Goal: Task Accomplishment & Management: Use online tool/utility

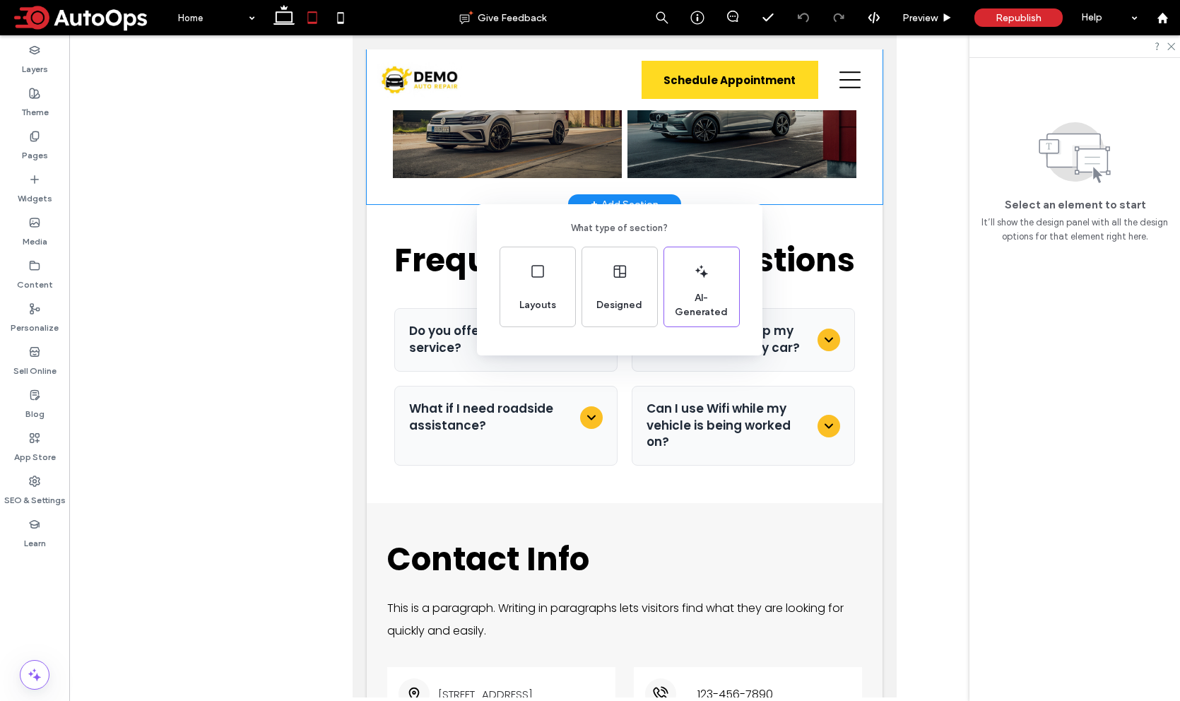
click at [920, 18] on div "What type of section? Layouts Designed AI-Generated" at bounding box center [590, 385] width 1180 height 770
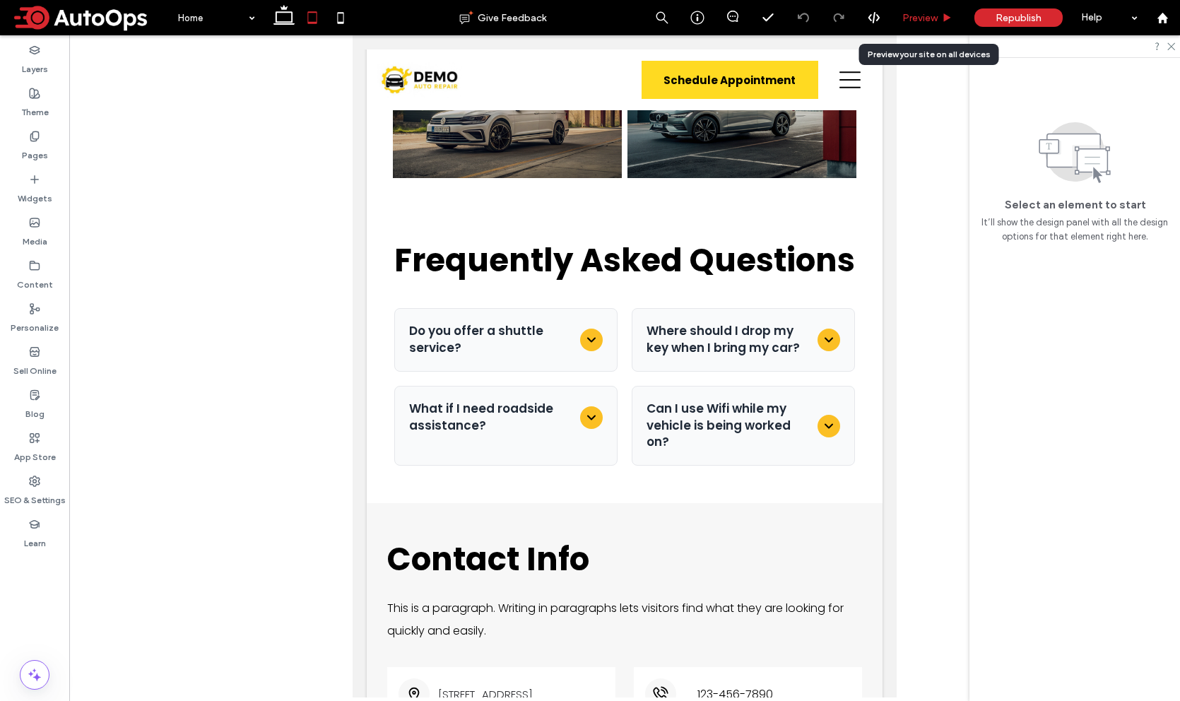
click at [922, 21] on span "Preview" at bounding box center [919, 18] width 35 height 12
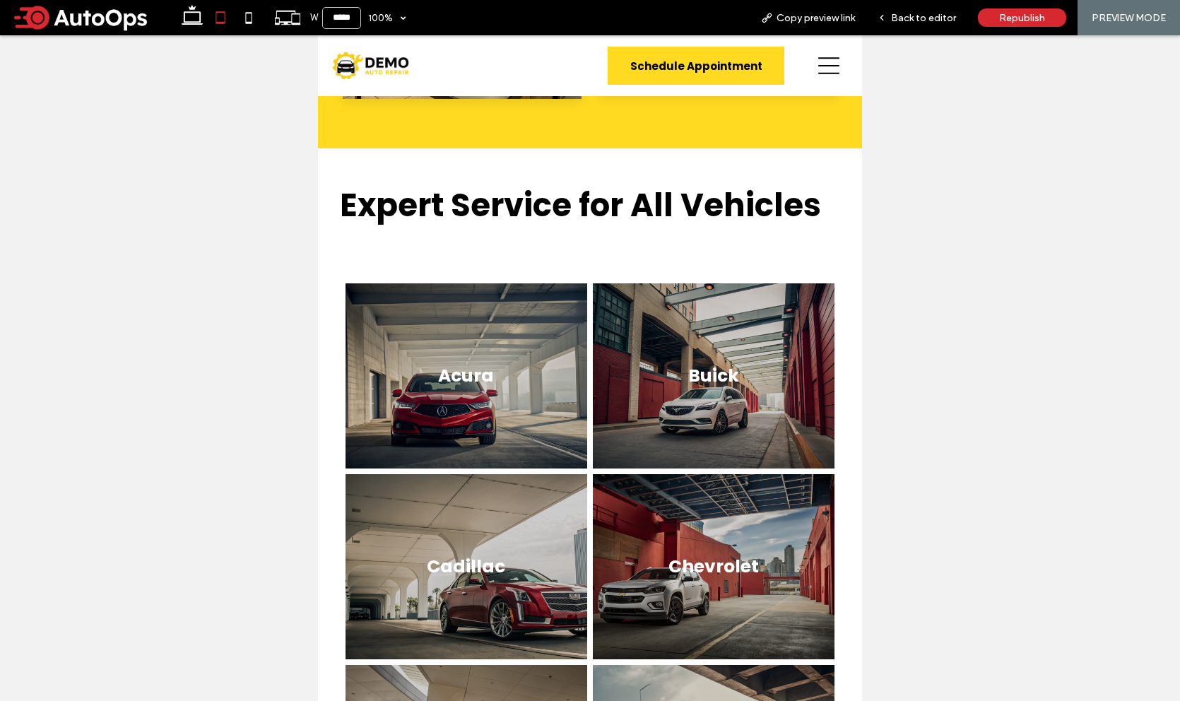
scroll to position [6212, 0]
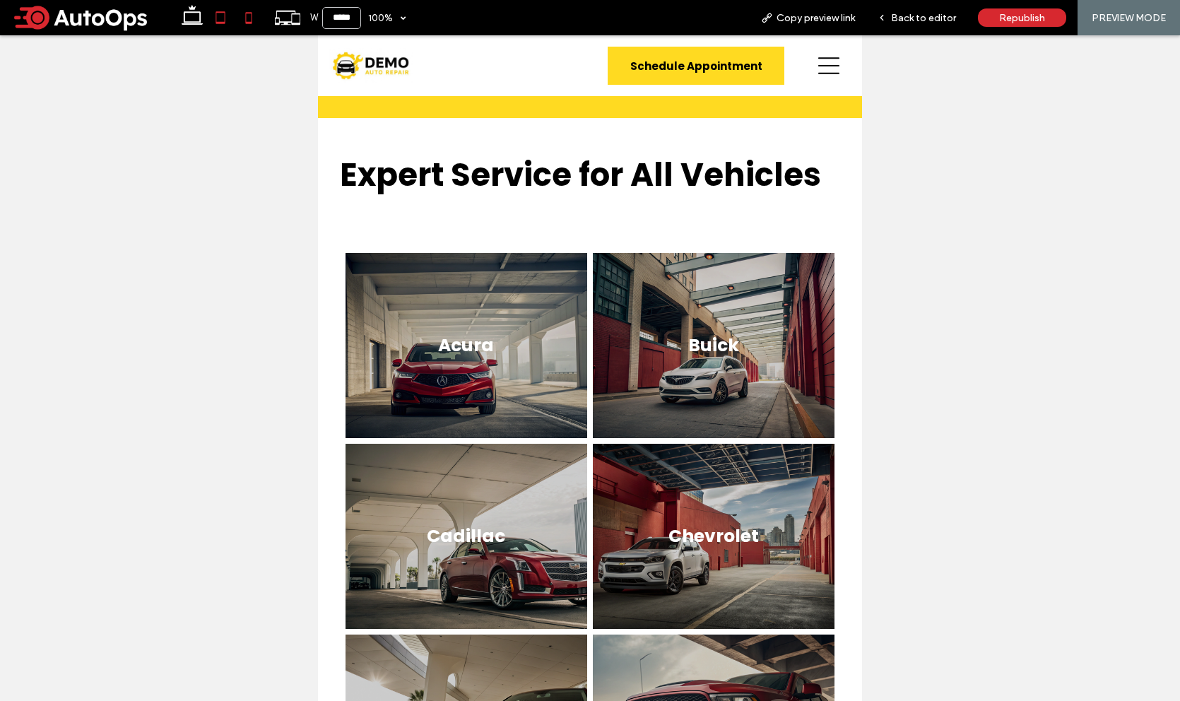
click at [248, 19] on icon at bounding box center [249, 18] width 28 height 28
type input "*****"
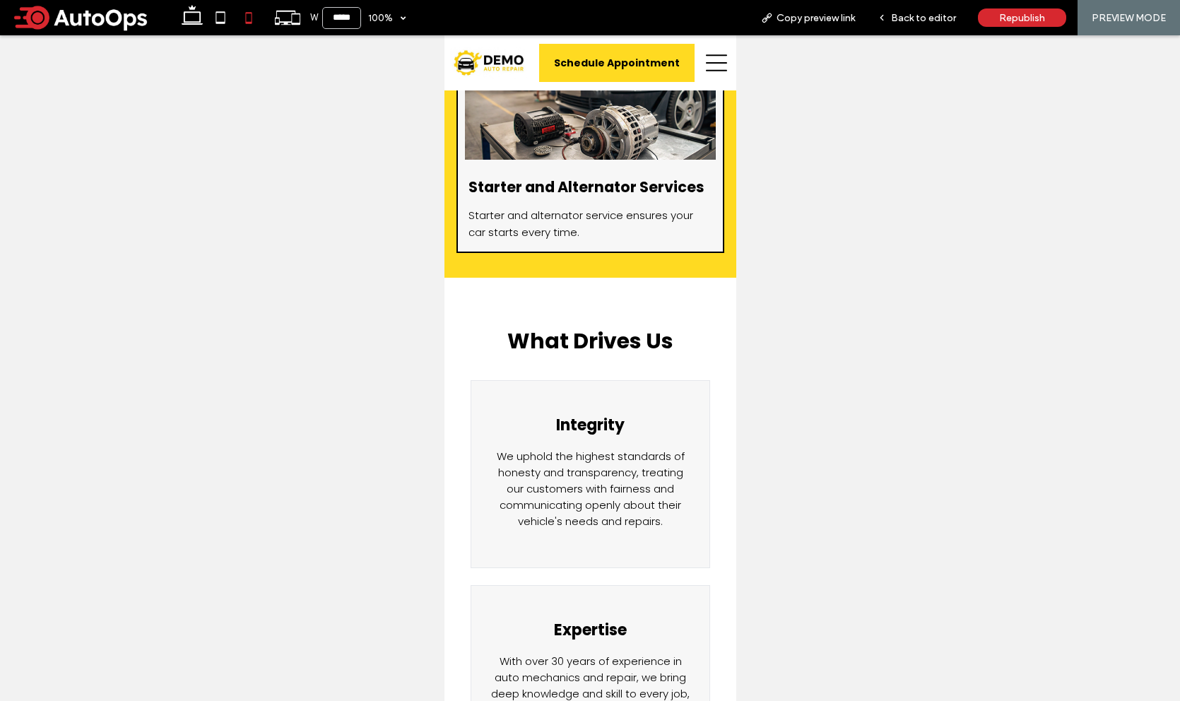
scroll to position [5388, 0]
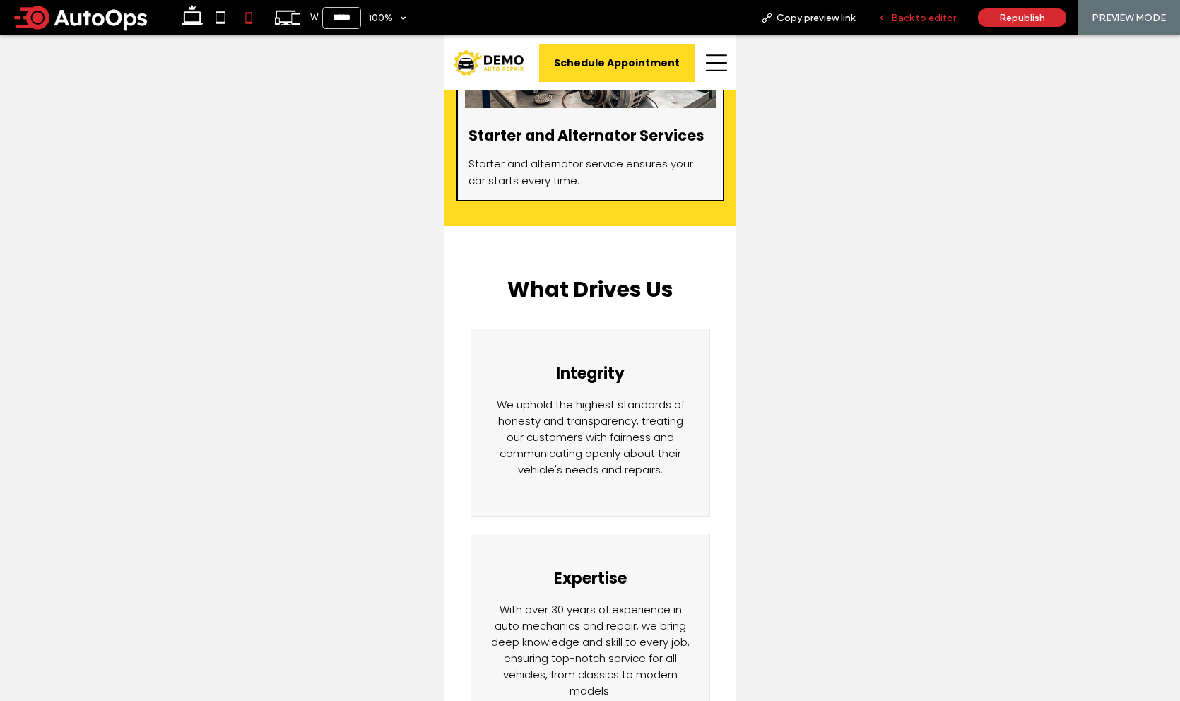
click at [918, 19] on span "Back to editor" at bounding box center [923, 18] width 65 height 12
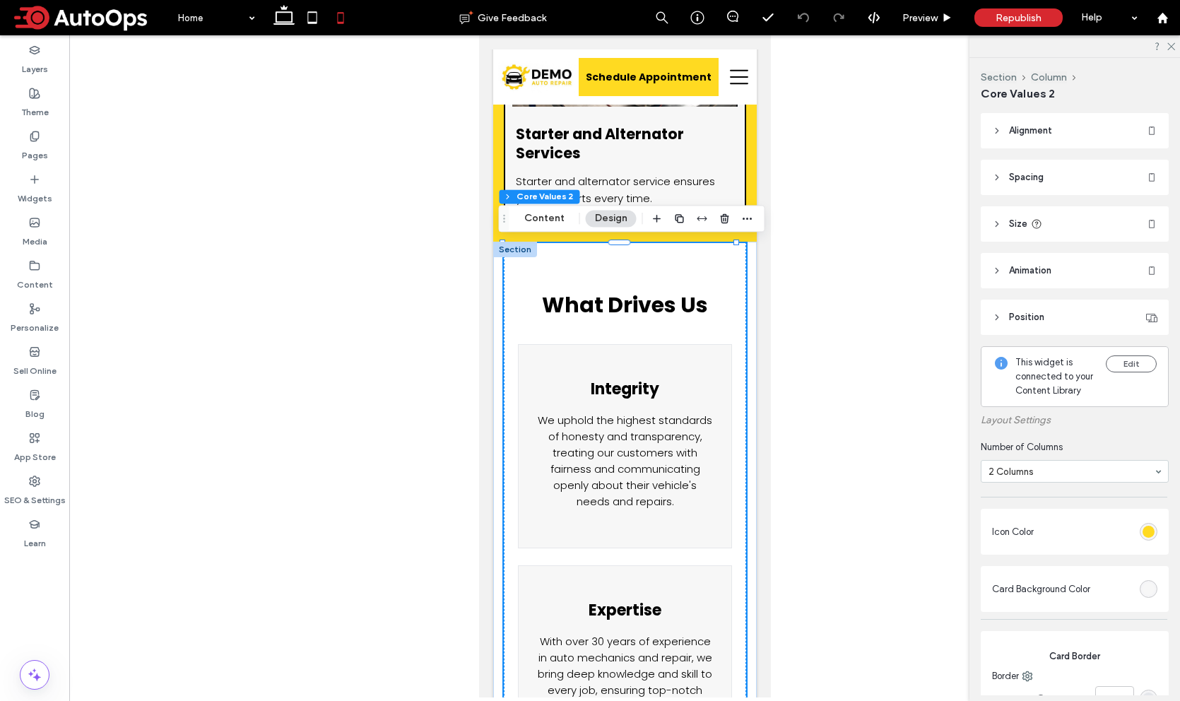
click at [1026, 176] on span "Spacing" at bounding box center [1026, 177] width 35 height 14
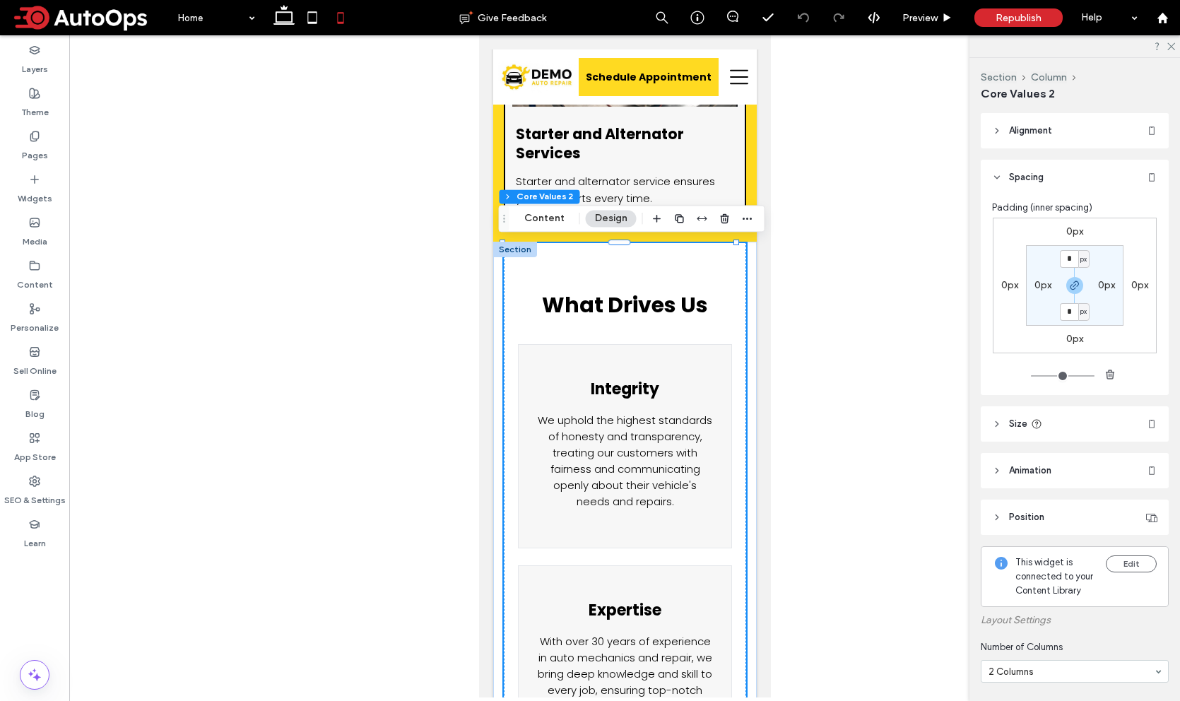
click at [1023, 172] on span "Spacing" at bounding box center [1026, 177] width 35 height 14
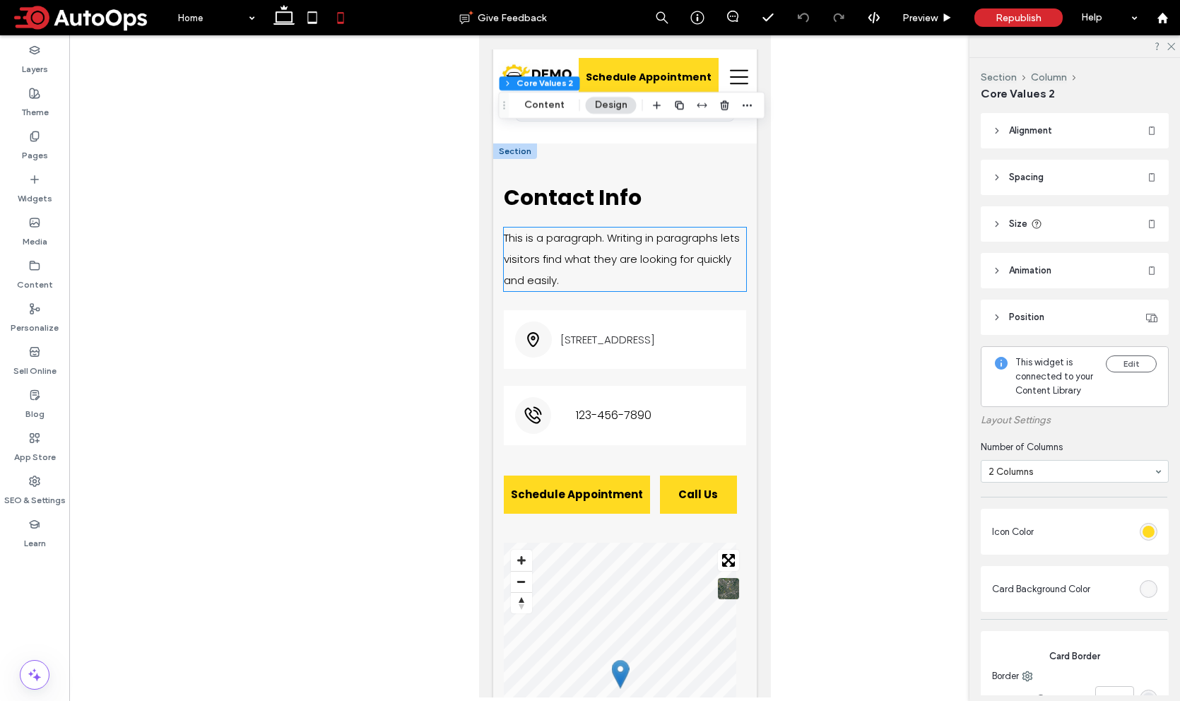
scroll to position [13672, 0]
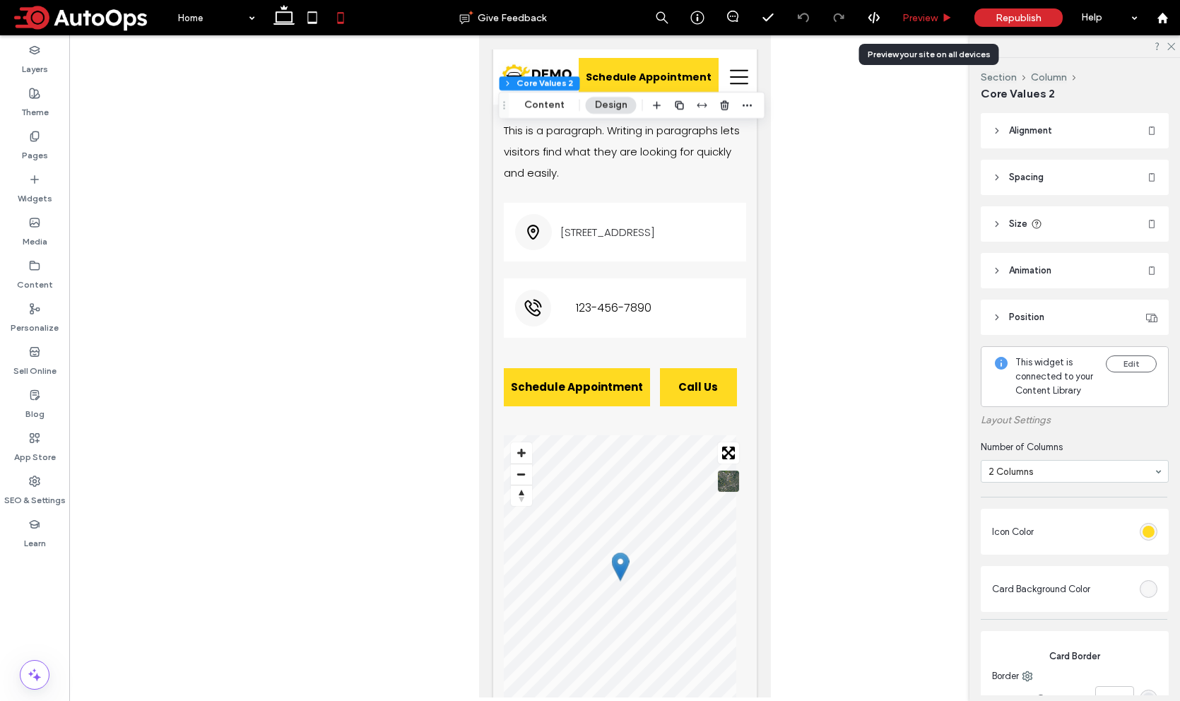
click at [921, 18] on span "Preview" at bounding box center [919, 18] width 35 height 12
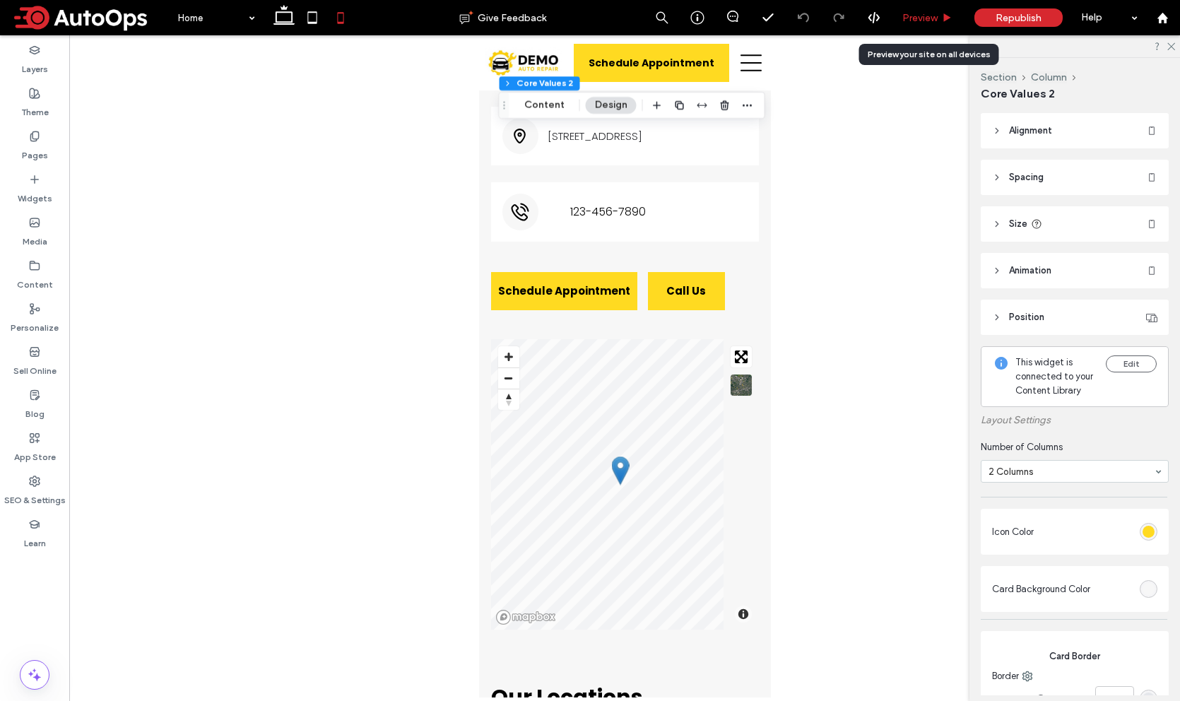
scroll to position [13538, 0]
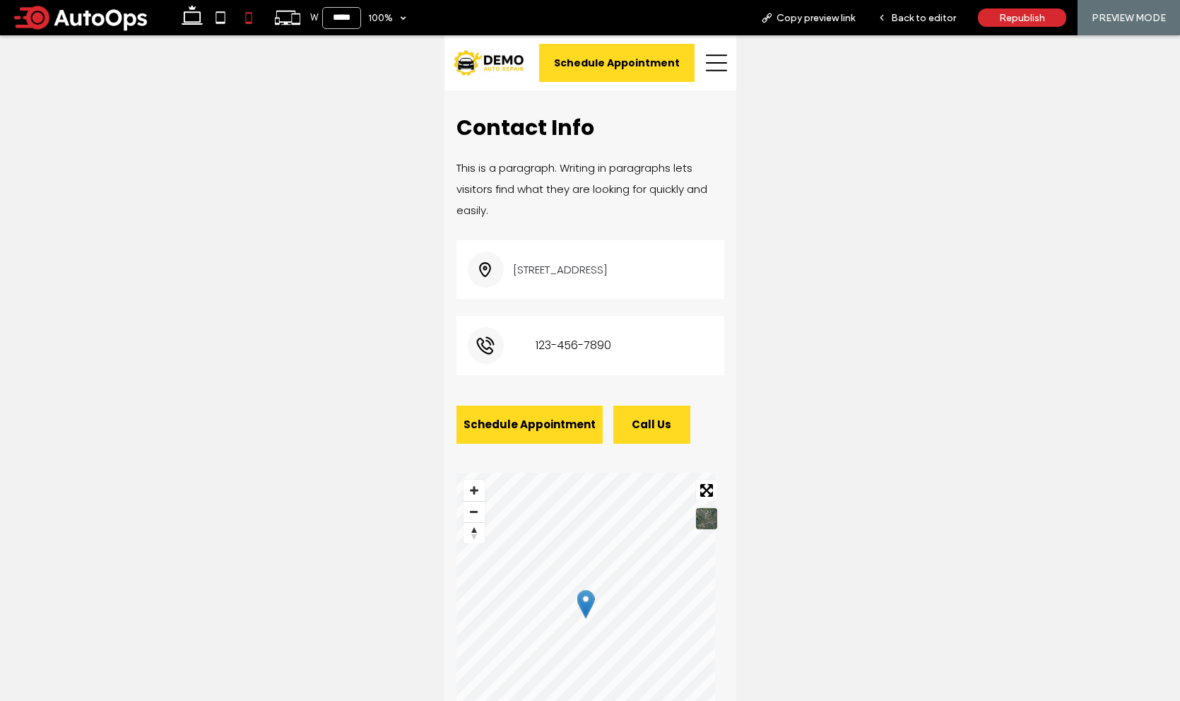
click at [577, 343] on span "123-456-7890" at bounding box center [573, 345] width 76 height 18
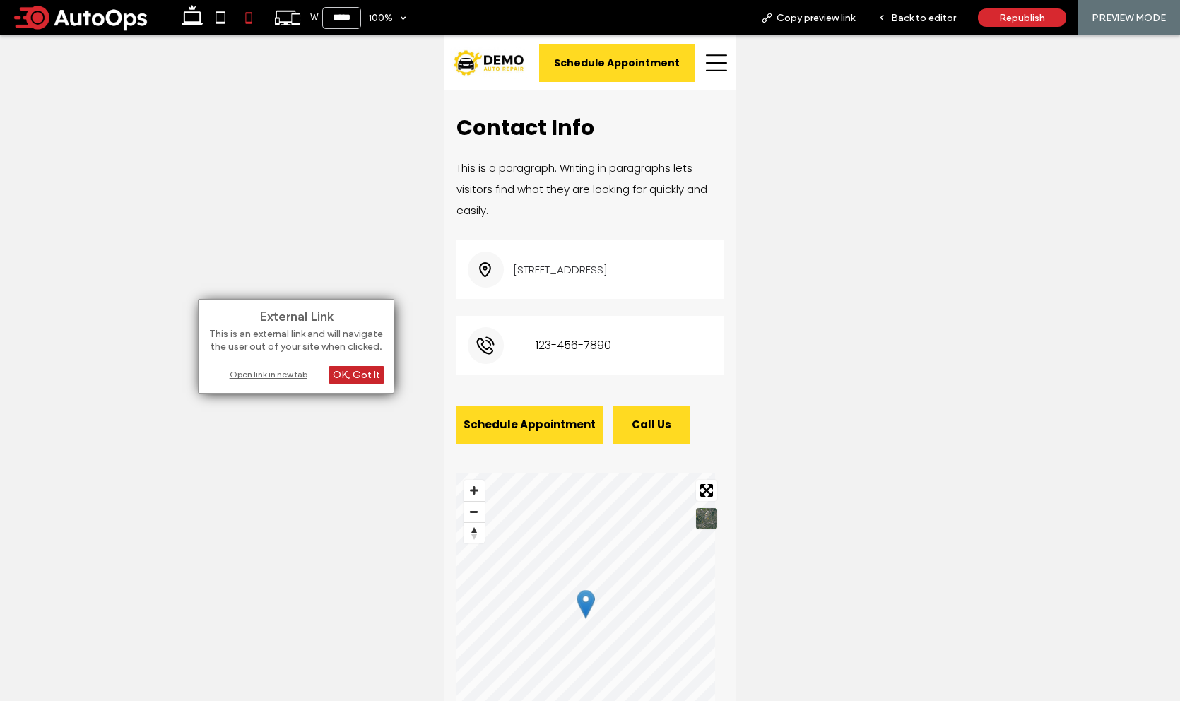
click at [355, 373] on div "OK, Got It" at bounding box center [357, 375] width 56 height 18
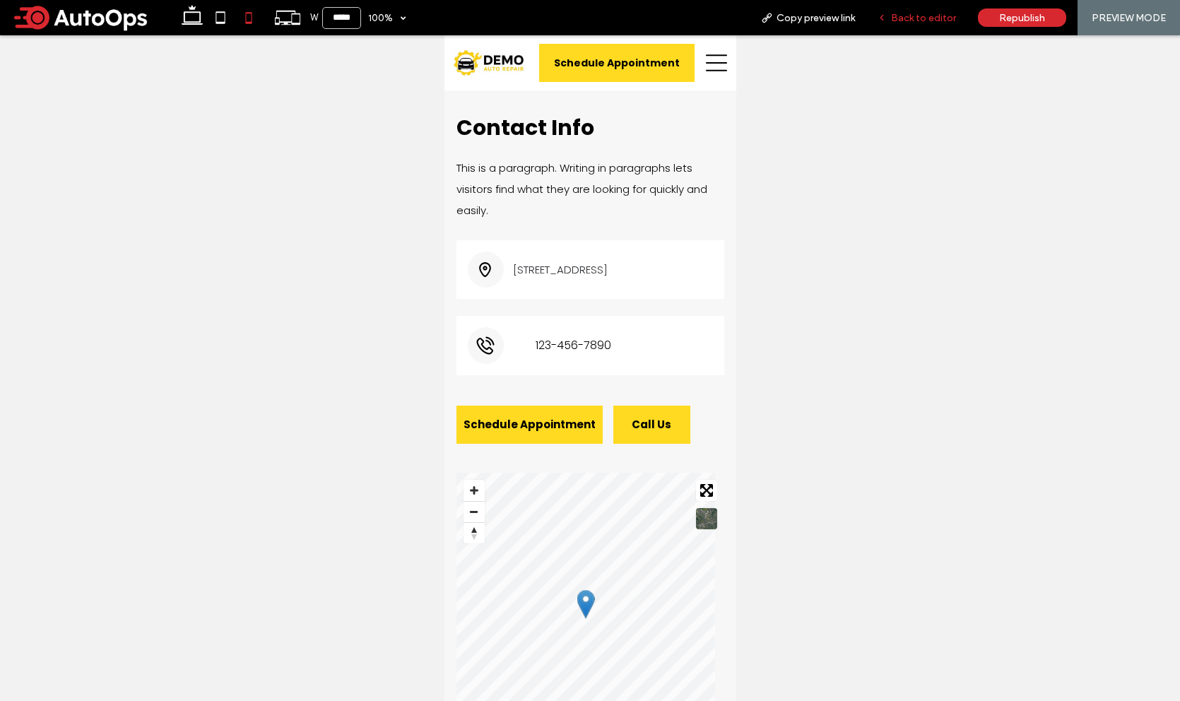
click at [902, 15] on span "Back to editor" at bounding box center [923, 18] width 65 height 12
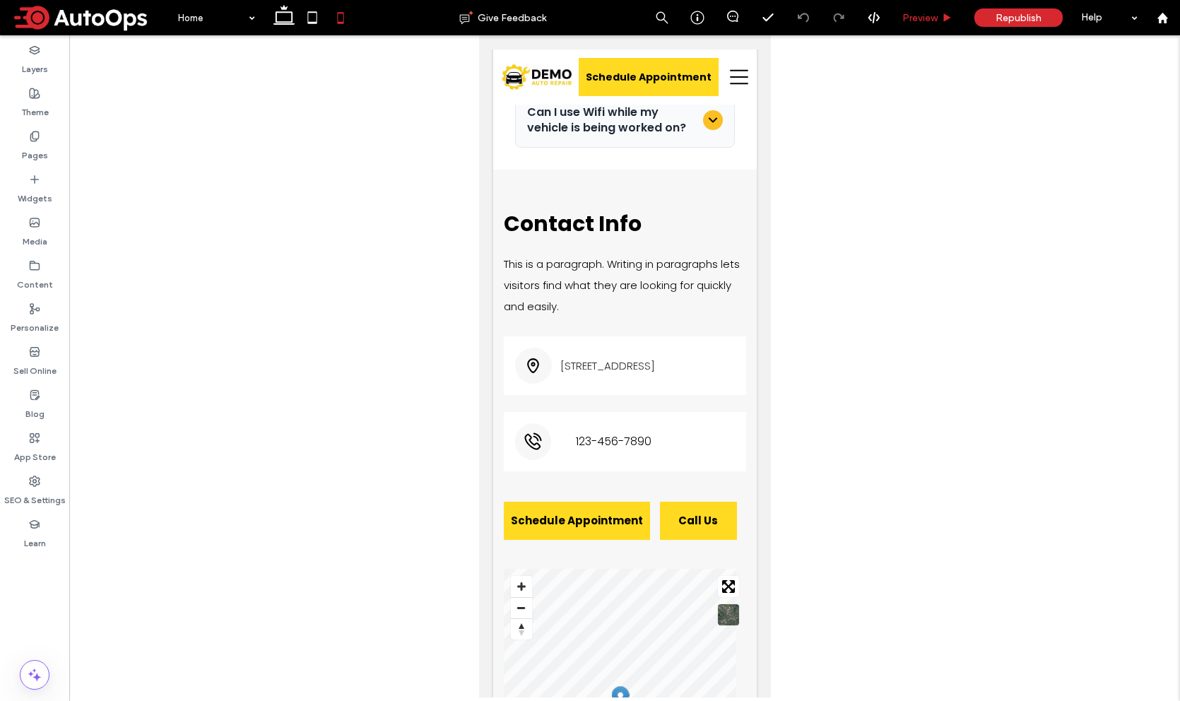
scroll to position [13672, 0]
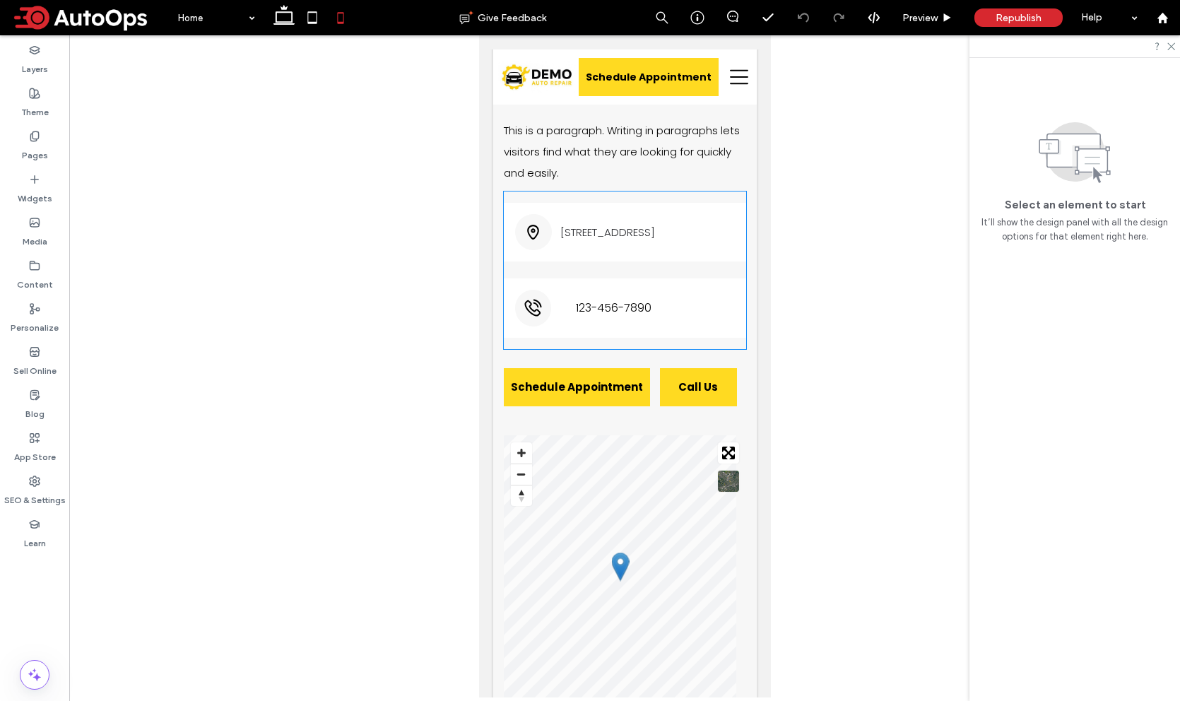
click at [623, 317] on span "123-456-7890" at bounding box center [613, 308] width 76 height 18
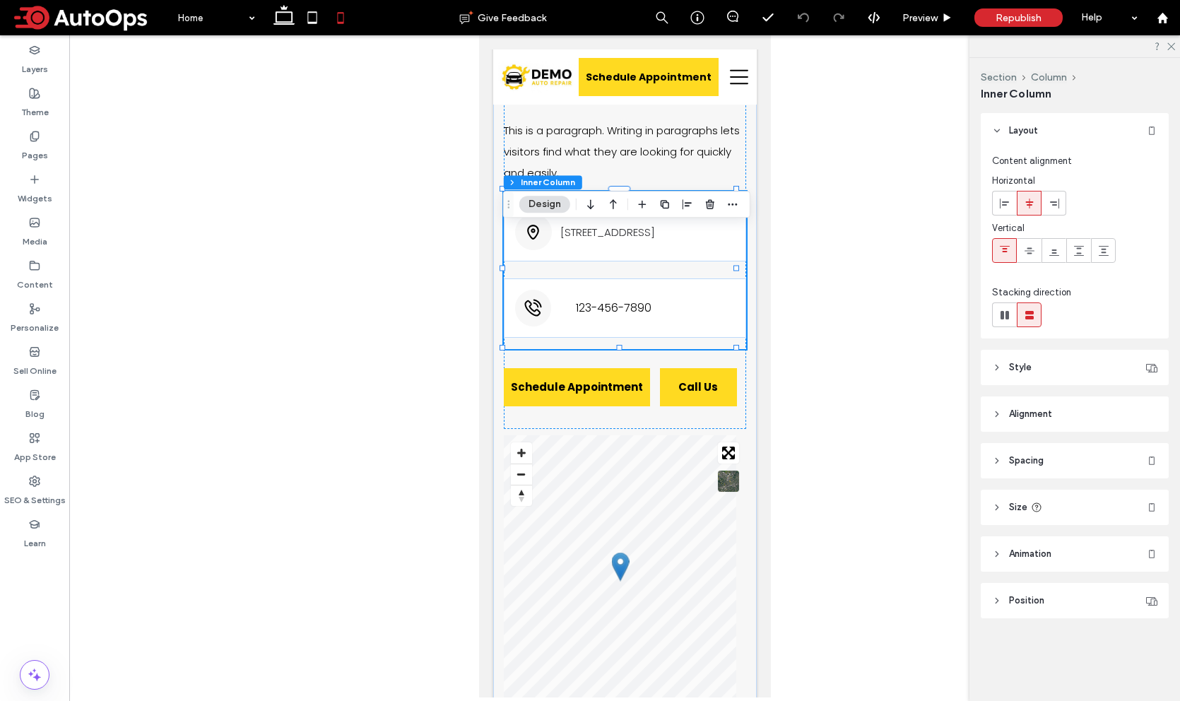
click at [627, 317] on span "123-456-7890" at bounding box center [613, 308] width 76 height 18
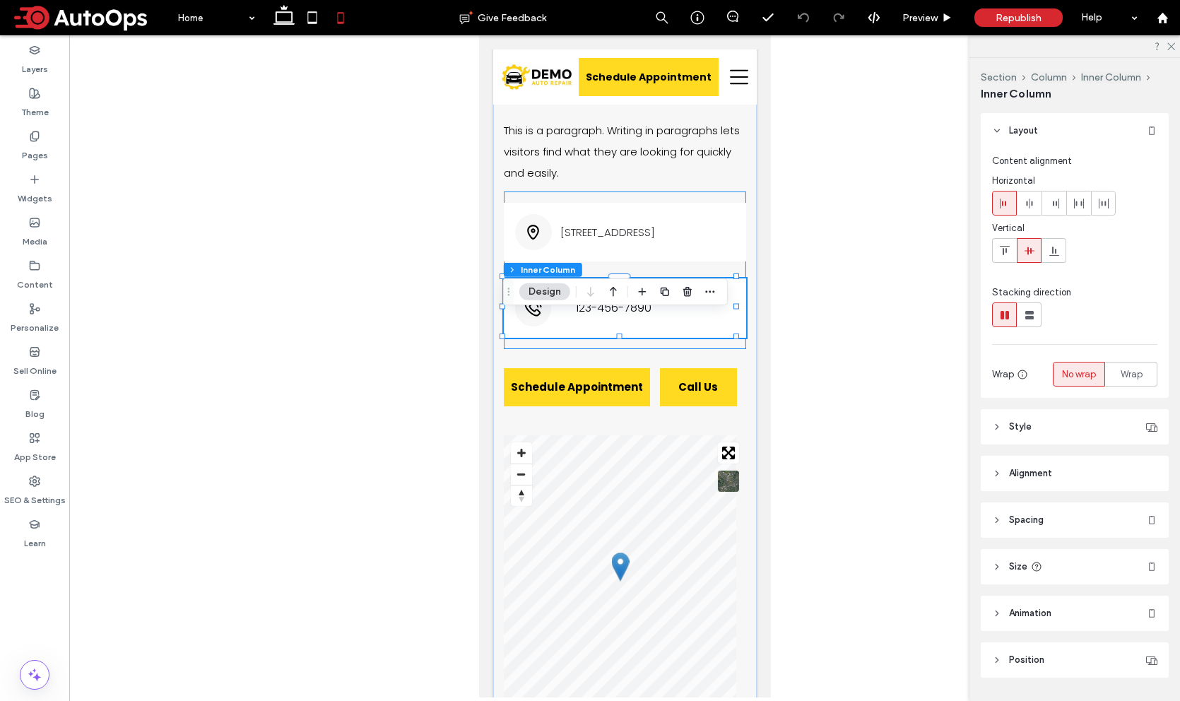
click at [627, 317] on span "123-456-7890" at bounding box center [613, 308] width 76 height 18
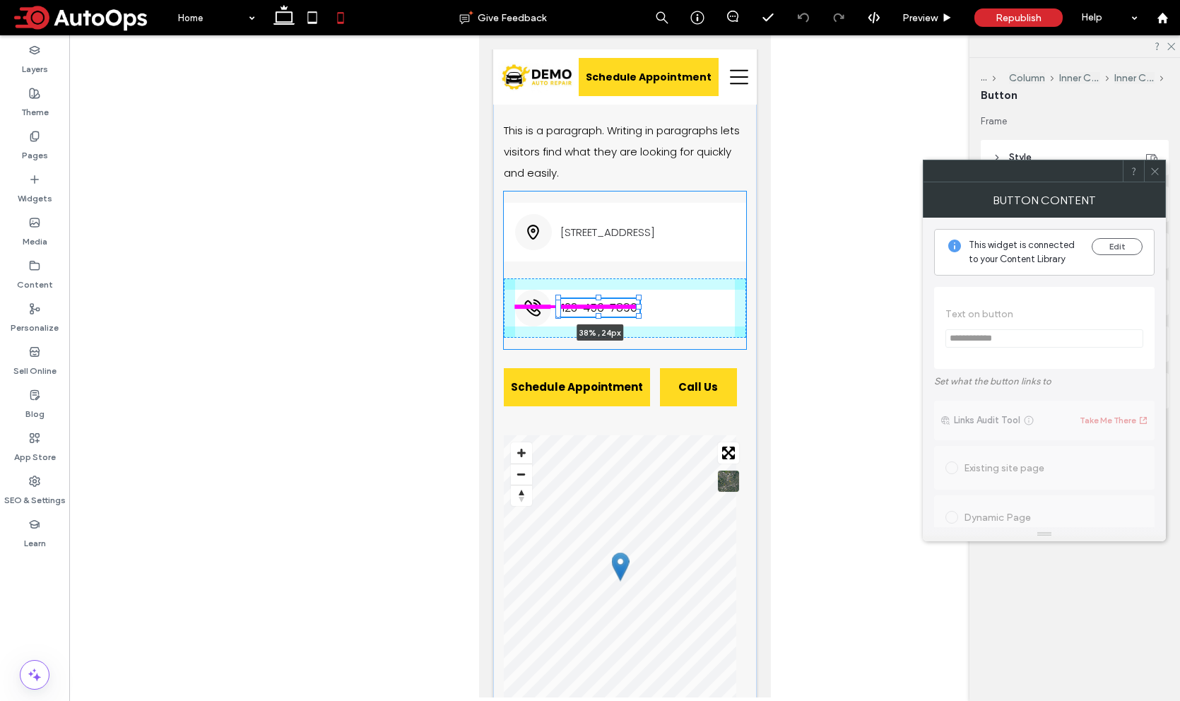
drag, startPoint x: 661, startPoint y: 344, endPoint x: 638, endPoint y: 358, distance: 26.9
click at [638, 358] on div "Contact Info This is a paragraph. Writing in paragraphs lets visitors find what…" at bounding box center [625, 394] width 264 height 716
type input "**"
type input "****"
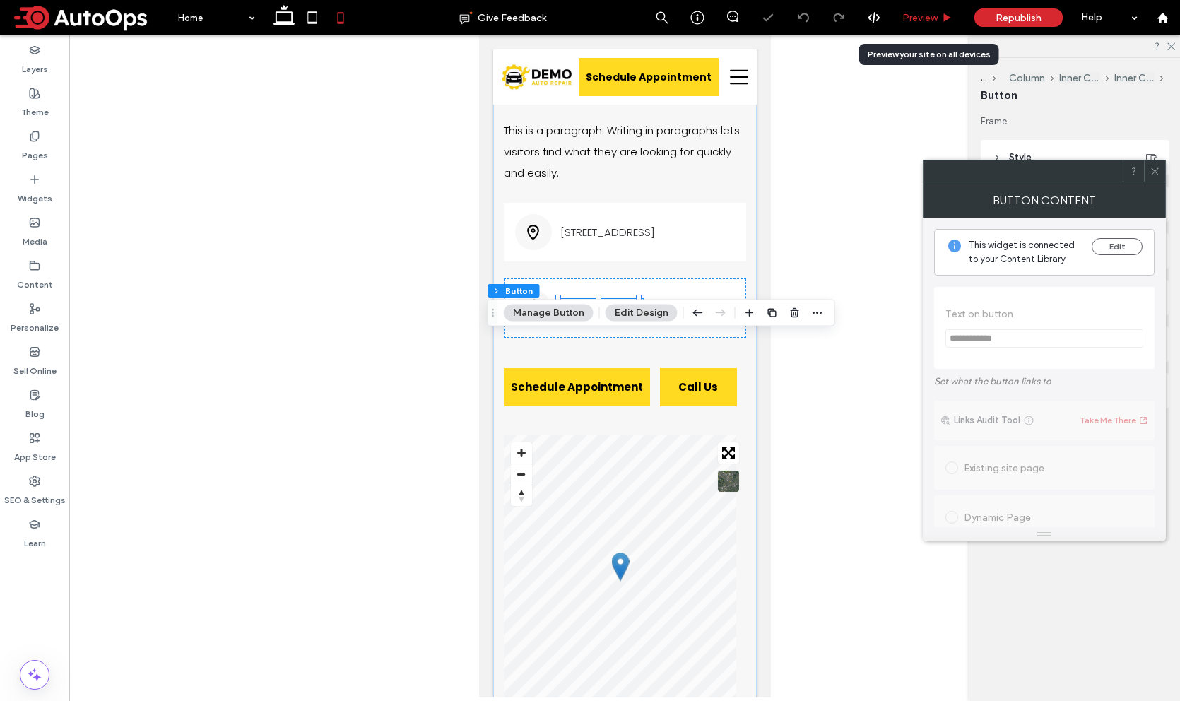
click at [917, 18] on span "Preview" at bounding box center [919, 18] width 35 height 12
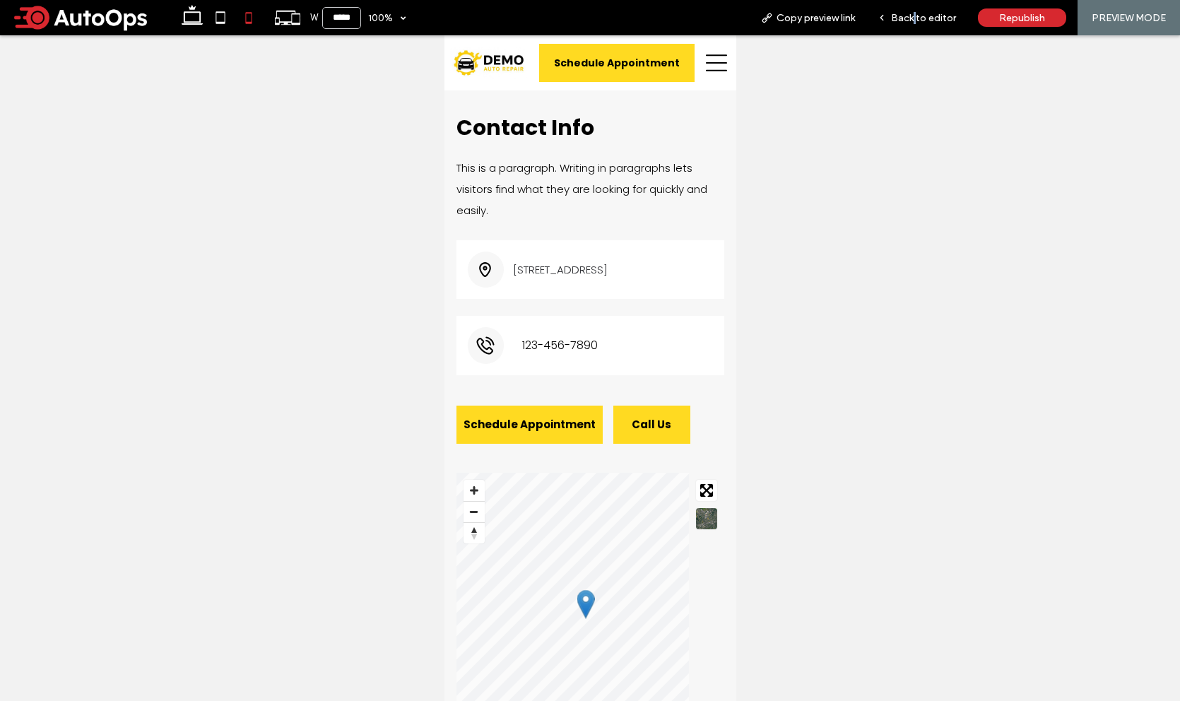
click at [917, 18] on span "Back to editor" at bounding box center [923, 18] width 65 height 12
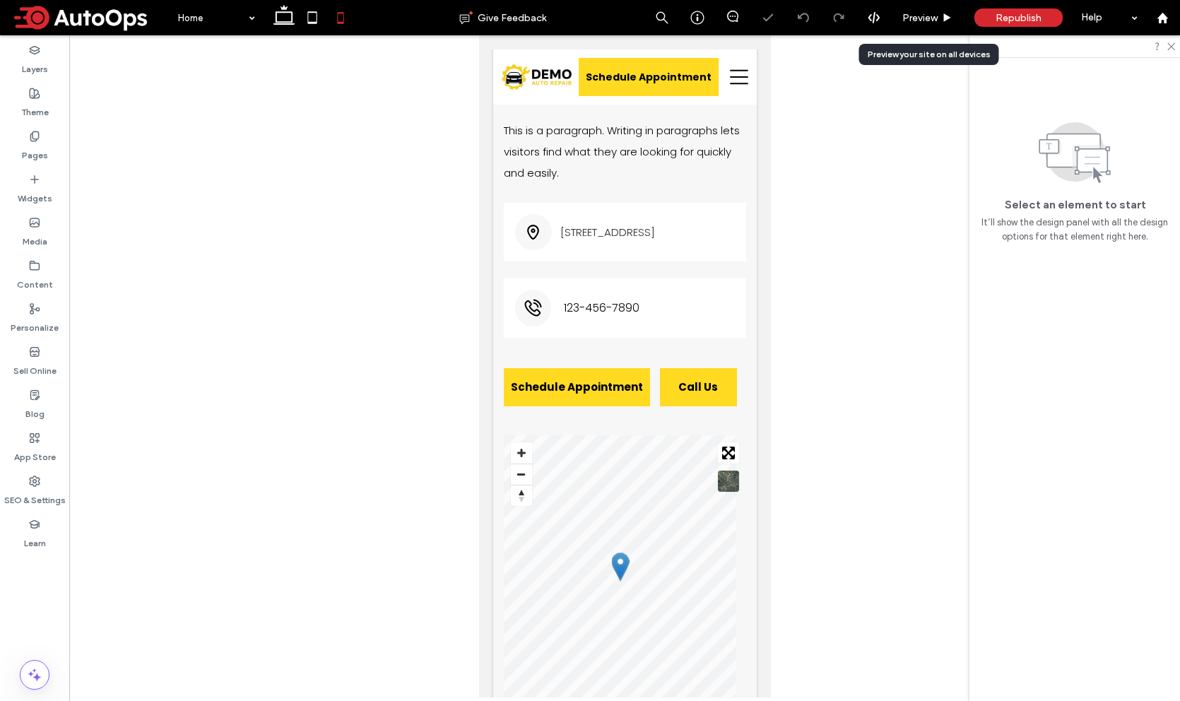
click at [917, 18] on span "Preview" at bounding box center [919, 18] width 35 height 12
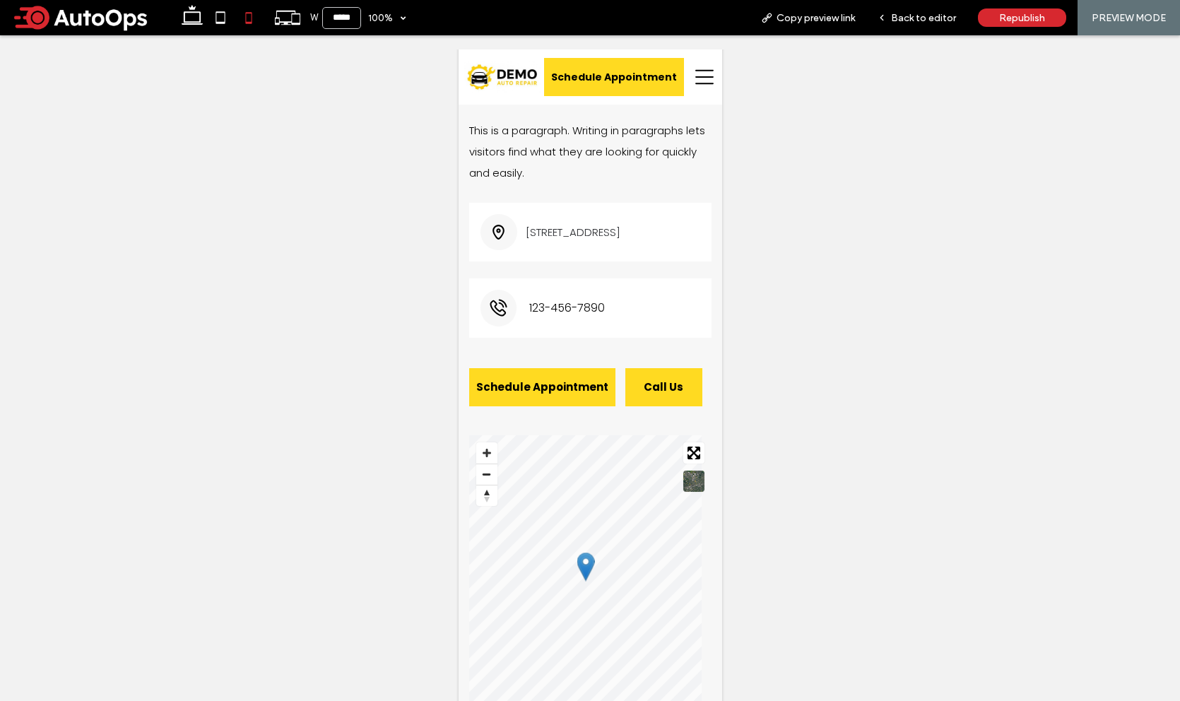
scroll to position [13538, 0]
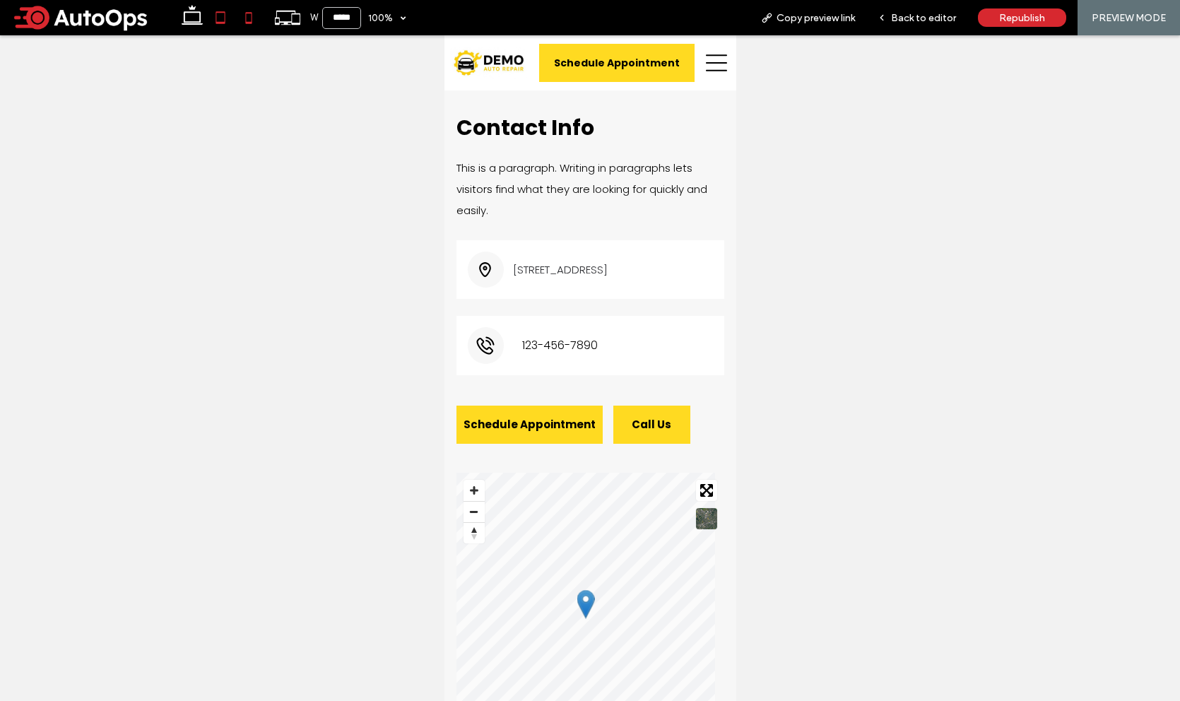
click at [223, 16] on icon at bounding box center [220, 18] width 28 height 28
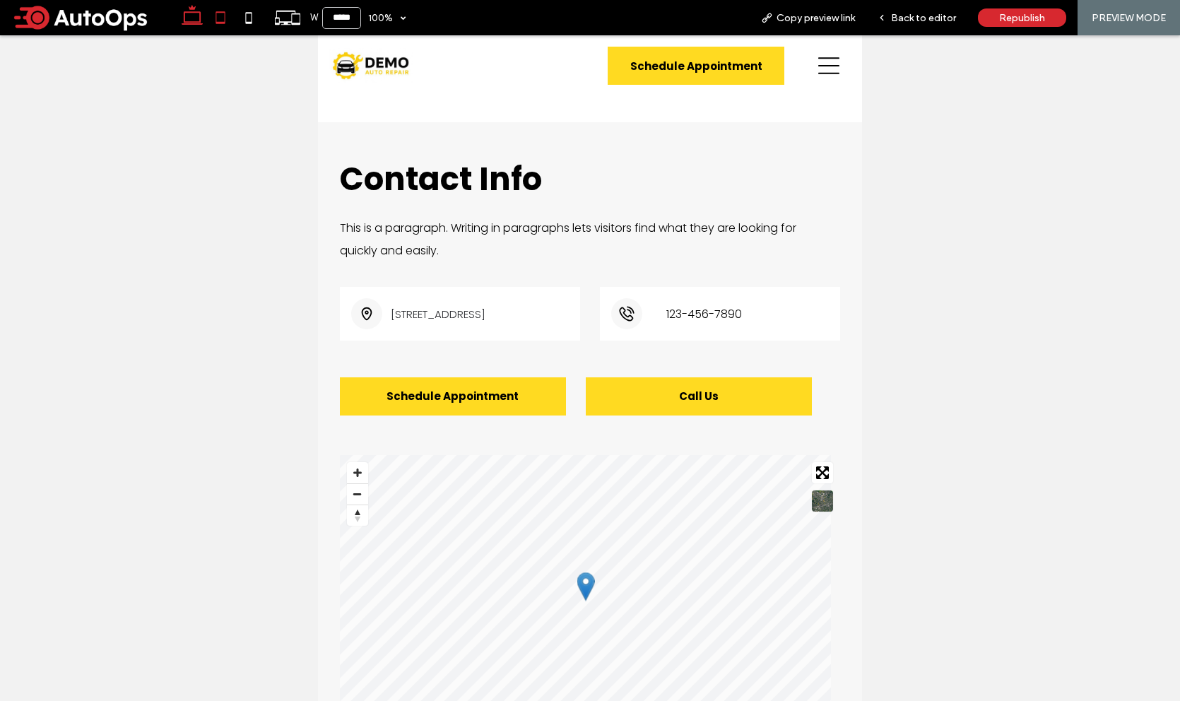
click at [191, 18] on icon at bounding box center [192, 18] width 28 height 28
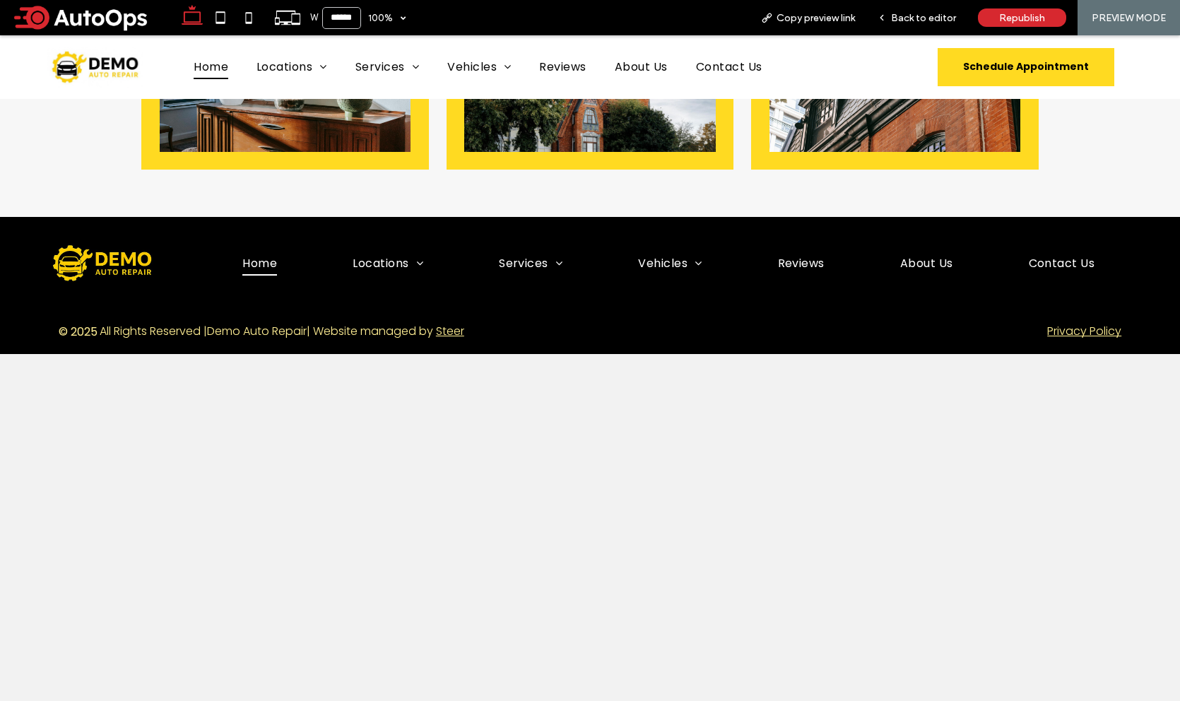
scroll to position [6889, 0]
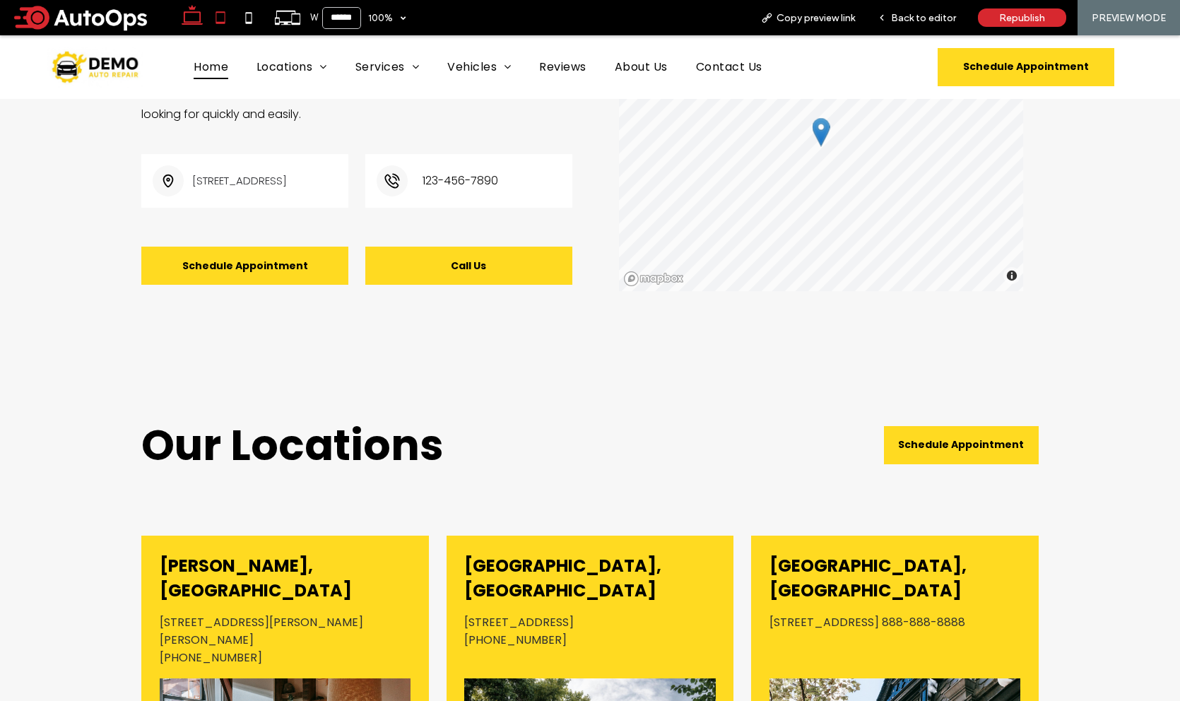
click at [218, 16] on icon at bounding box center [220, 18] width 28 height 28
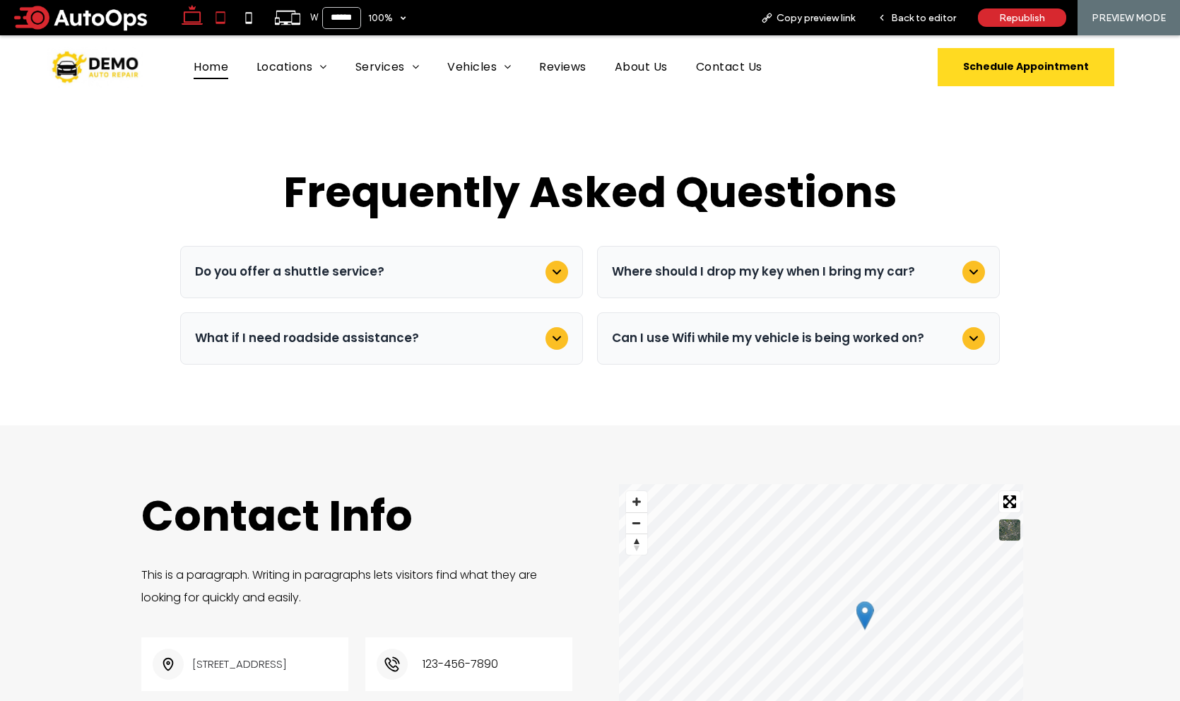
type input "*****"
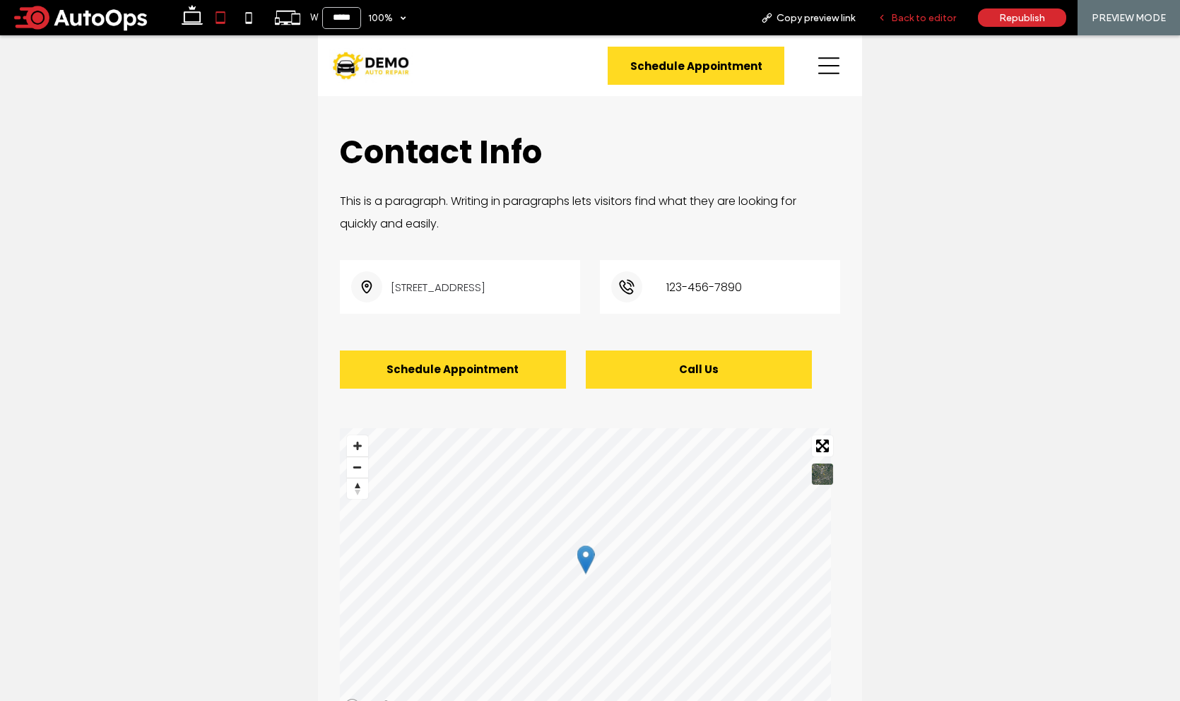
click at [917, 18] on span "Back to editor" at bounding box center [923, 18] width 65 height 12
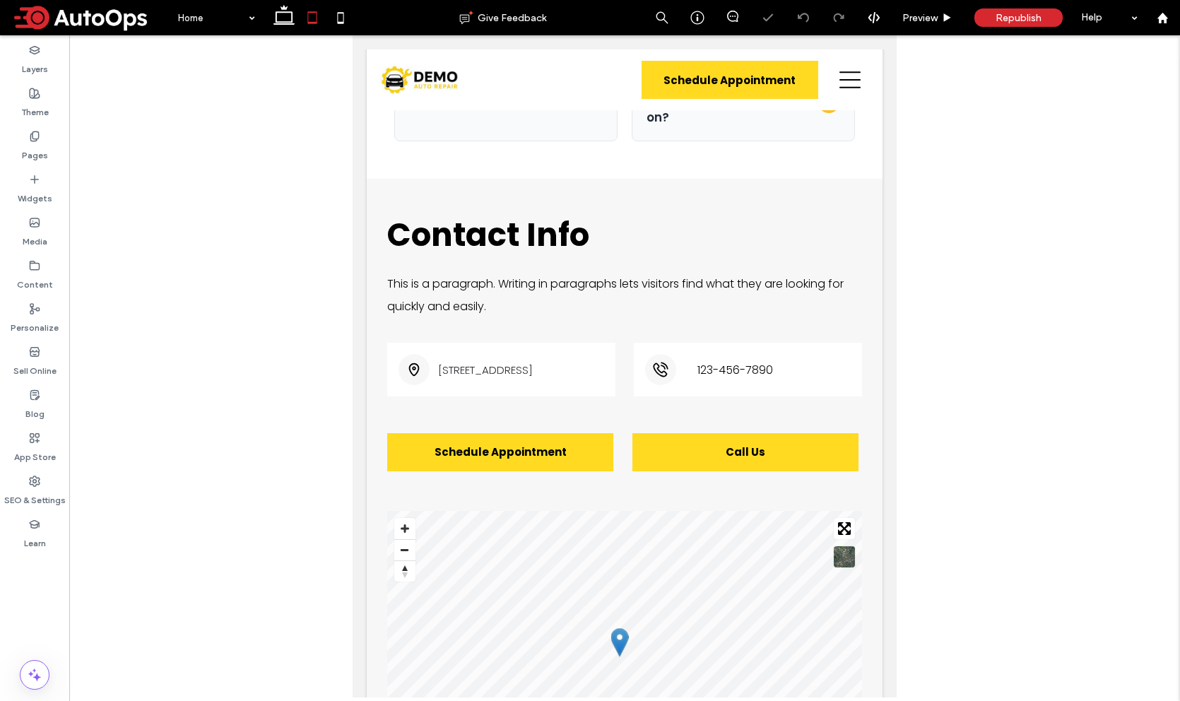
scroll to position [8844, 0]
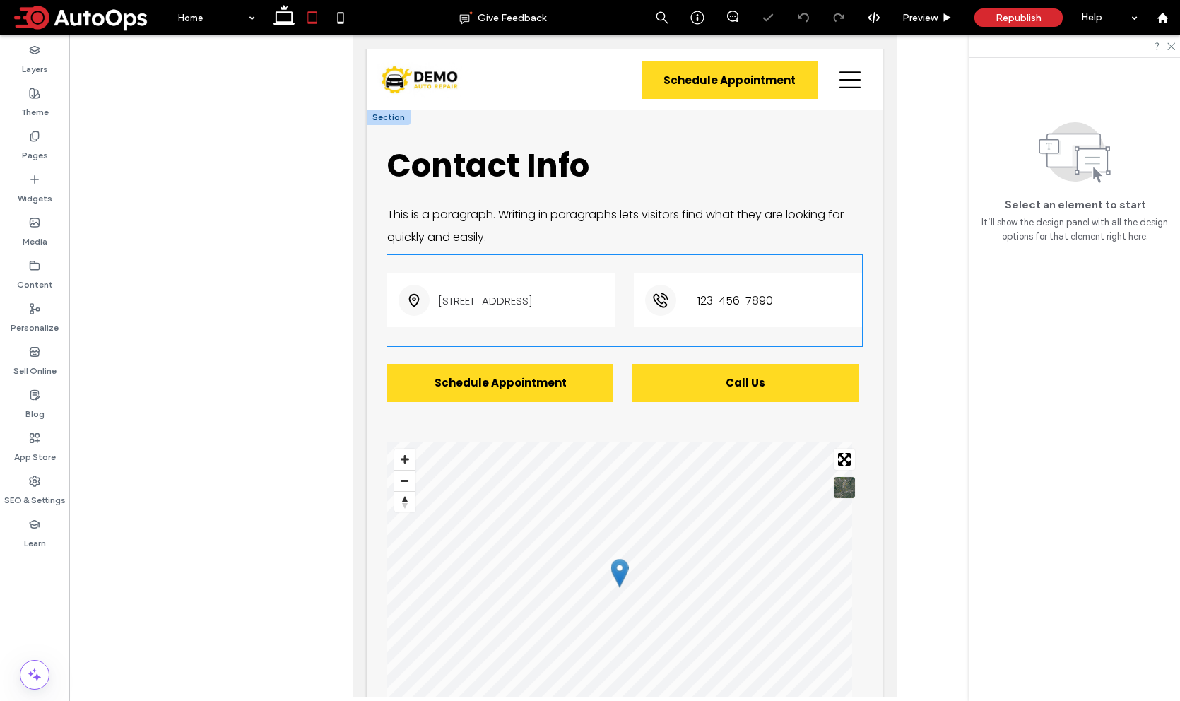
click at [739, 310] on span "123-456-7890" at bounding box center [735, 301] width 76 height 18
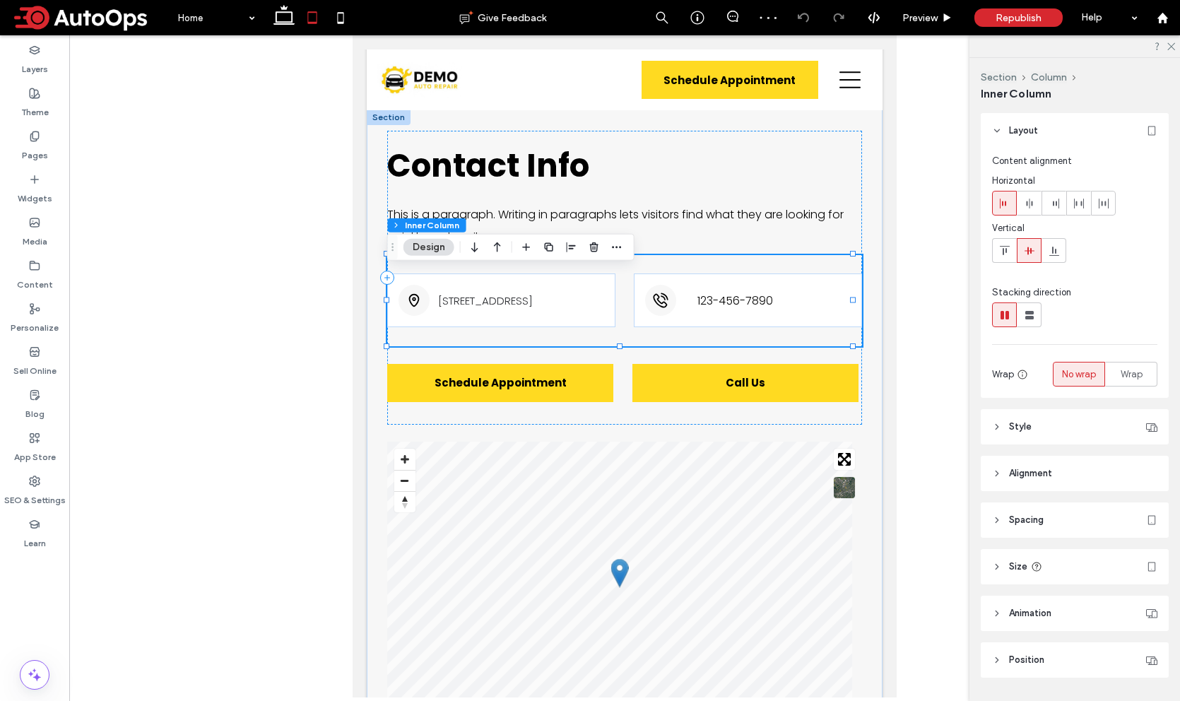
click at [736, 310] on span "123-456-7890" at bounding box center [735, 301] width 76 height 18
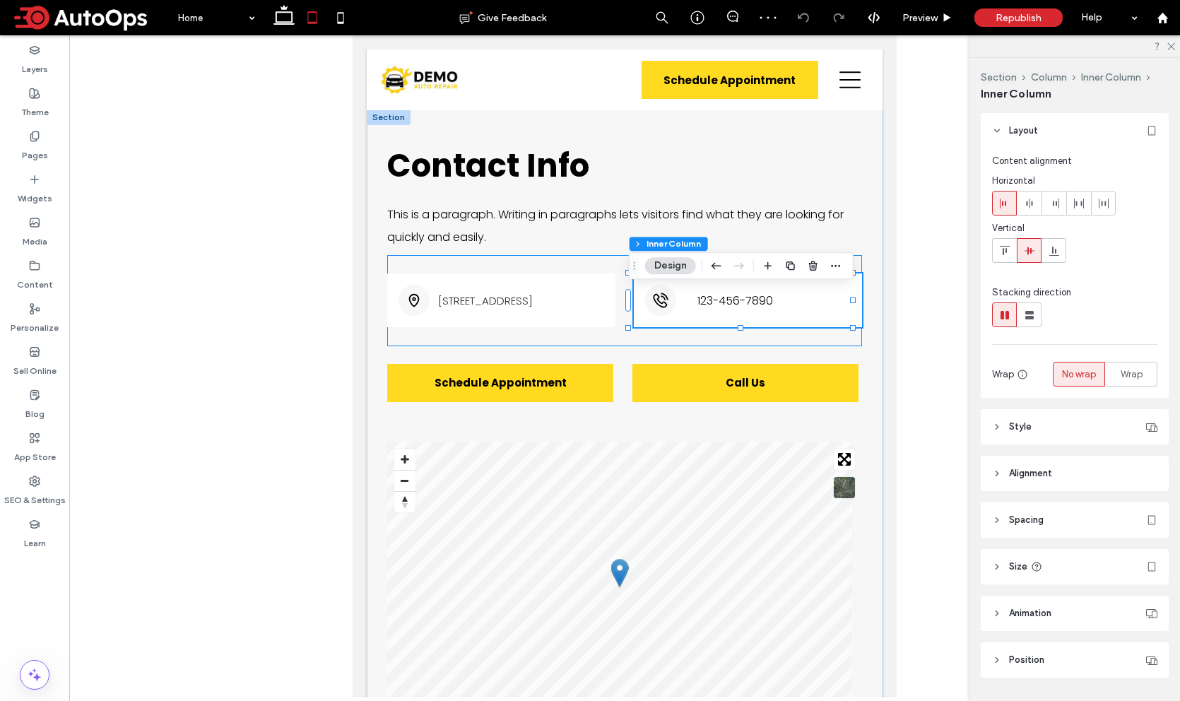
click at [736, 310] on span "123-456-7890" at bounding box center [735, 301] width 76 height 18
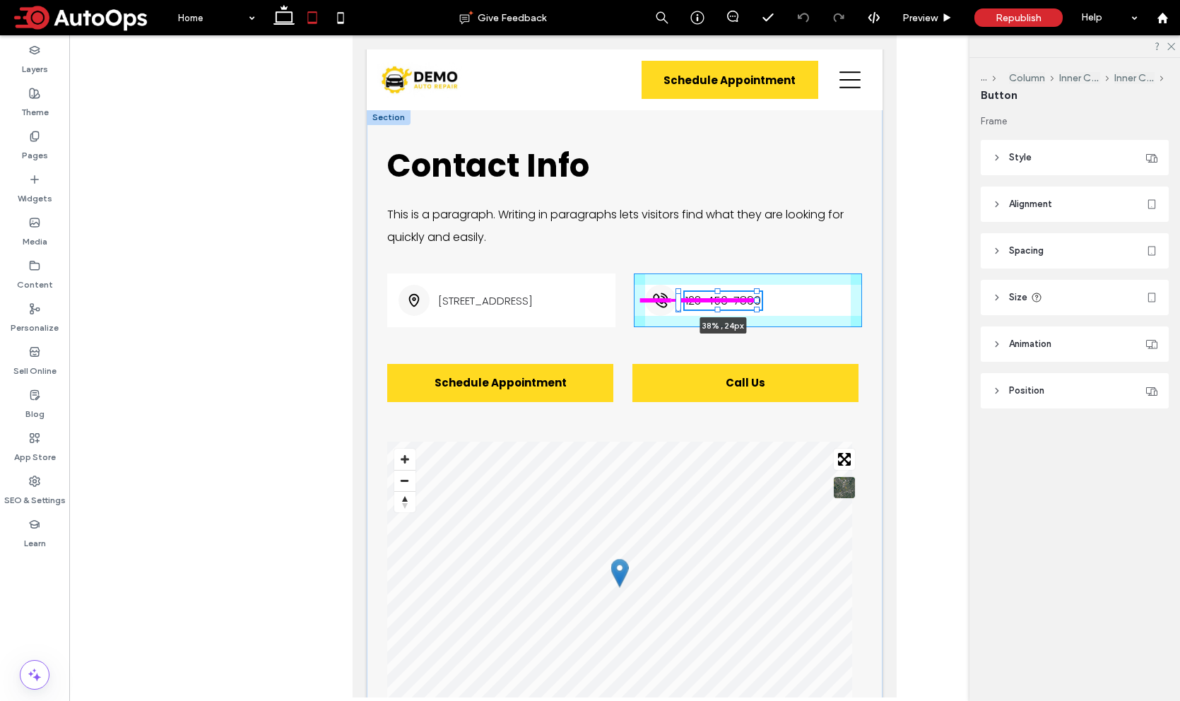
drag, startPoint x: 778, startPoint y: 315, endPoint x: 757, endPoint y: 331, distance: 26.3
click at [757, 331] on div "Contact Info This is a paragraph. Writing in paragraphs lets visitors find what…" at bounding box center [625, 431] width 516 height 642
type input "**"
type input "****"
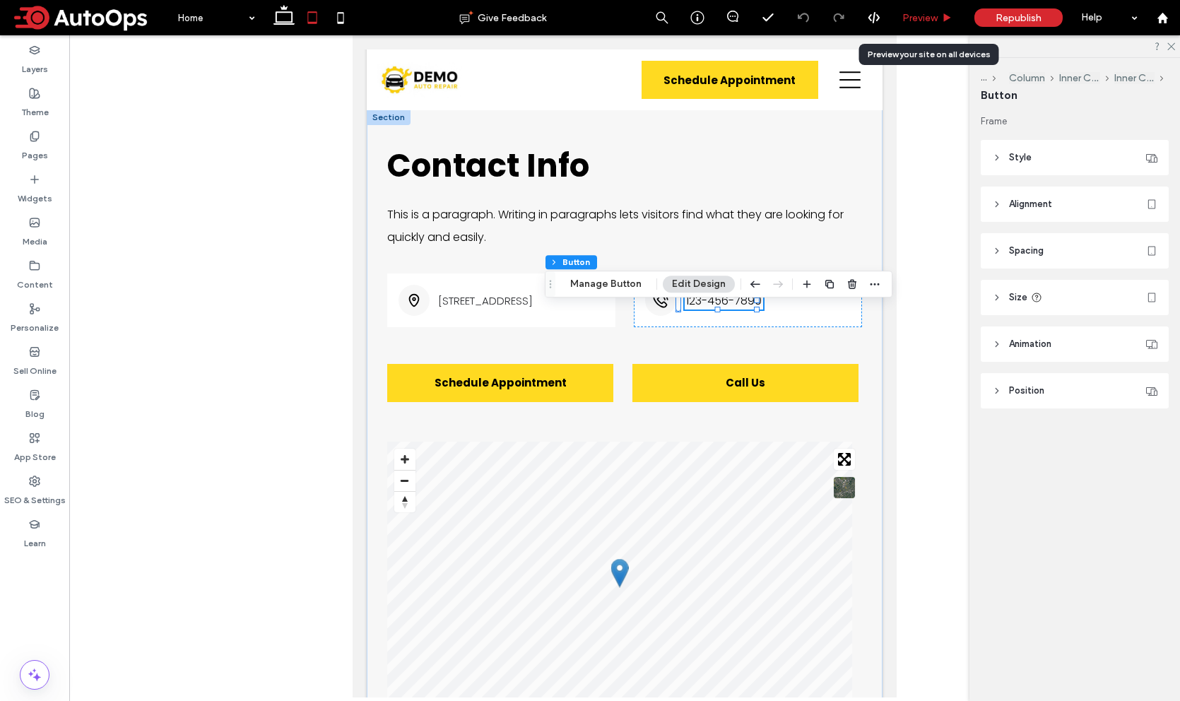
click at [926, 18] on span "Preview" at bounding box center [919, 18] width 35 height 12
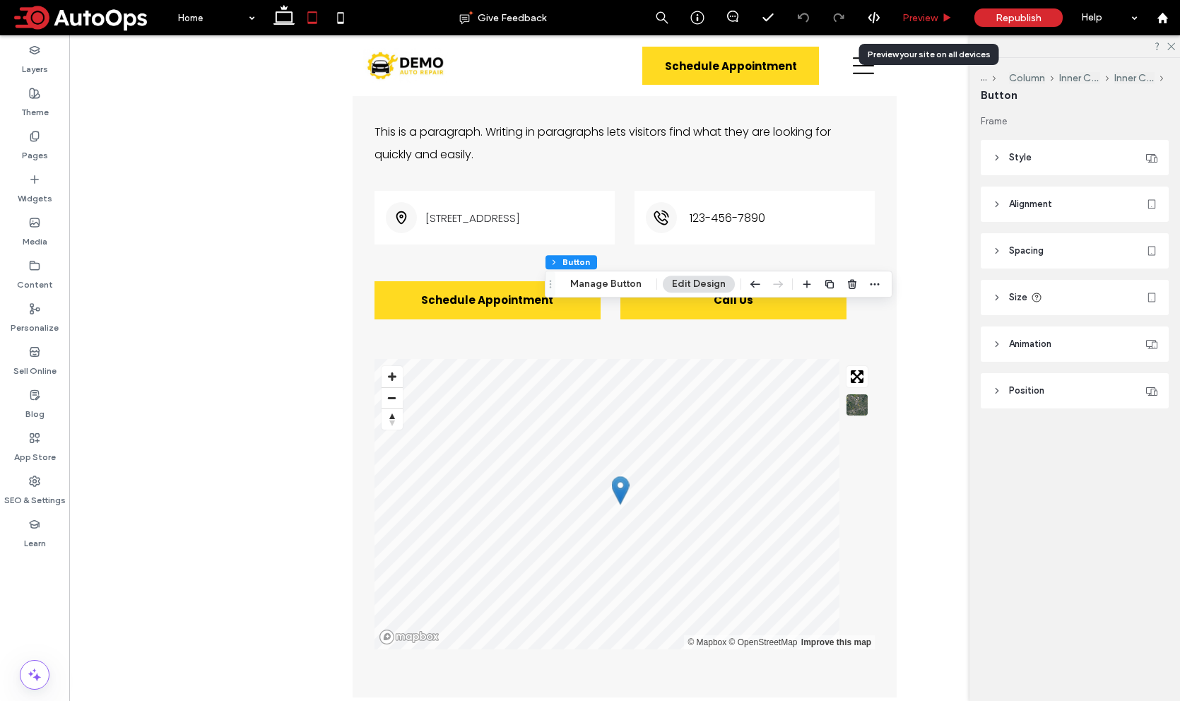
scroll to position [8813, 0]
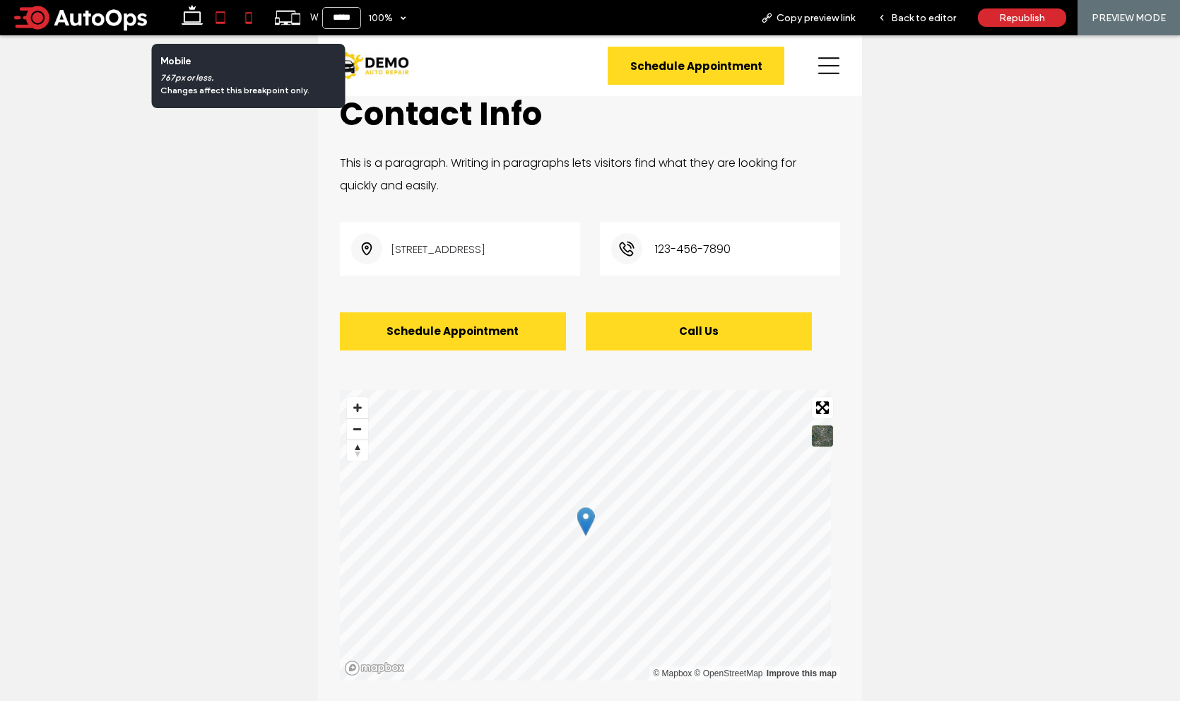
click at [242, 13] on icon at bounding box center [249, 18] width 28 height 28
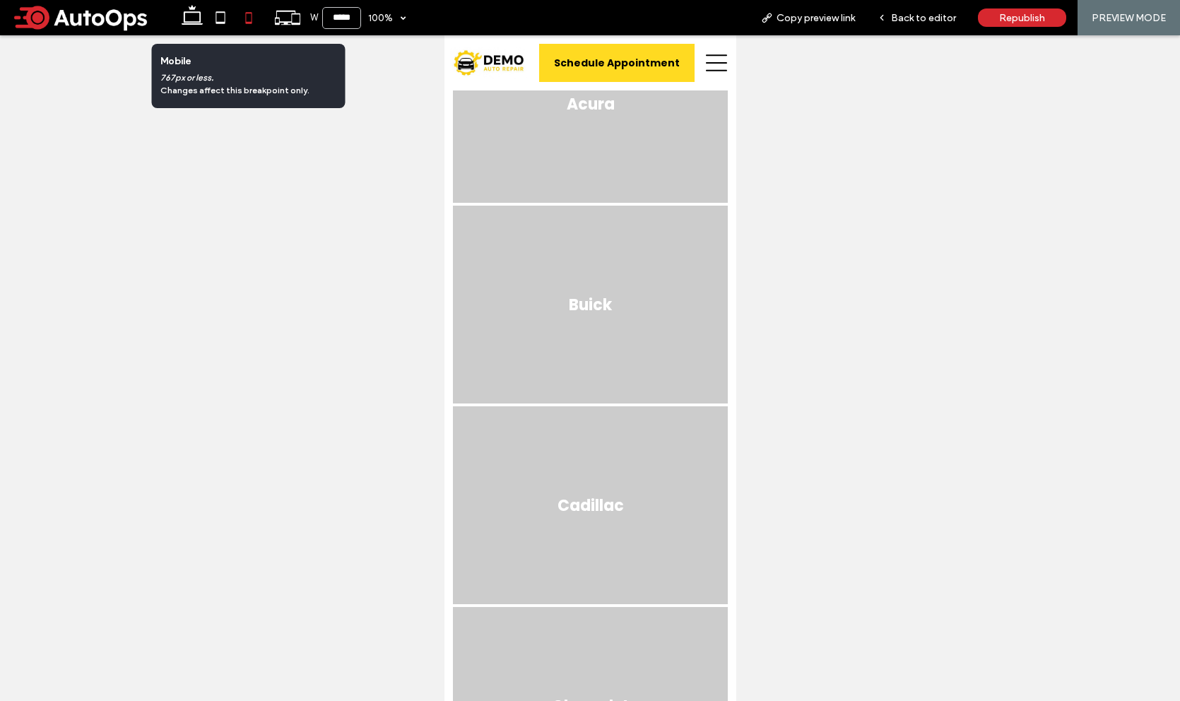
type input "*****"
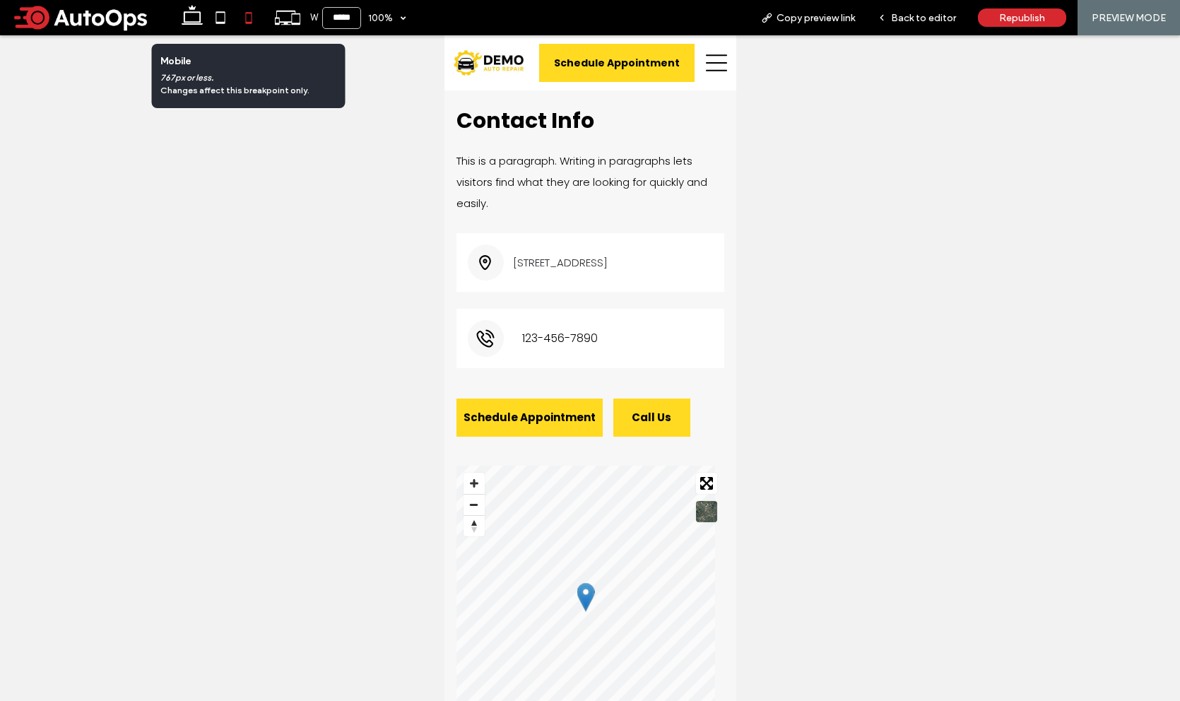
scroll to position [13543, 0]
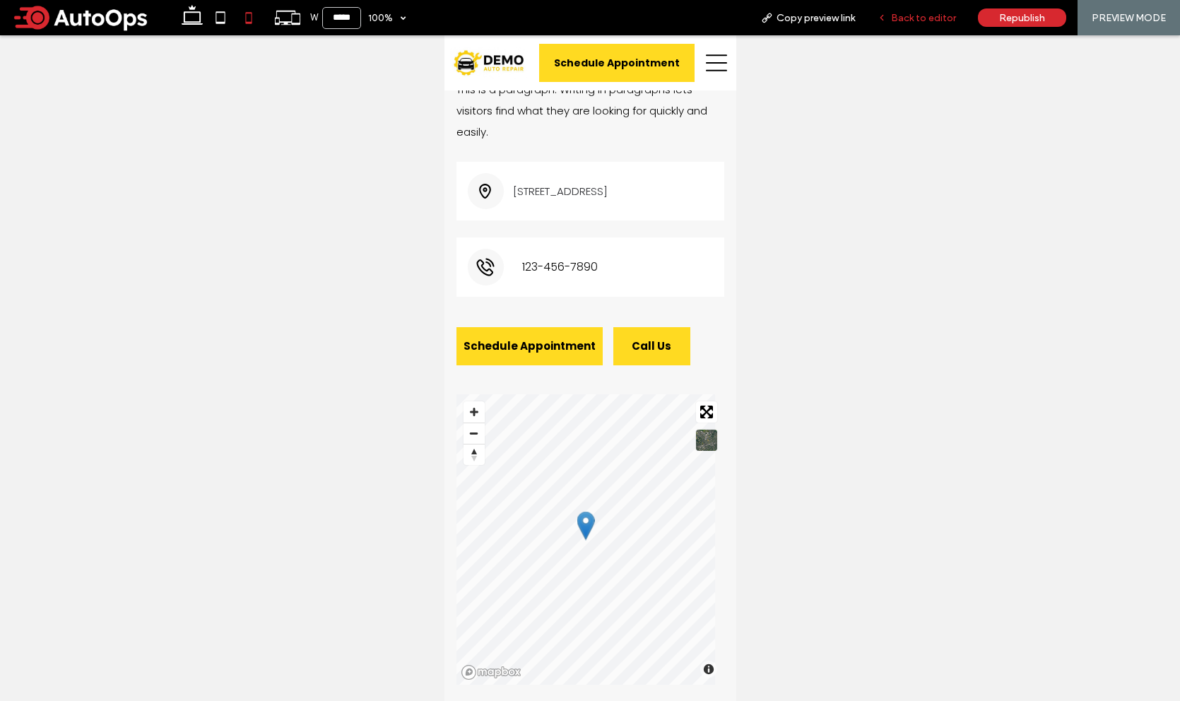
click at [910, 18] on span "Back to editor" at bounding box center [923, 18] width 65 height 12
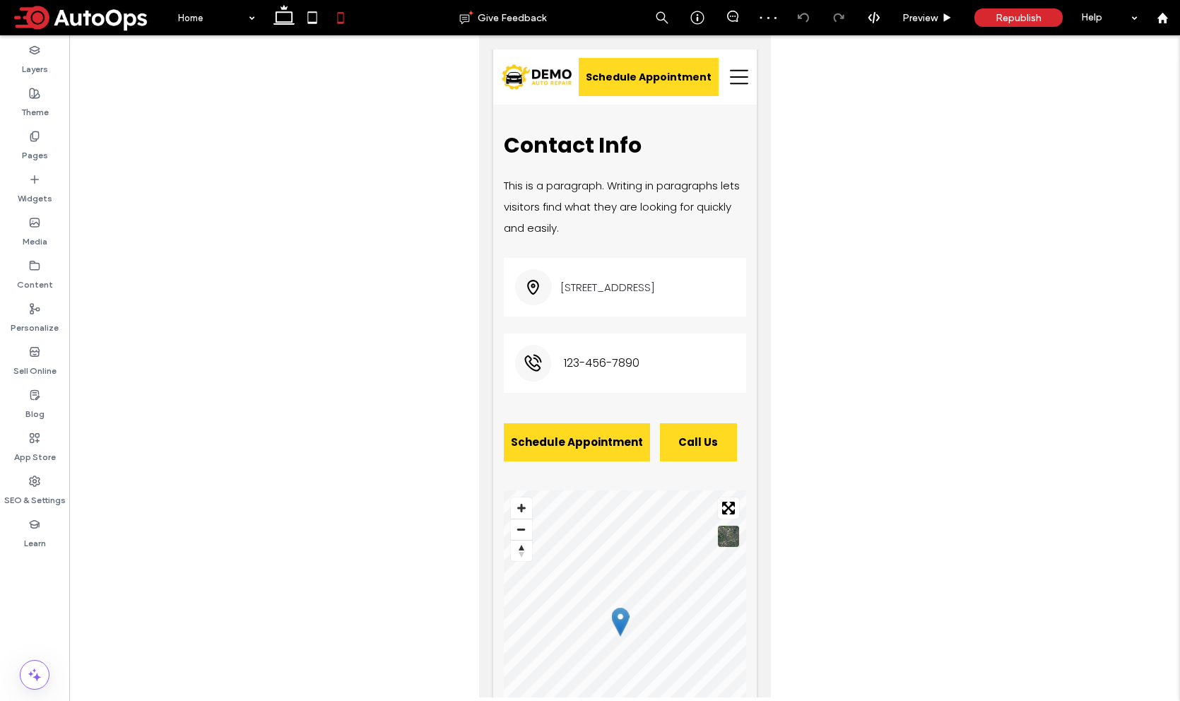
scroll to position [13747, 0]
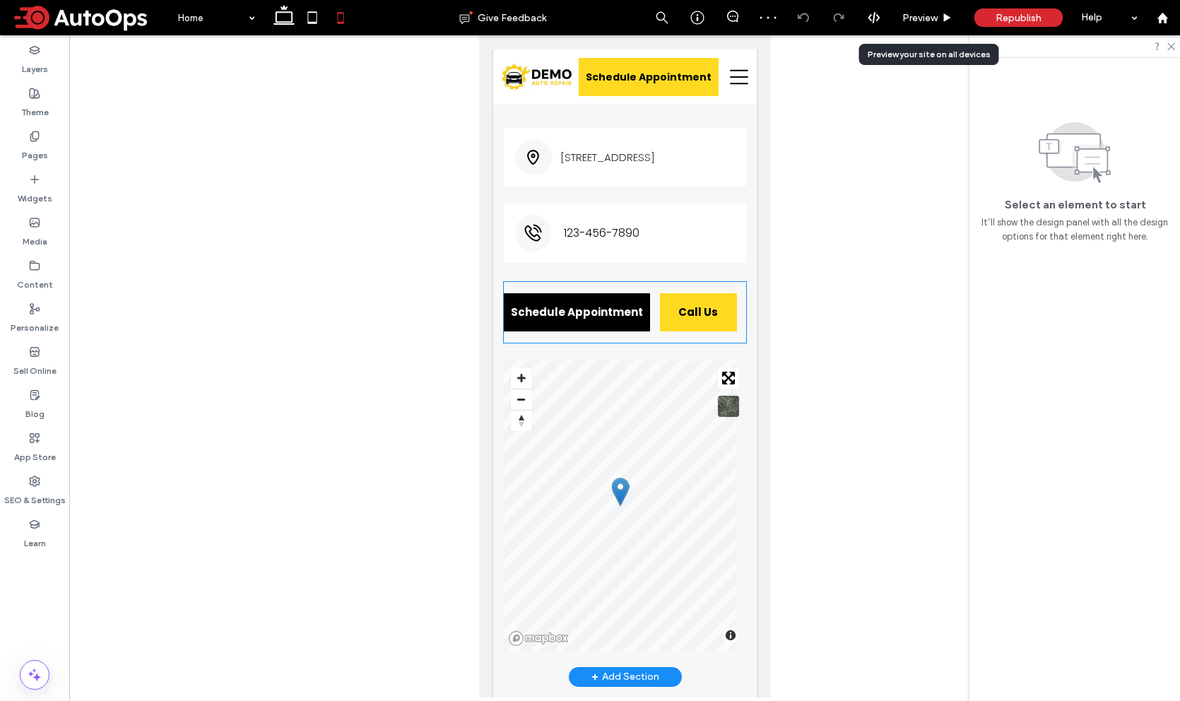
click at [628, 320] on span "Schedule Appointment" at bounding box center [576, 312] width 146 height 16
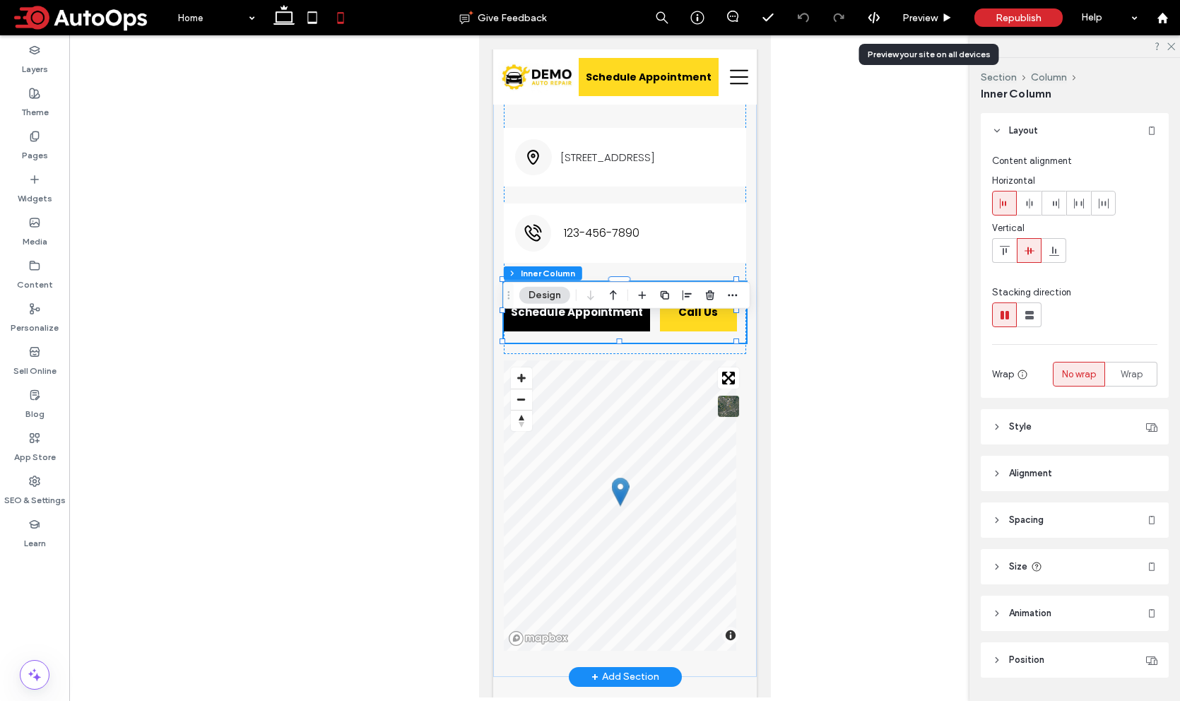
click at [631, 320] on span "Schedule Appointment" at bounding box center [576, 312] width 146 height 16
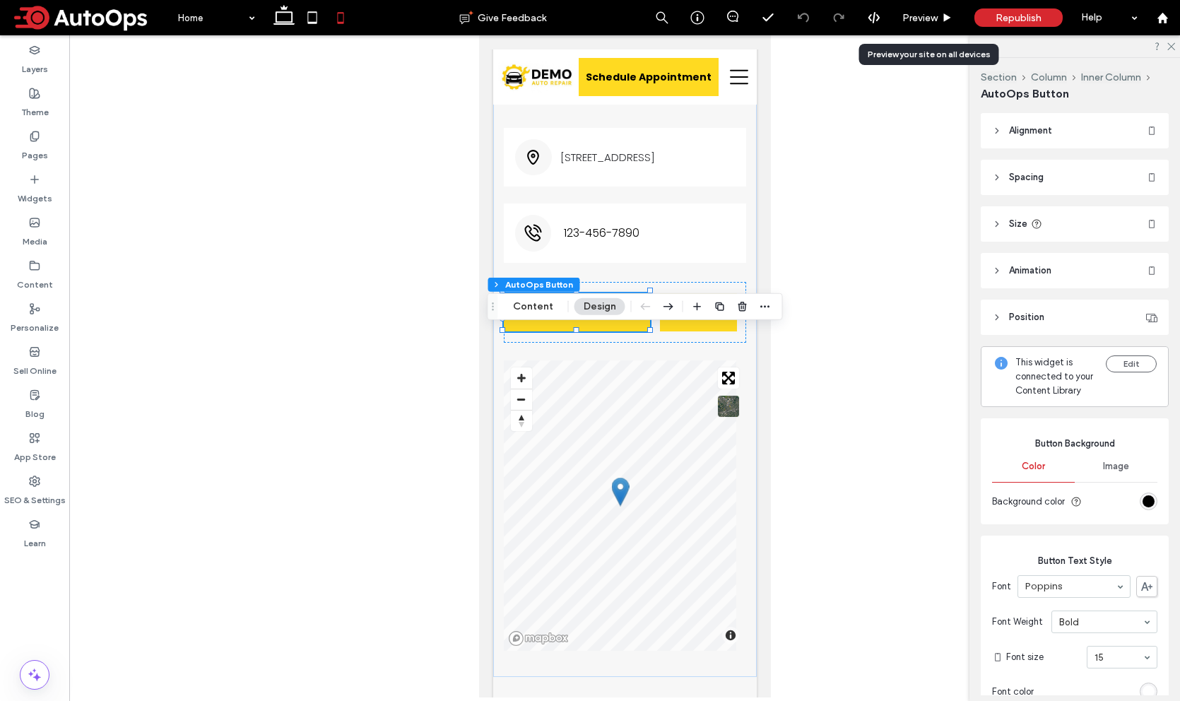
click at [1023, 174] on span "Spacing" at bounding box center [1026, 177] width 35 height 14
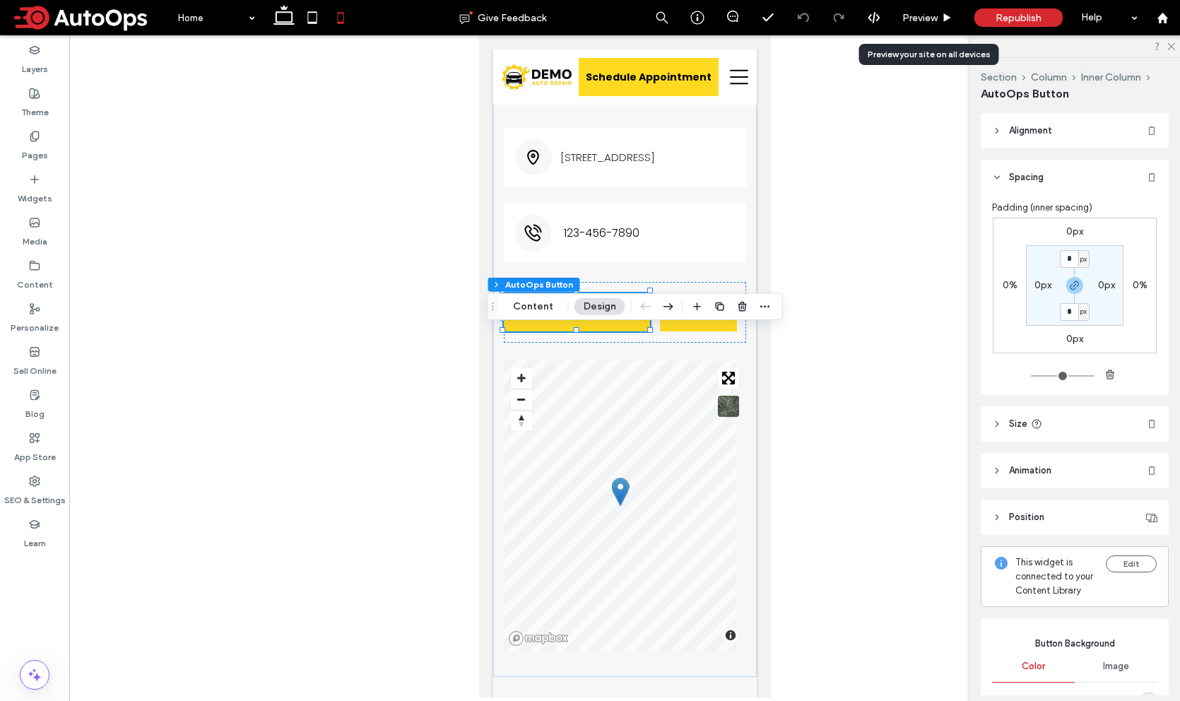
click at [1029, 128] on span "Alignment" at bounding box center [1030, 131] width 43 height 14
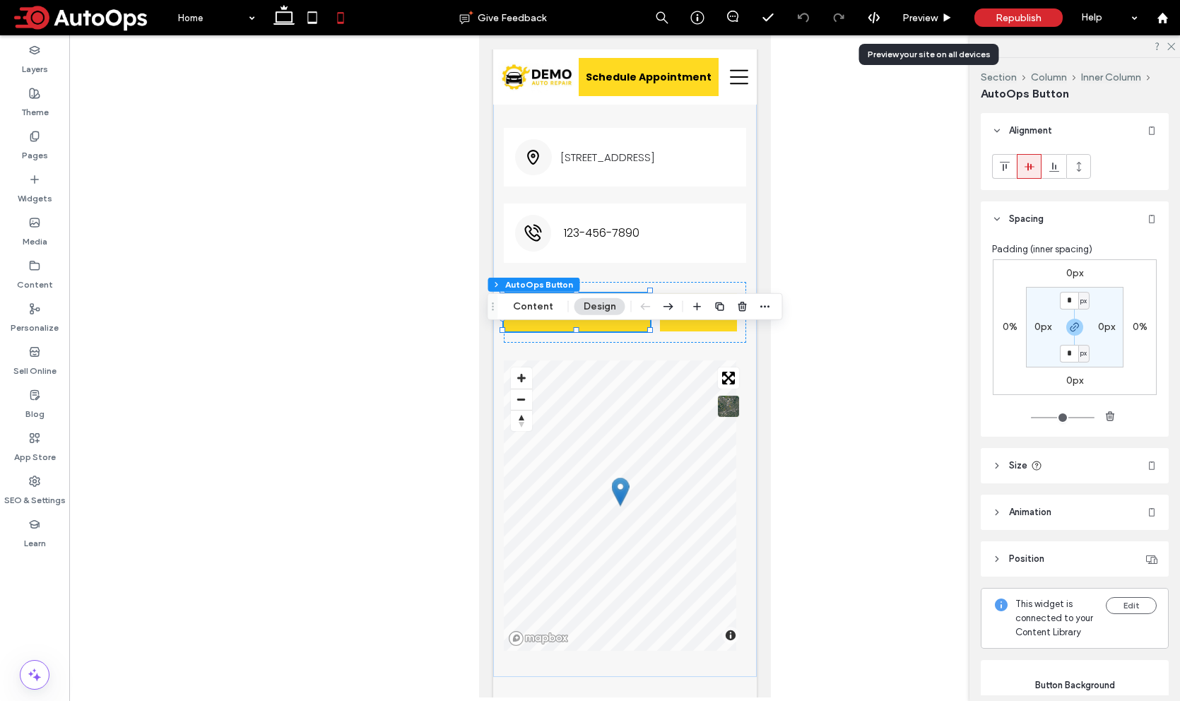
click at [1028, 128] on span "Alignment" at bounding box center [1030, 131] width 43 height 14
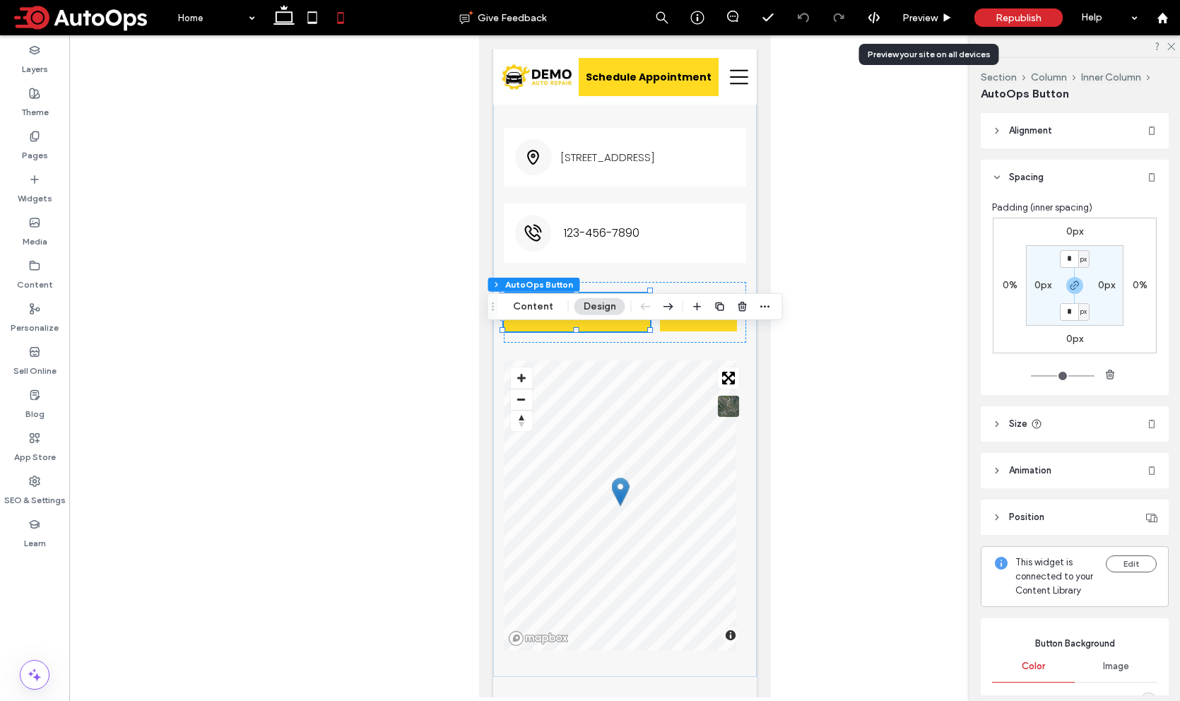
click at [1019, 172] on span "Spacing" at bounding box center [1026, 177] width 35 height 14
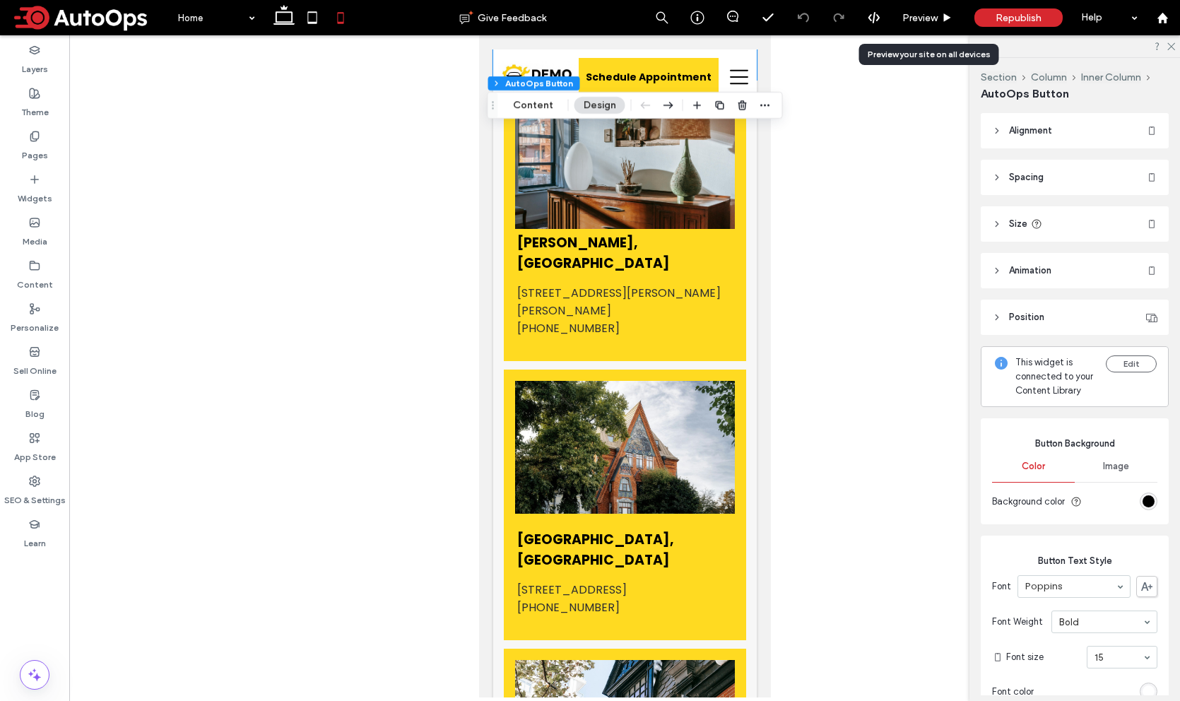
scroll to position [14545, 0]
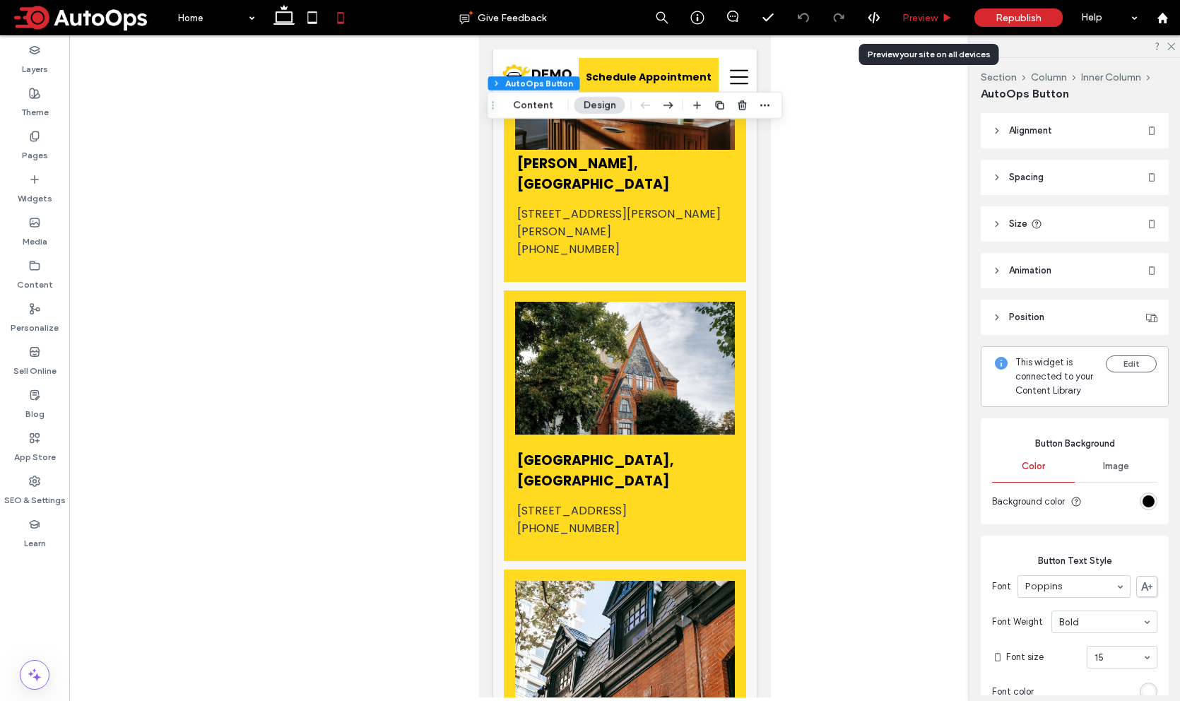
click at [930, 13] on span "Preview" at bounding box center [919, 18] width 35 height 12
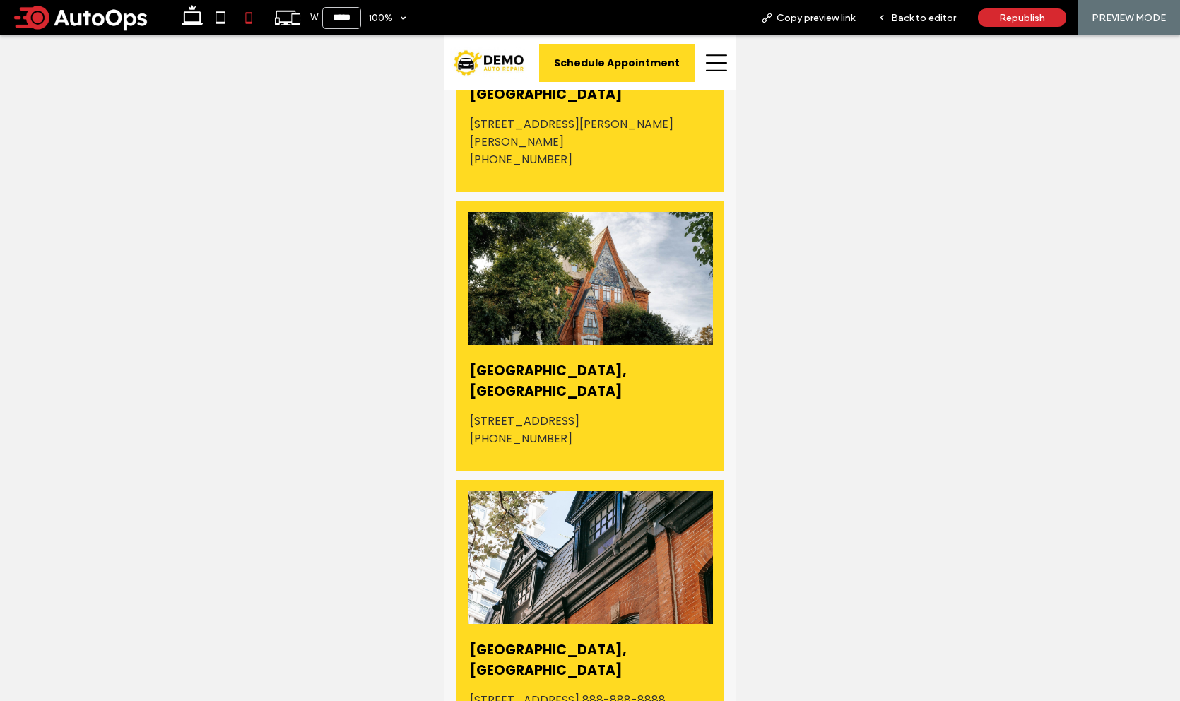
scroll to position [14420, 0]
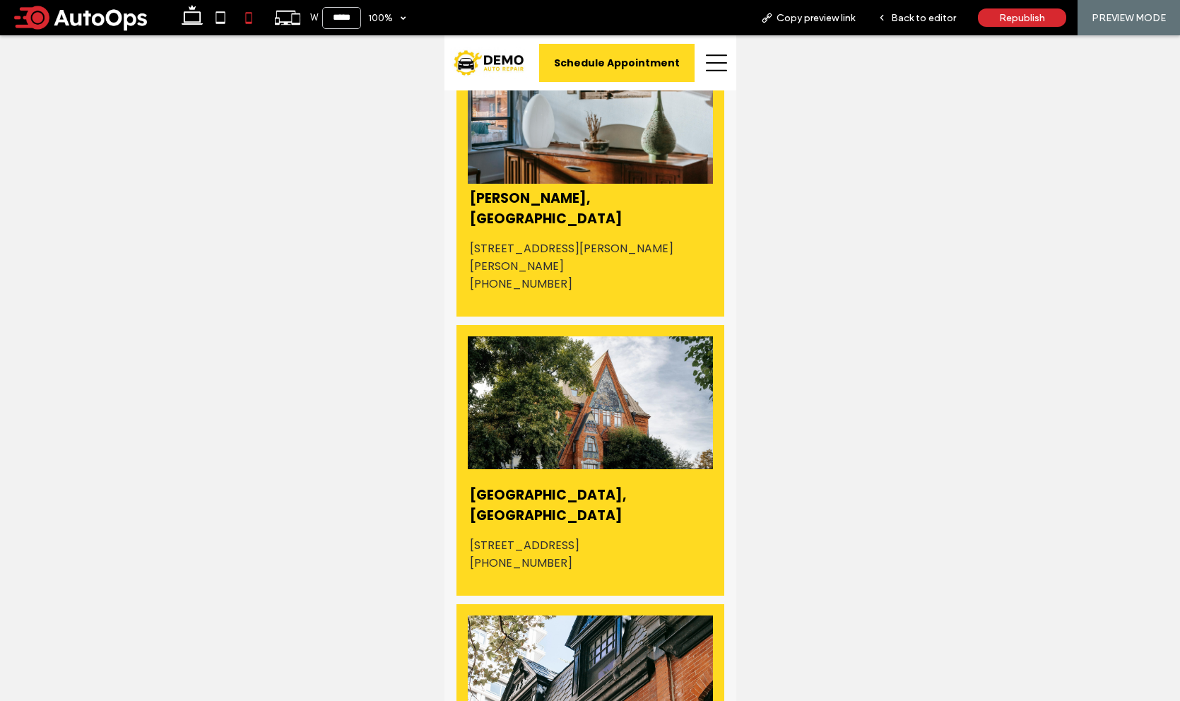
click at [709, 61] on icon at bounding box center [715, 62] width 21 height 21
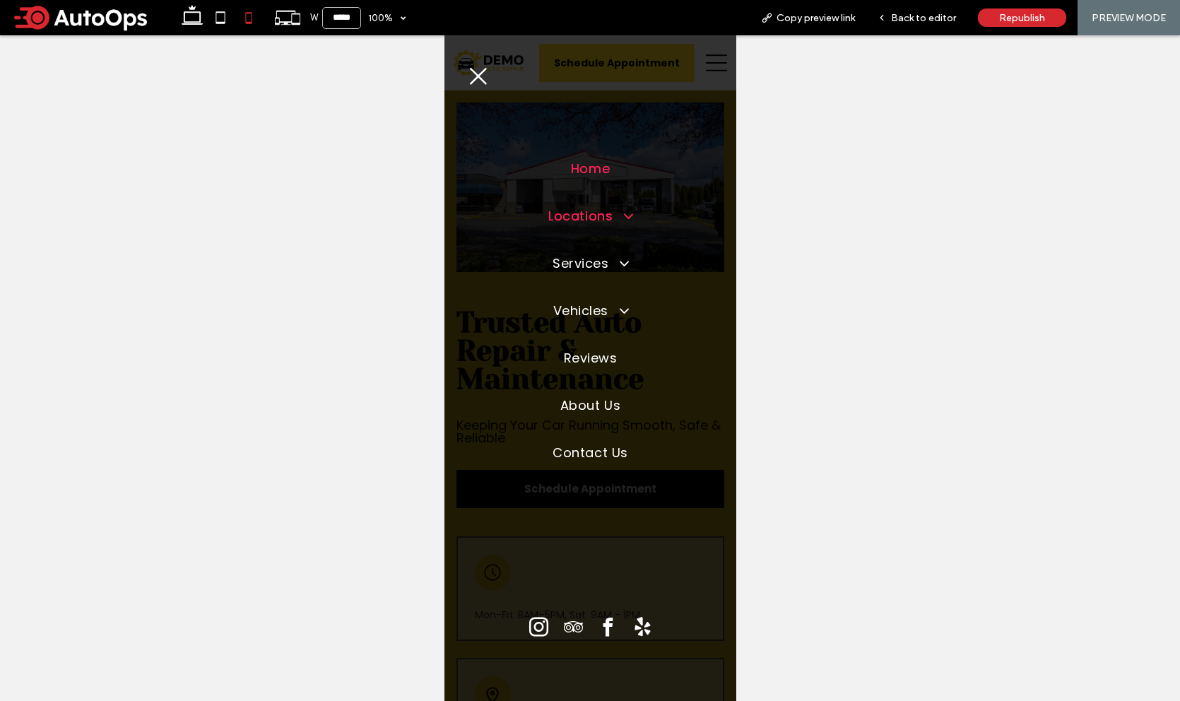
click at [628, 213] on span at bounding box center [621, 216] width 25 height 16
click at [605, 247] on span "Anytown" at bounding box center [590, 251] width 42 height 13
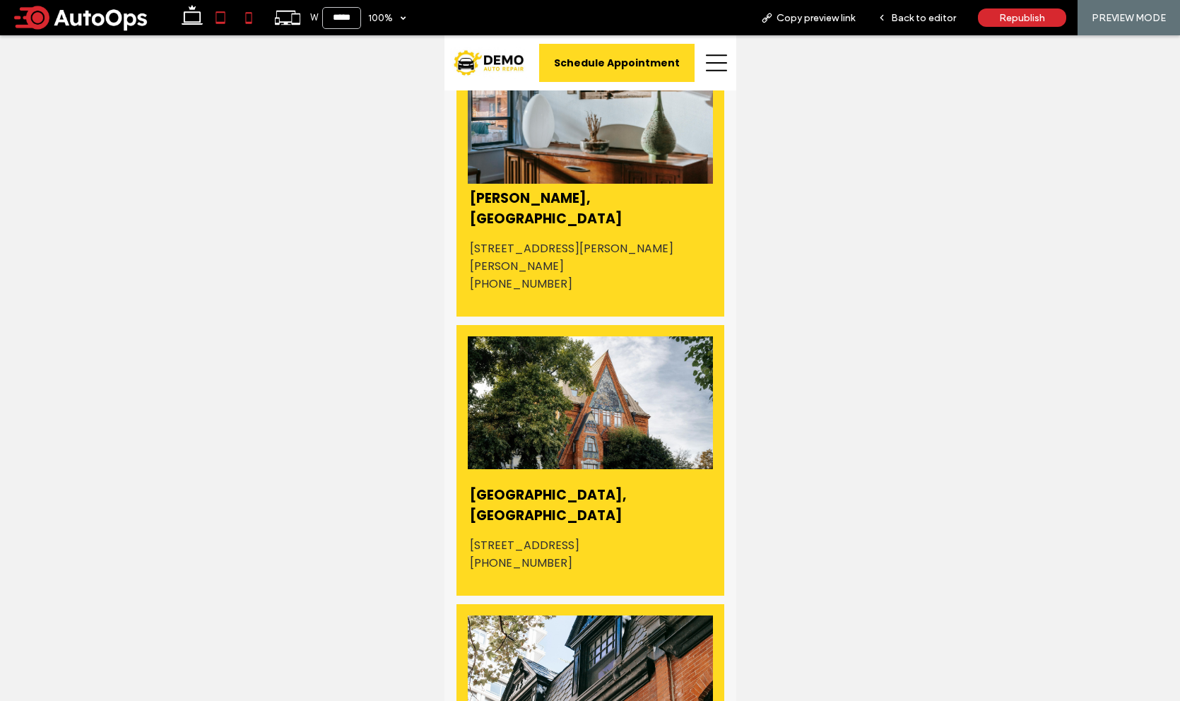
click at [217, 19] on icon at bounding box center [220, 18] width 28 height 28
type input "*****"
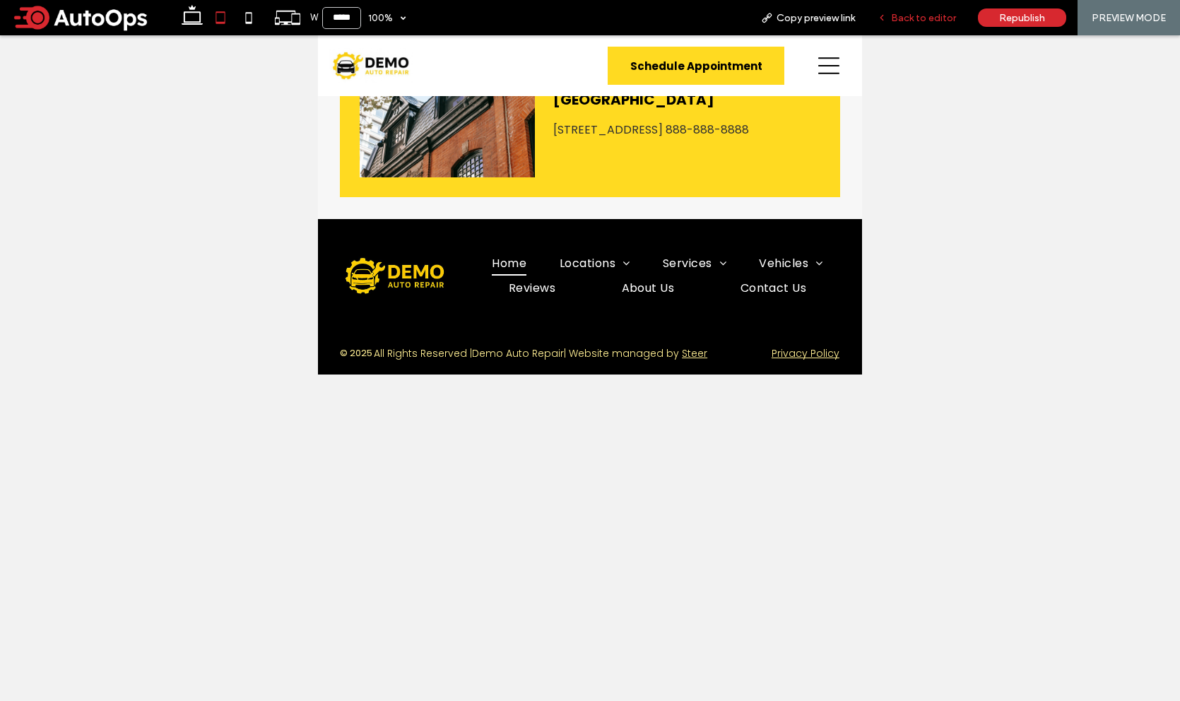
click at [917, 20] on span "Back to editor" at bounding box center [923, 18] width 65 height 12
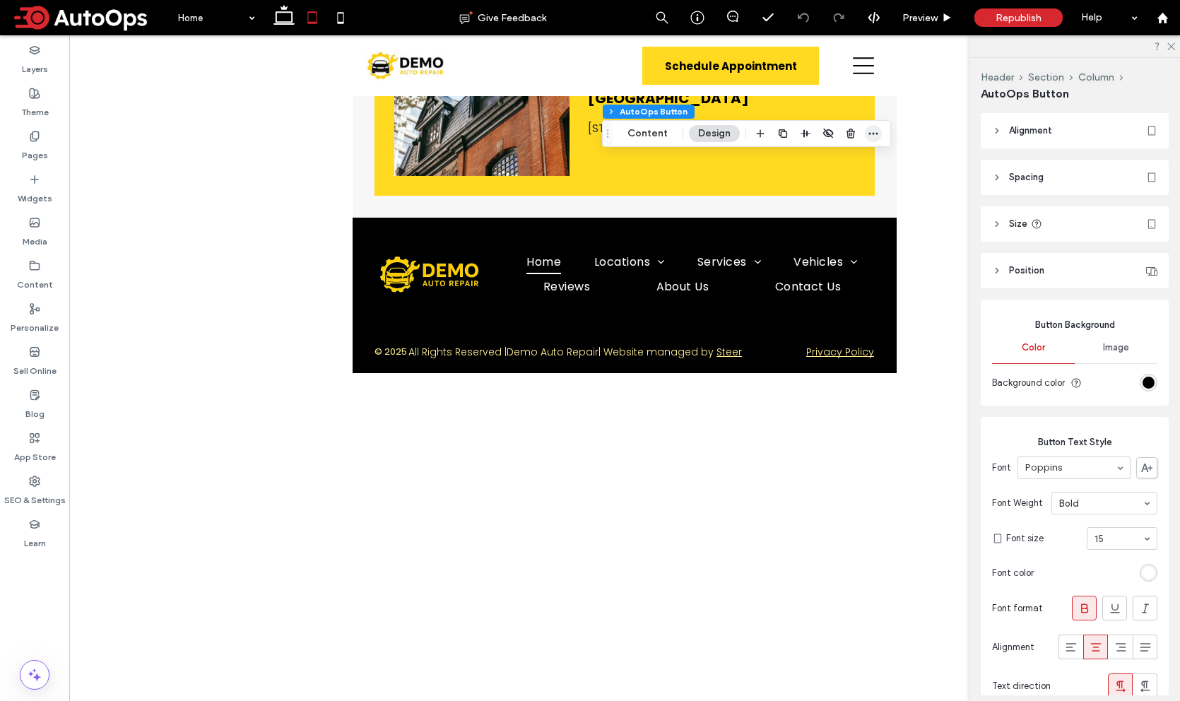
click at [873, 130] on icon "button" at bounding box center [873, 133] width 11 height 11
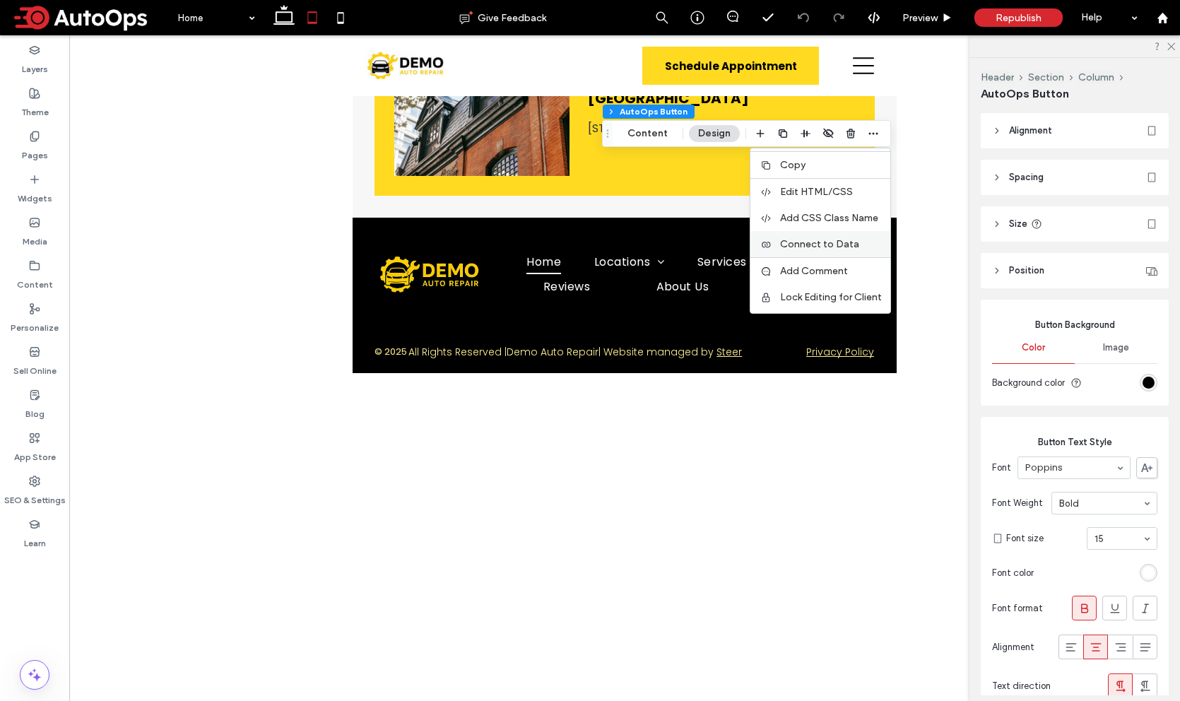
click at [856, 245] on label "Connect to Data" at bounding box center [831, 244] width 102 height 12
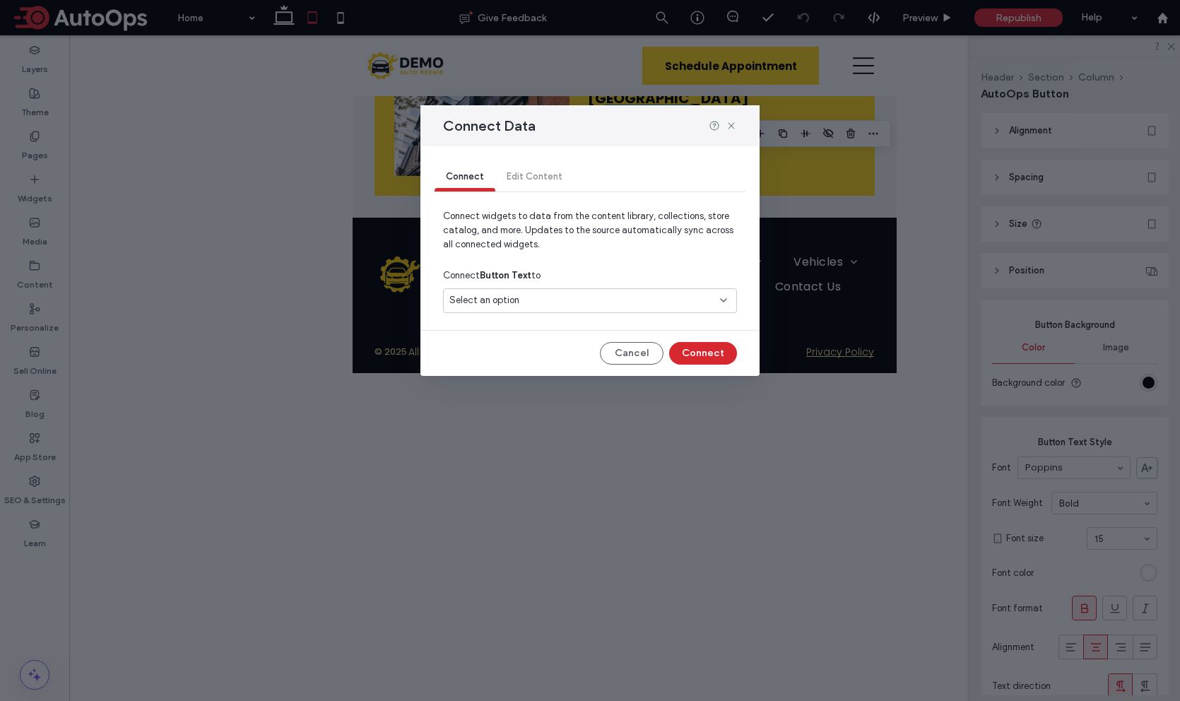
click at [559, 297] on div "Select an option" at bounding box center [581, 300] width 264 height 14
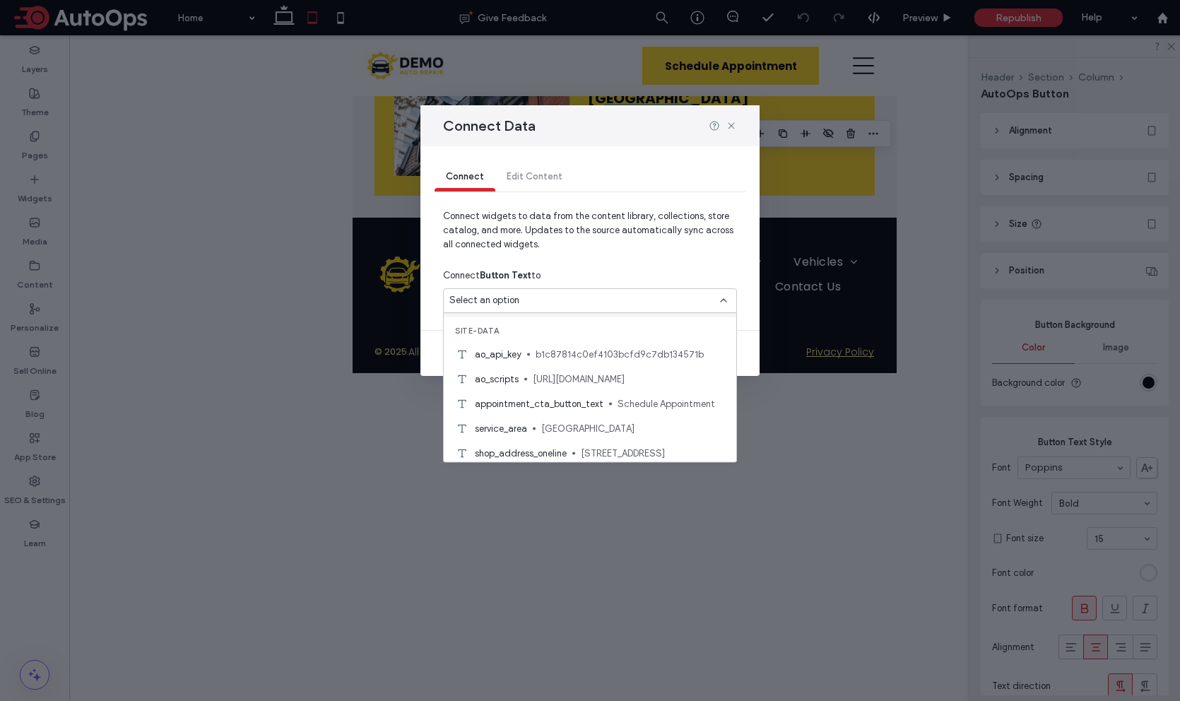
scroll to position [146, 0]
click at [630, 401] on span "Schedule Appointment" at bounding box center [671, 403] width 107 height 14
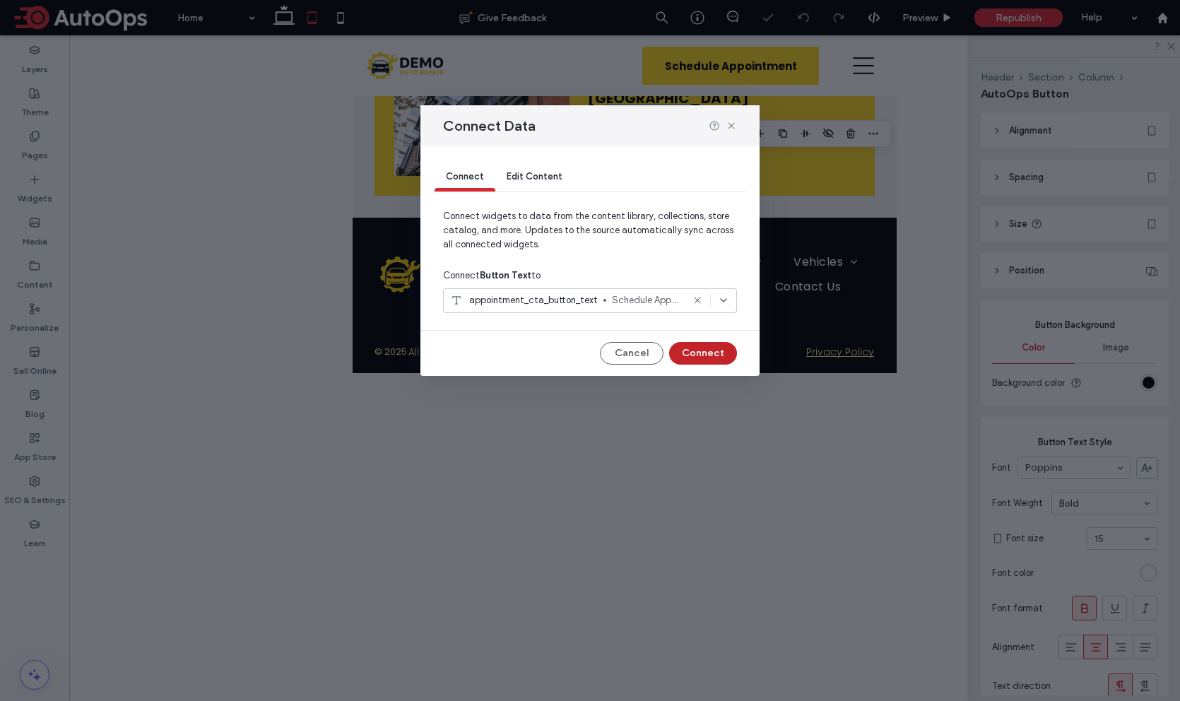
click at [697, 355] on button "Connect" at bounding box center [703, 353] width 68 height 23
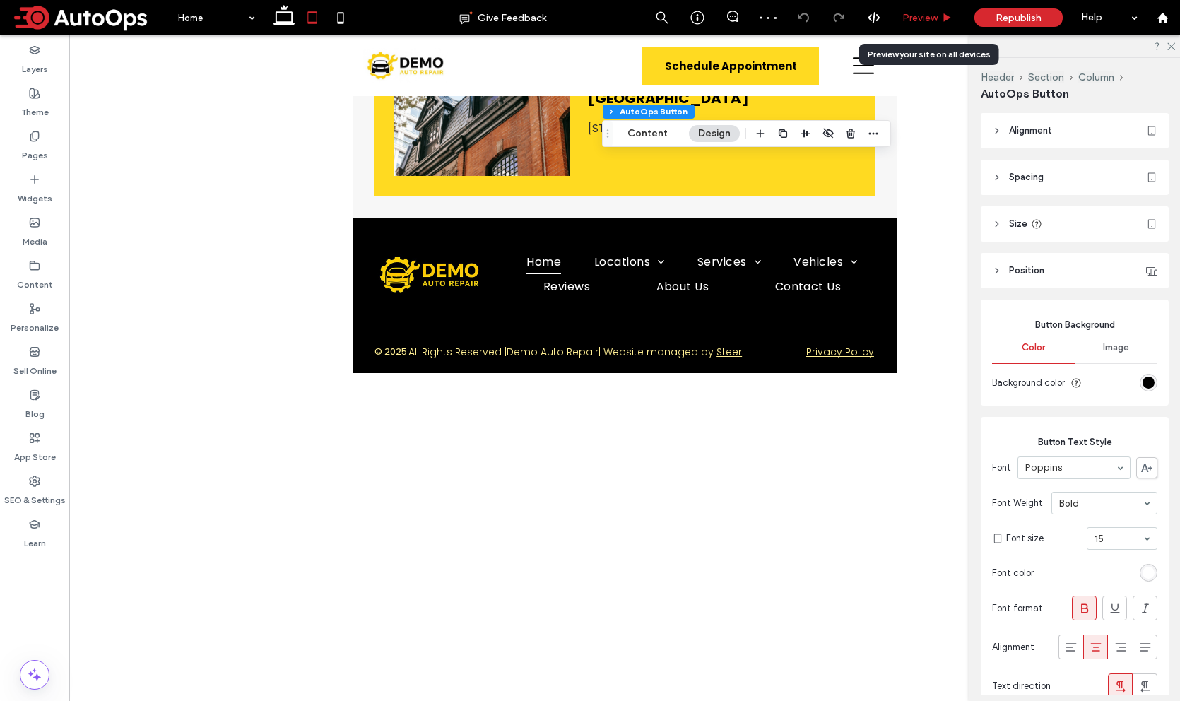
click at [929, 16] on span "Preview" at bounding box center [919, 18] width 35 height 12
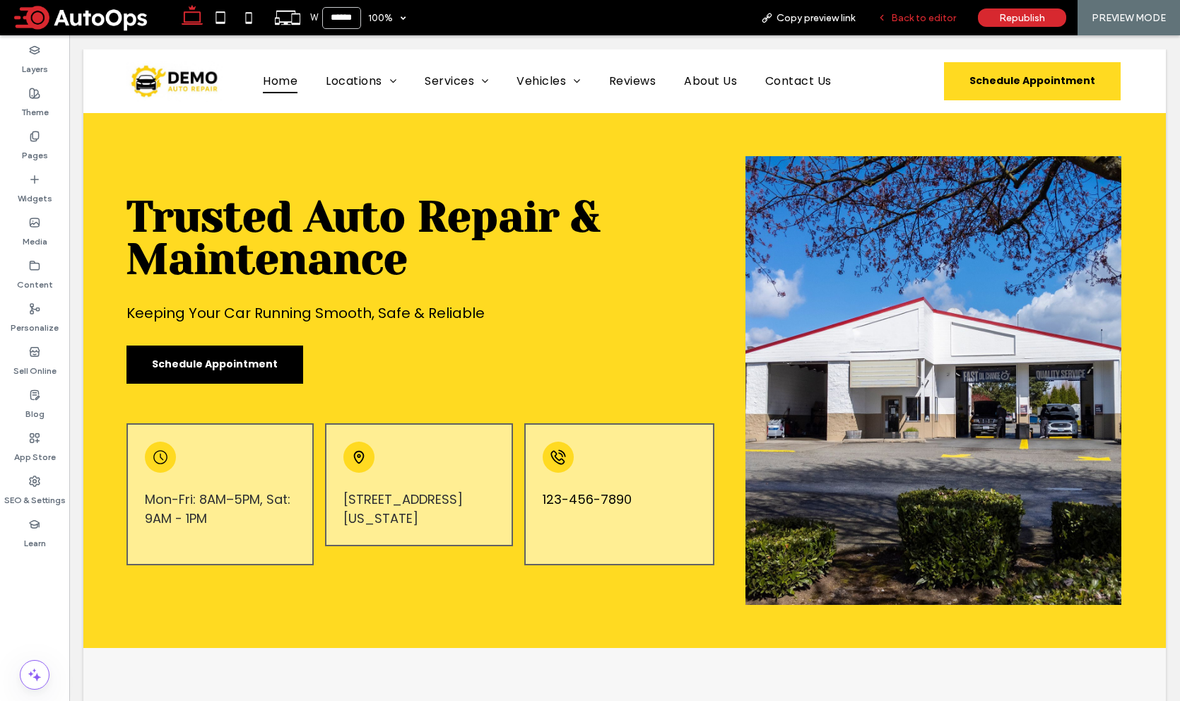
click at [925, 16] on span "Back to editor" at bounding box center [923, 18] width 65 height 12
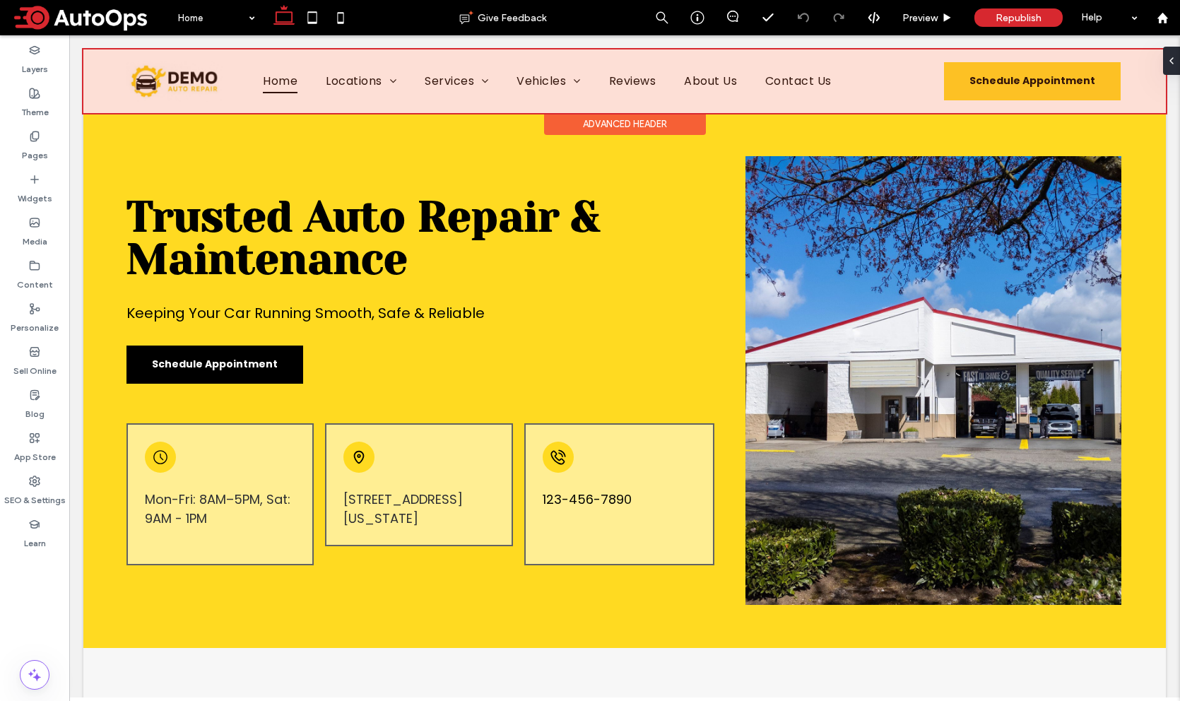
click at [946, 89] on div at bounding box center [624, 81] width 1083 height 64
click at [950, 85] on div at bounding box center [624, 81] width 1083 height 64
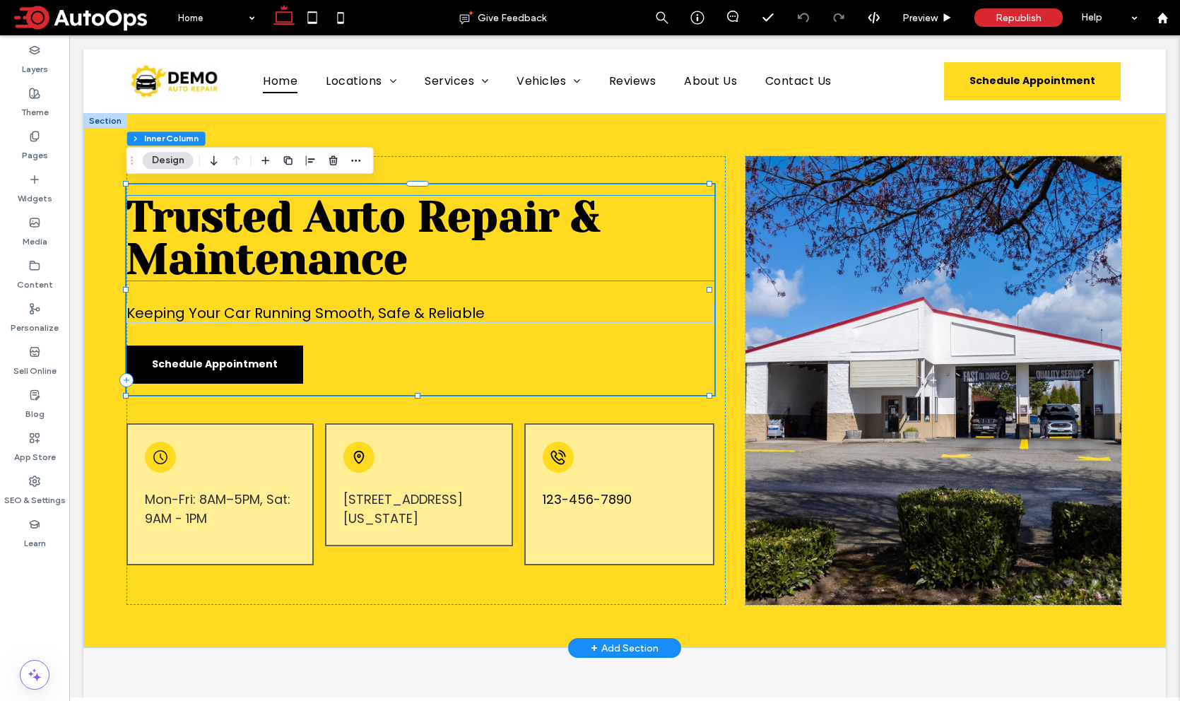
click at [527, 223] on span "Trusted Auto Repair & Maintenance" at bounding box center [362, 237] width 473 height 91
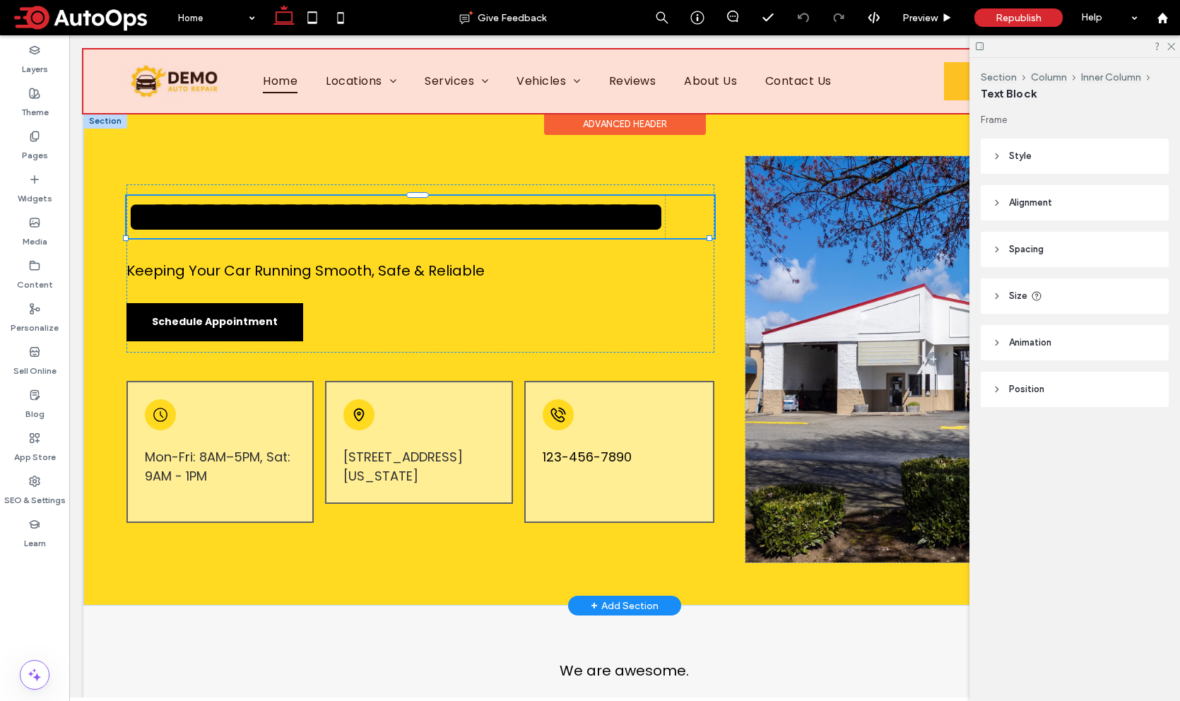
type input "**********"
type input "**"
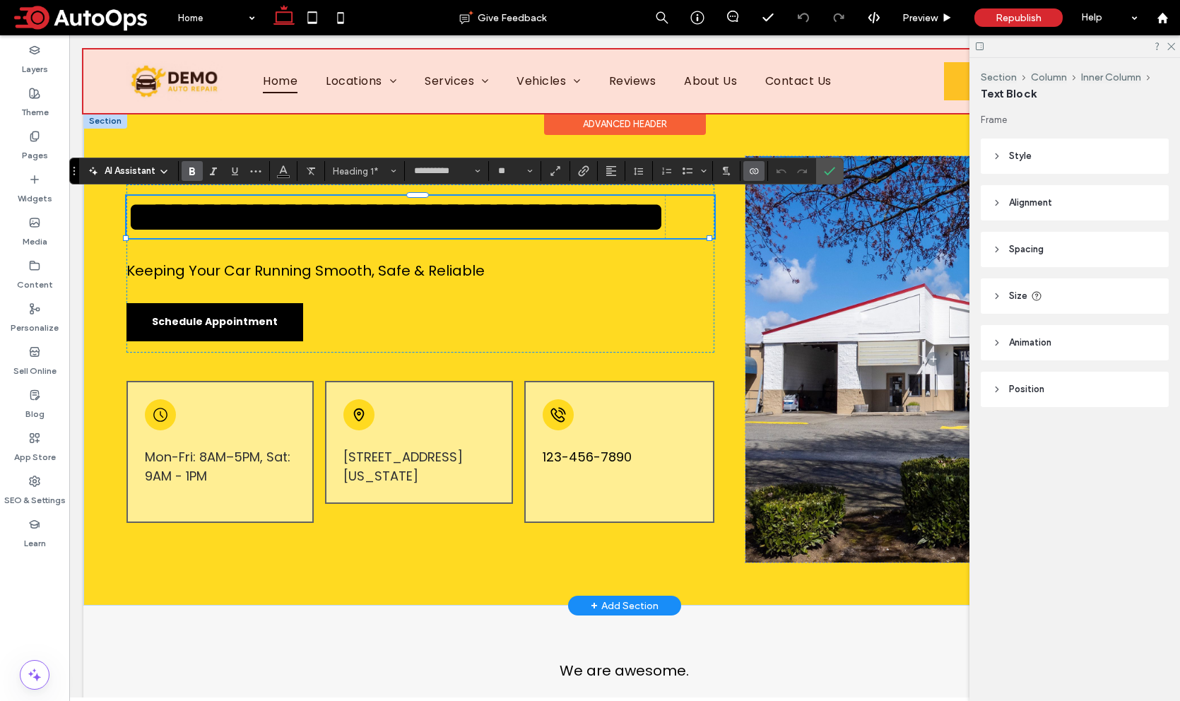
click at [922, 85] on div at bounding box center [624, 81] width 1083 height 64
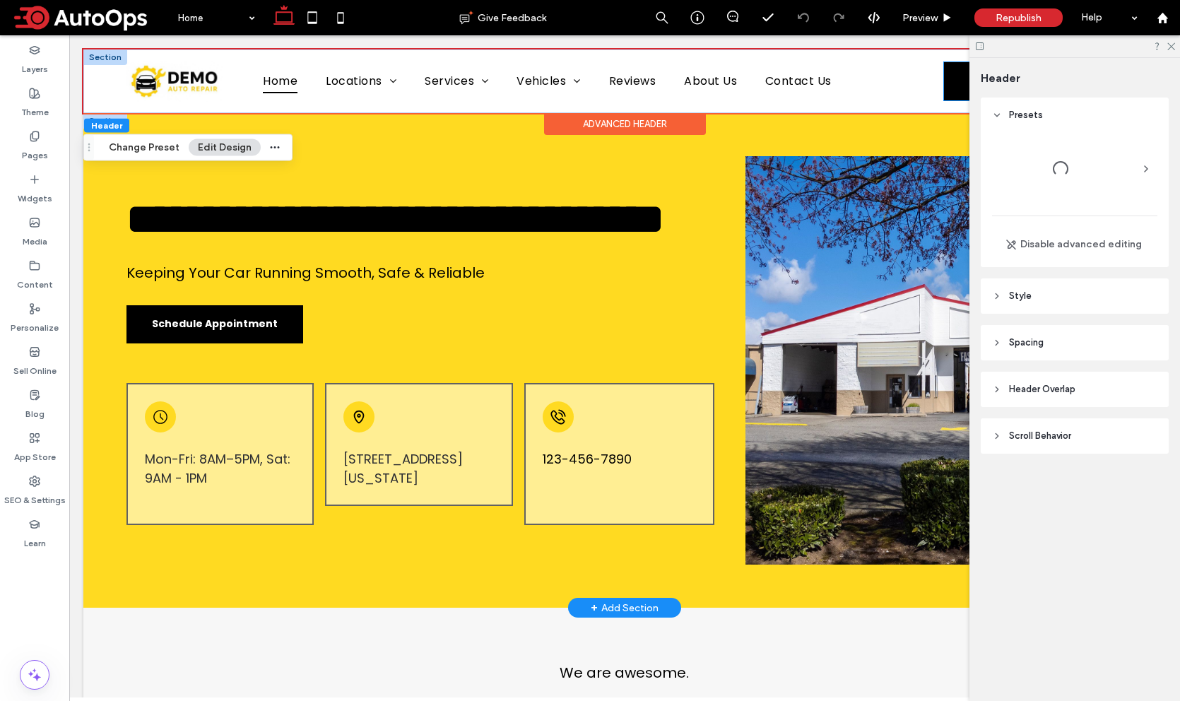
click at [944, 83] on span "Schedule Appointment" at bounding box center [1032, 80] width 177 height 15
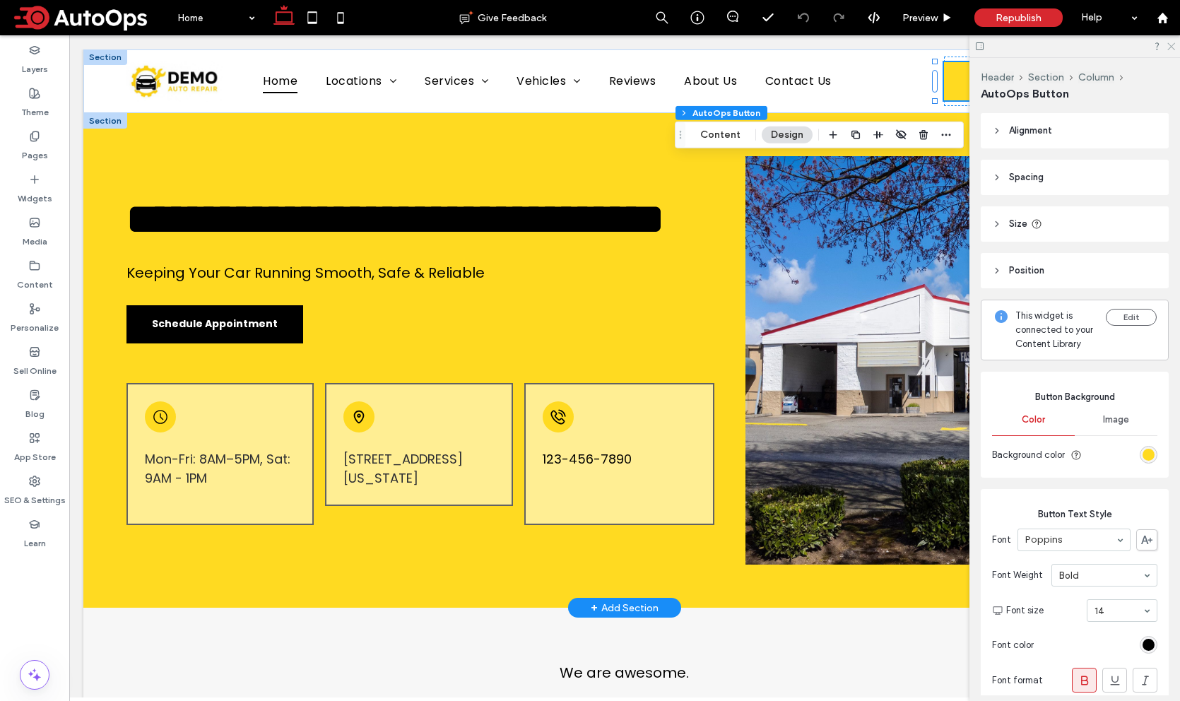
click at [1167, 44] on icon at bounding box center [1170, 45] width 9 height 9
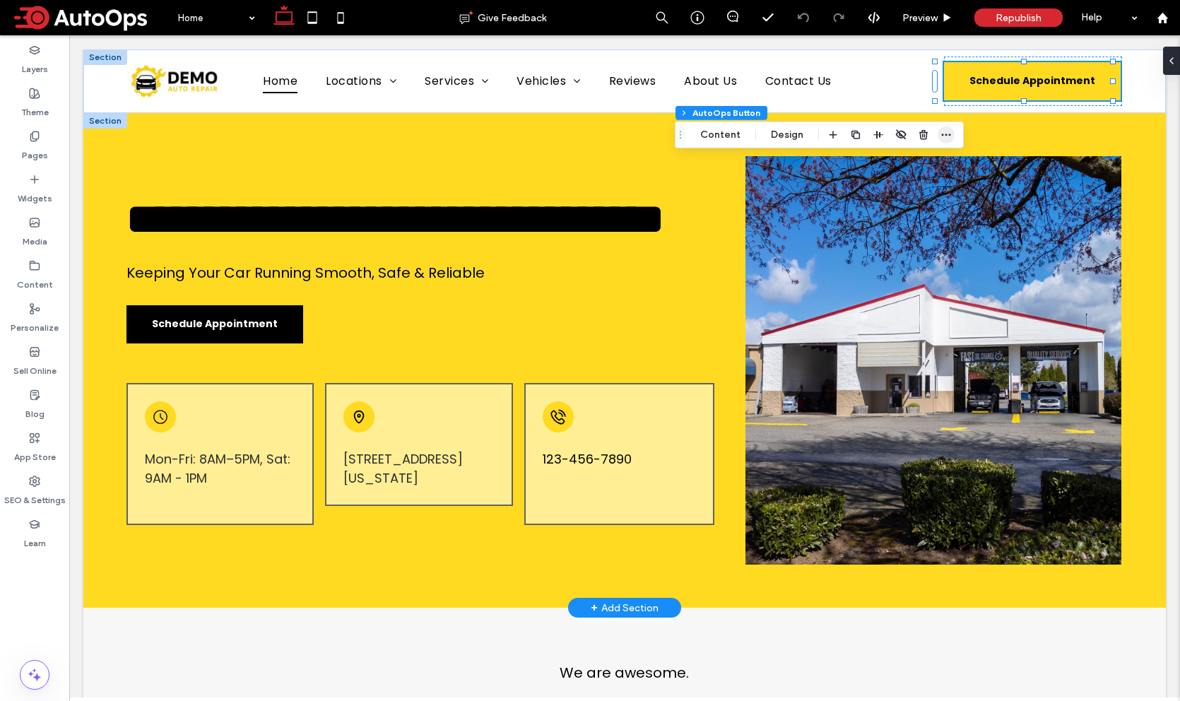
click at [943, 137] on icon "button" at bounding box center [946, 134] width 11 height 11
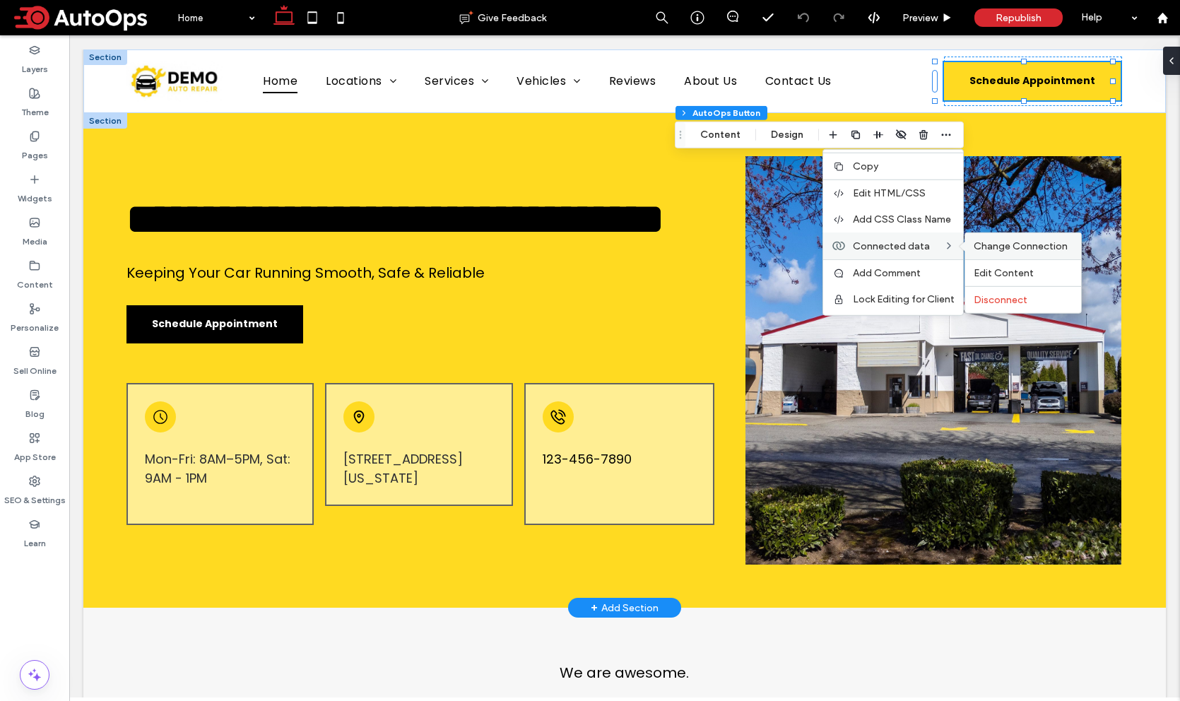
click at [998, 247] on span "Change Connection" at bounding box center [1021, 246] width 94 height 12
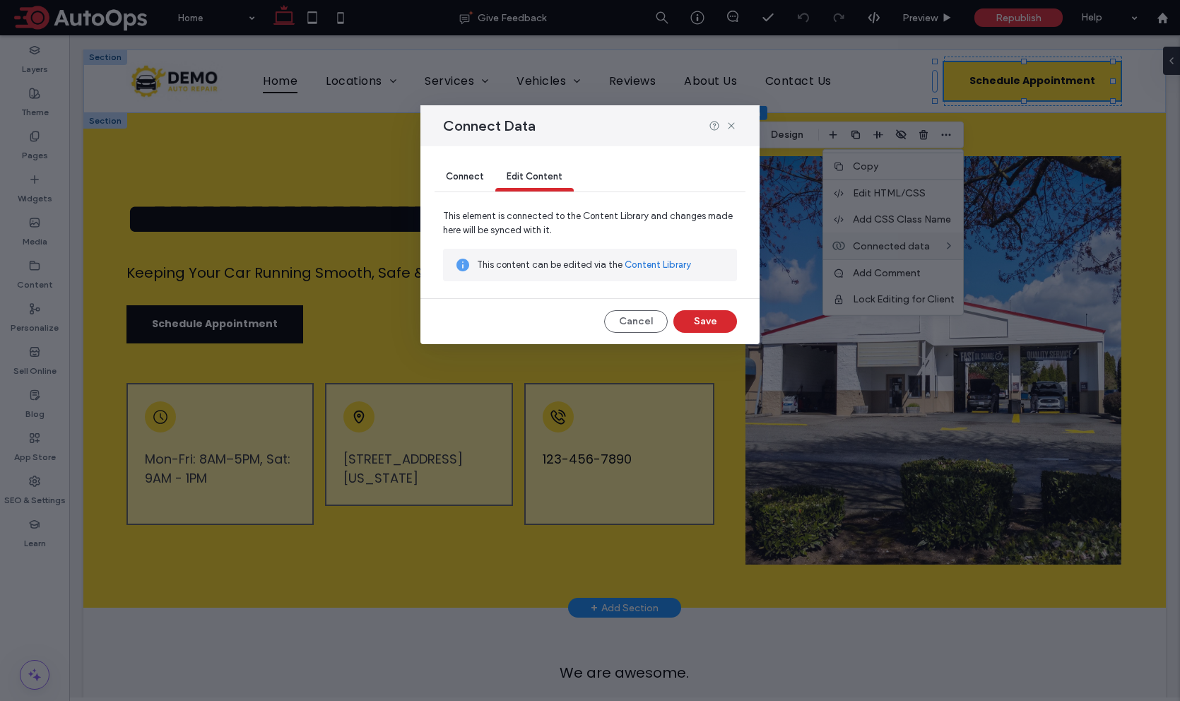
click at [464, 177] on span "Connect" at bounding box center [465, 176] width 38 height 11
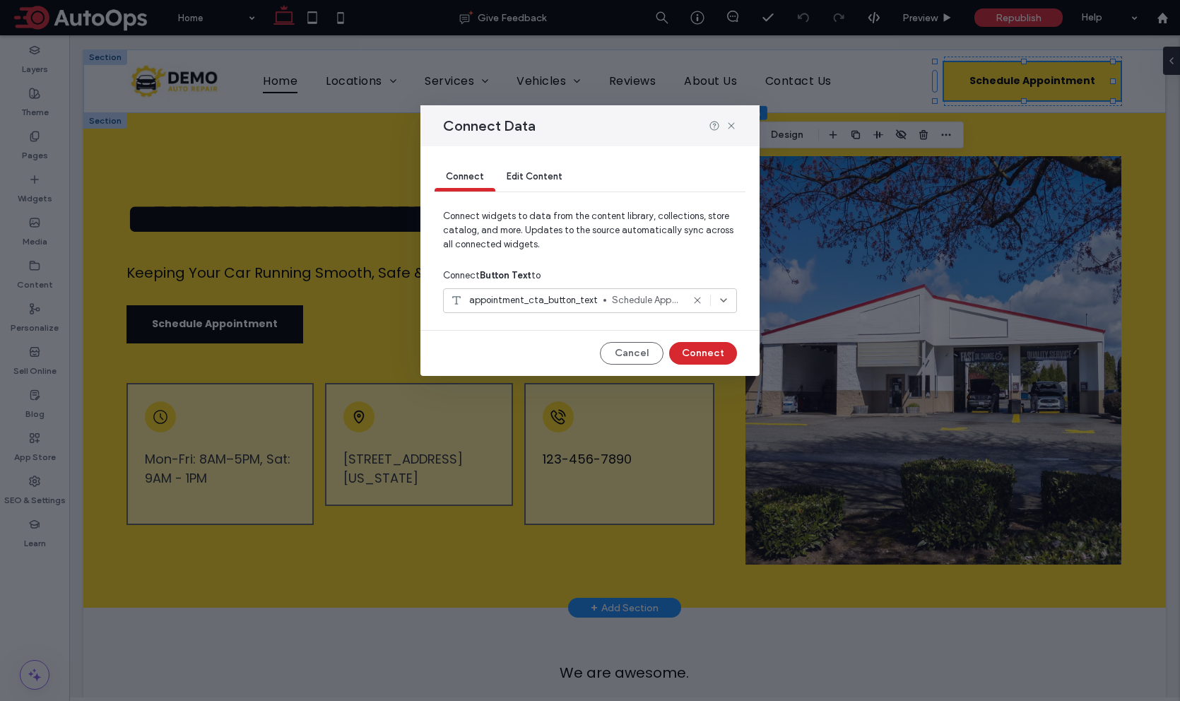
click at [731, 126] on icon at bounding box center [731, 125] width 11 height 11
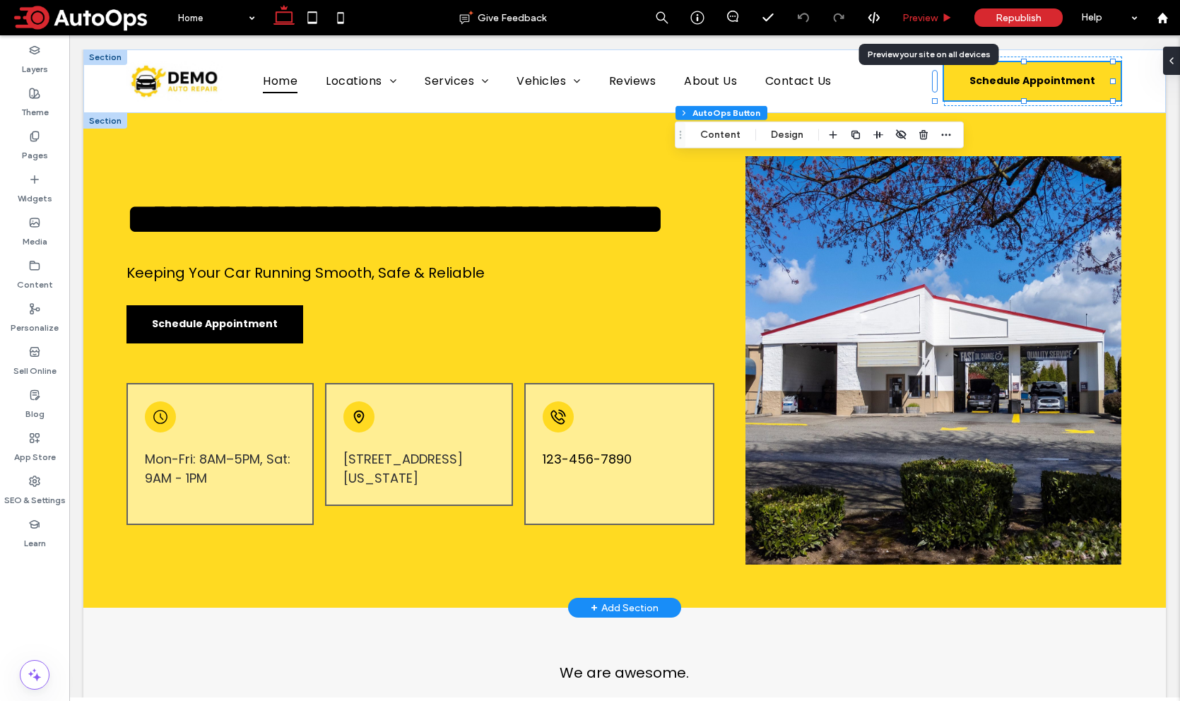
click at [933, 14] on span "Preview" at bounding box center [919, 18] width 35 height 12
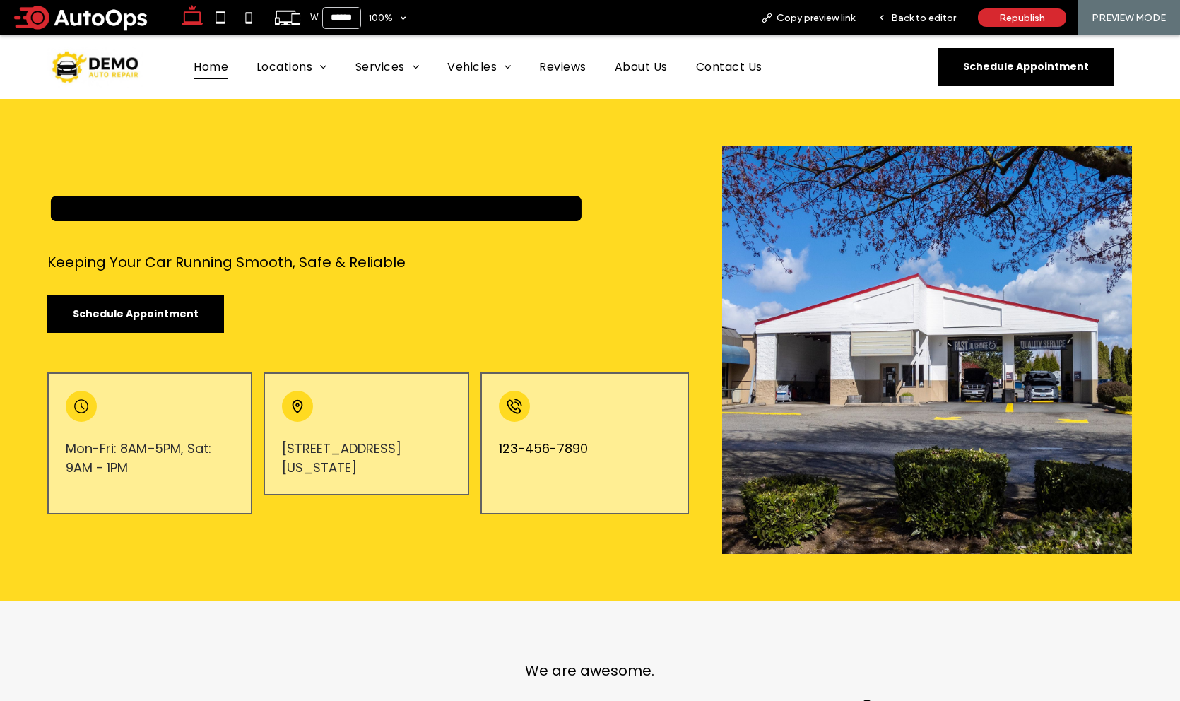
click at [958, 63] on span "Schedule Appointment" at bounding box center [1026, 66] width 177 height 15
click at [560, 458] on span "123-456-7890" at bounding box center [543, 448] width 89 height 19
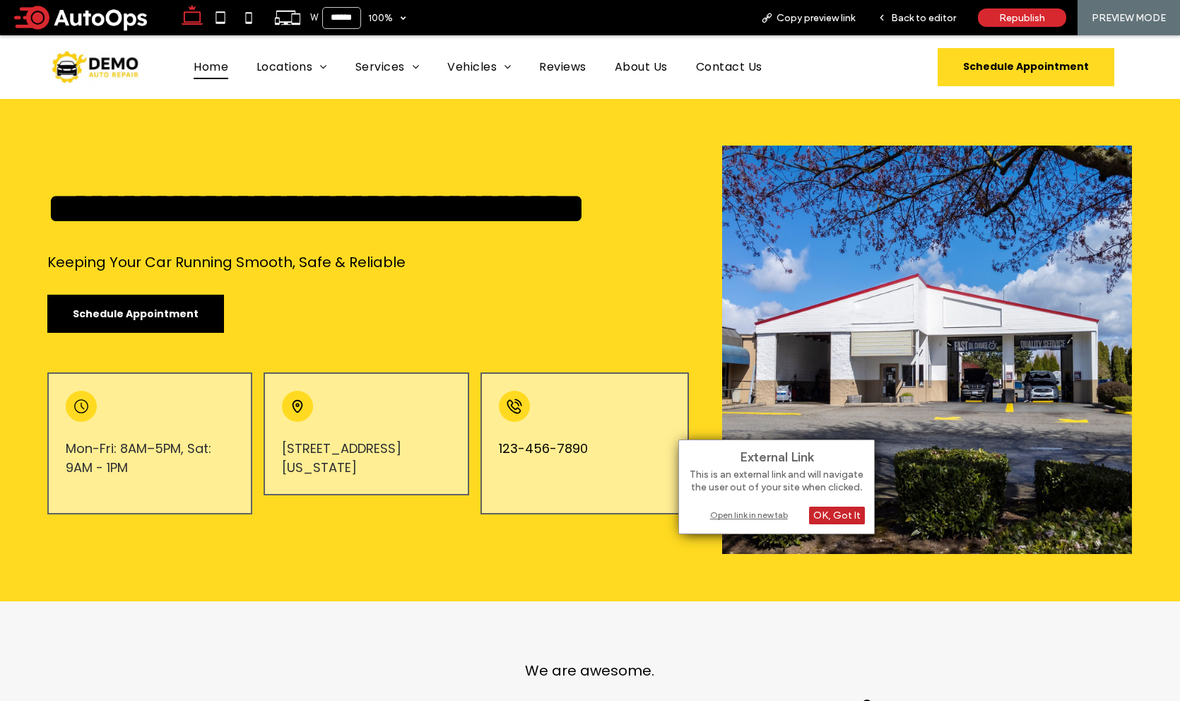
click at [835, 512] on div "OK, Got It" at bounding box center [837, 516] width 56 height 18
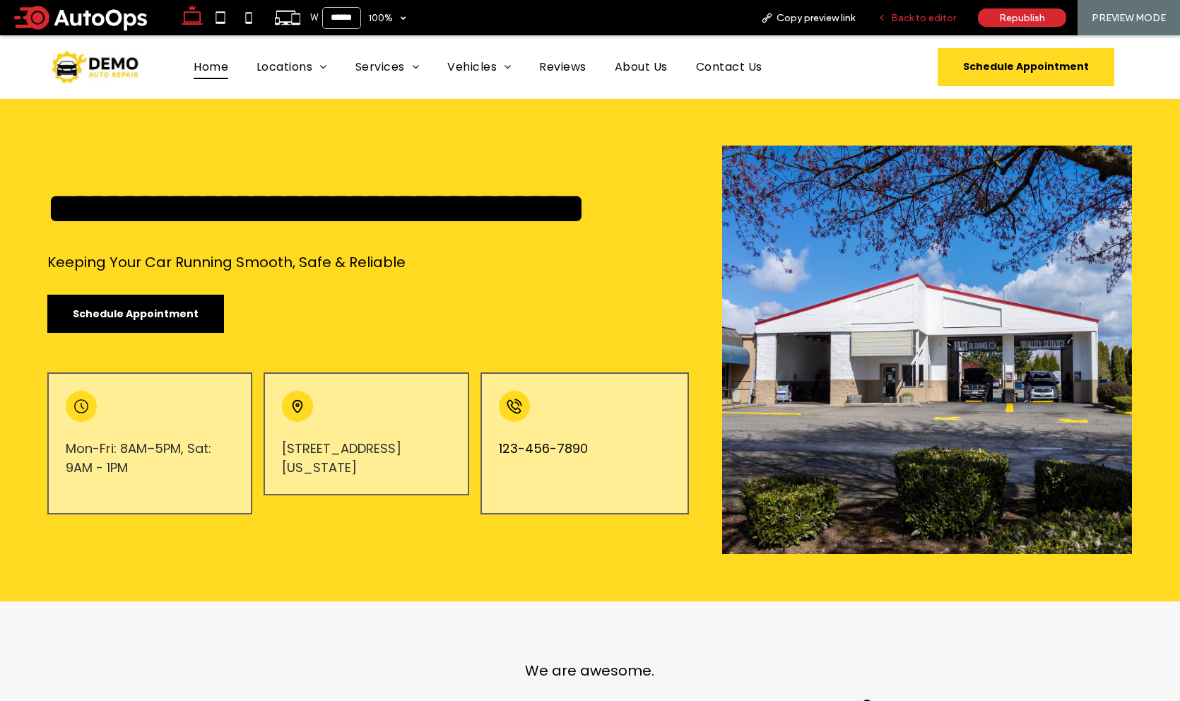
click at [907, 20] on span "Back to editor" at bounding box center [923, 18] width 65 height 12
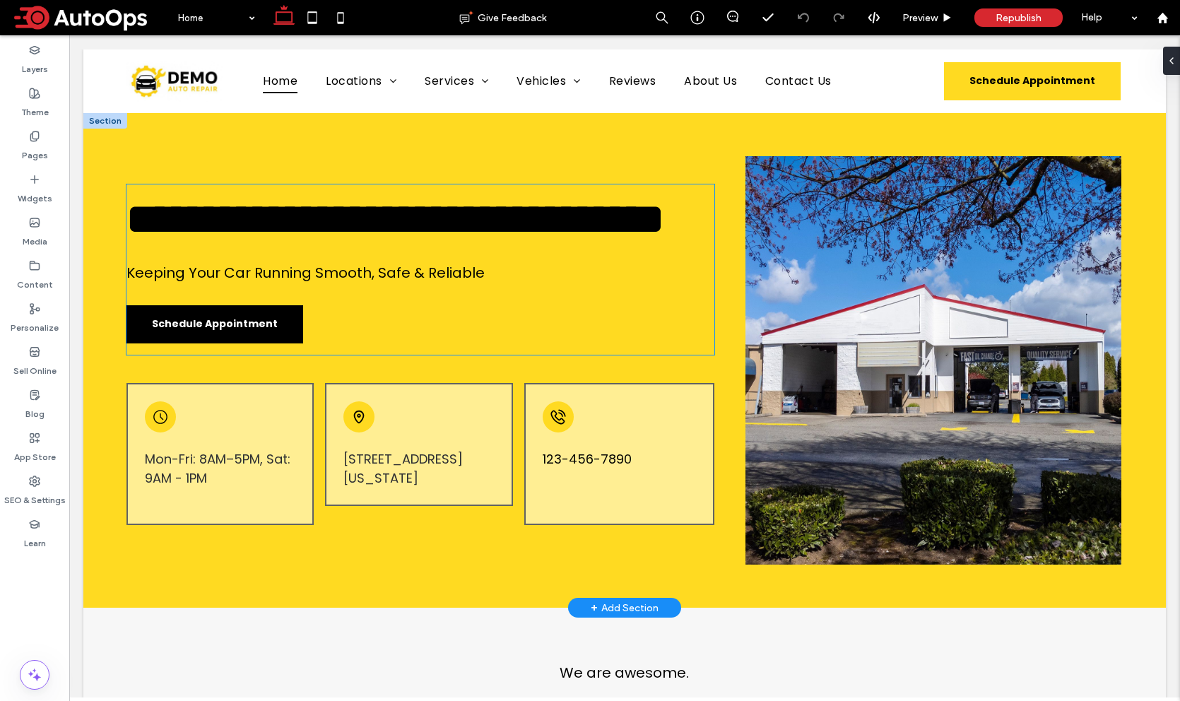
click at [258, 331] on span "Schedule Appointment" at bounding box center [215, 324] width 126 height 15
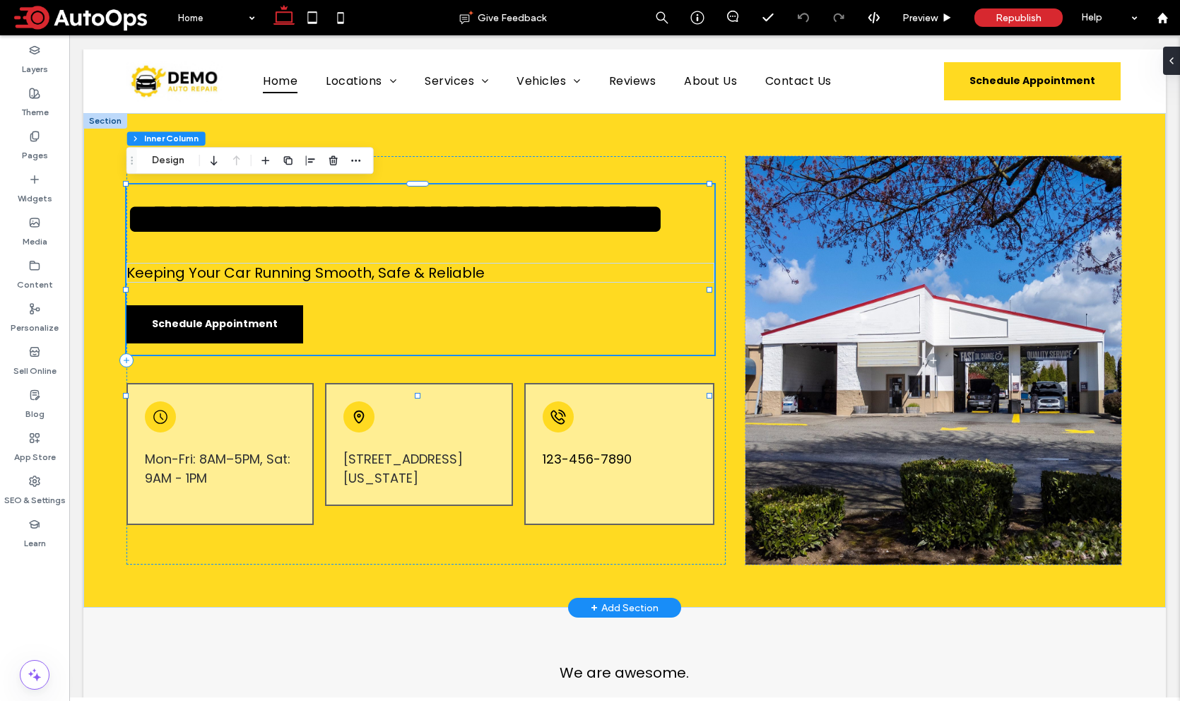
click at [258, 331] on span "Schedule Appointment" at bounding box center [215, 324] width 126 height 15
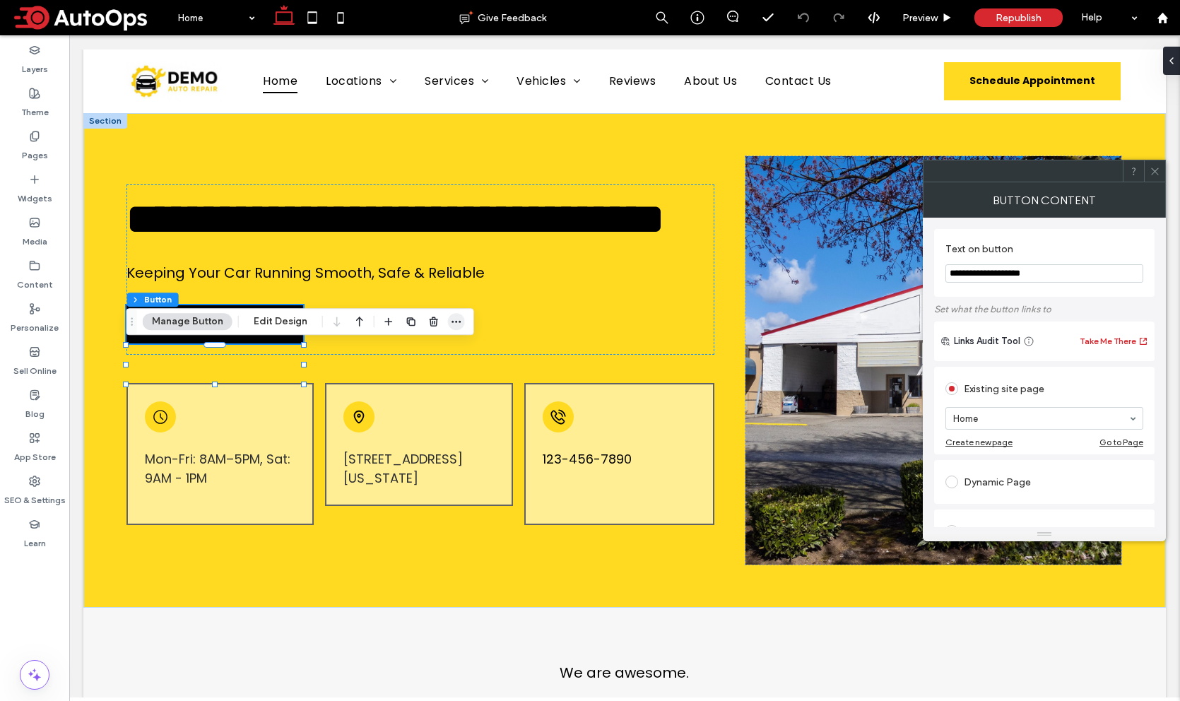
click at [459, 316] on icon "button" at bounding box center [456, 321] width 11 height 11
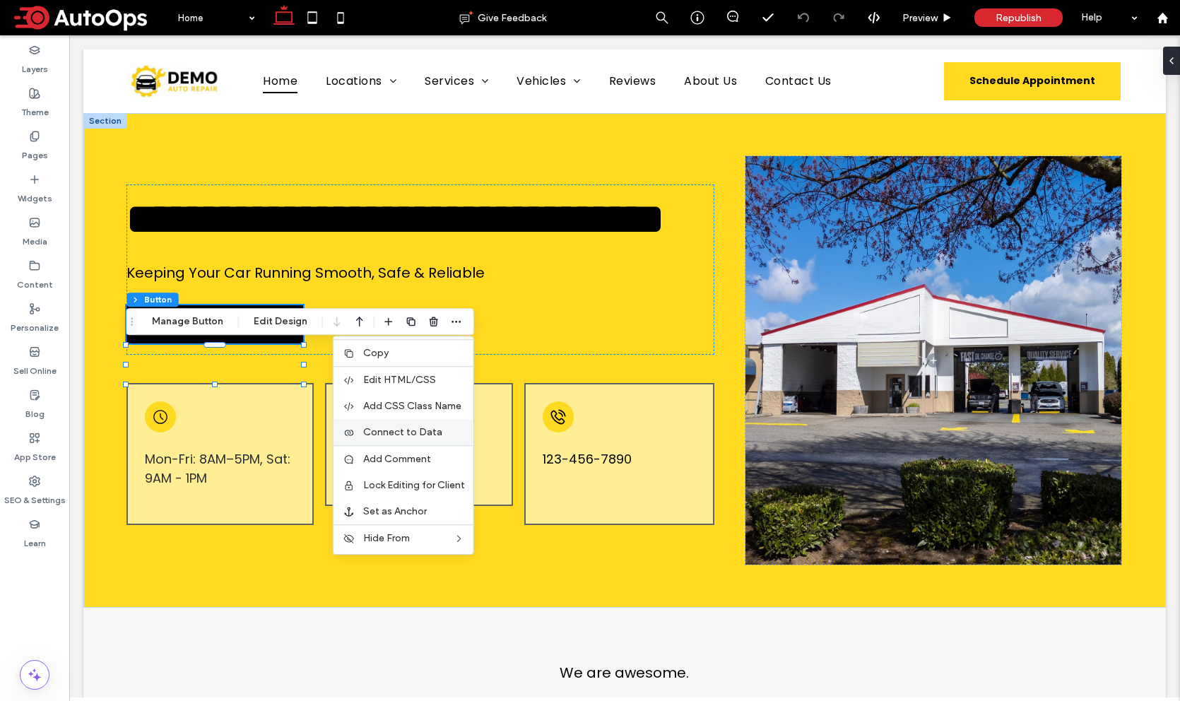
click at [425, 429] on span "Connect to Data" at bounding box center [402, 432] width 79 height 12
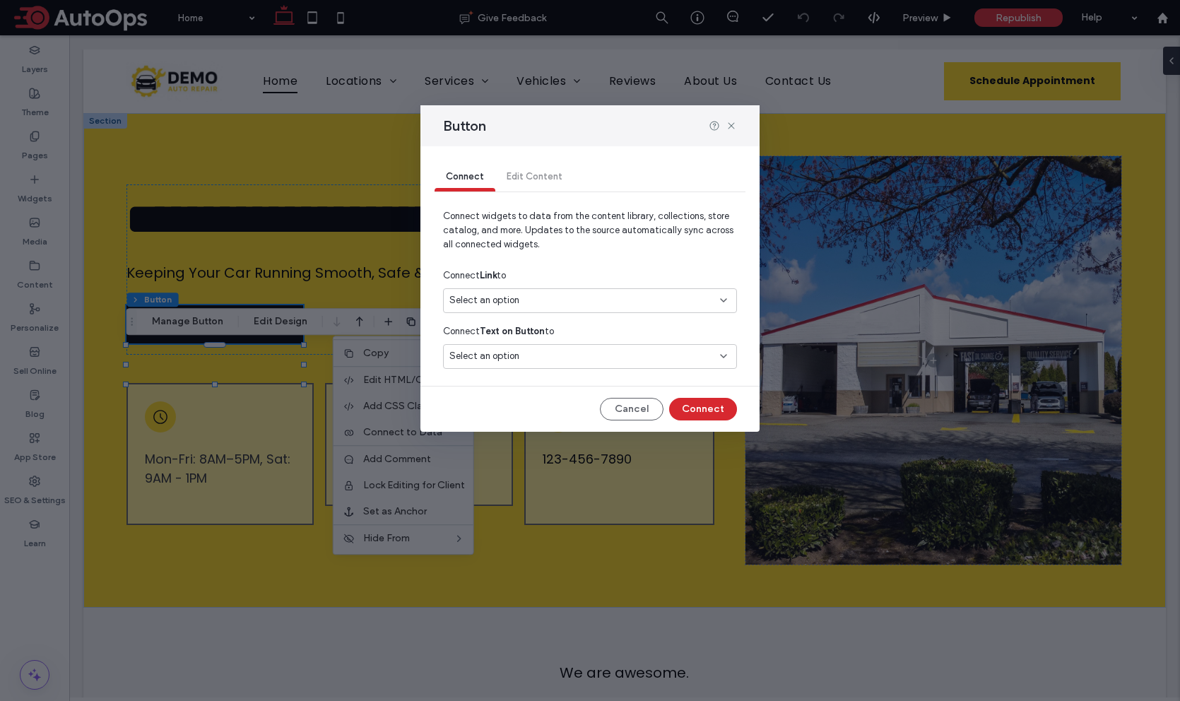
click at [522, 290] on div "Select an option" at bounding box center [590, 300] width 294 height 25
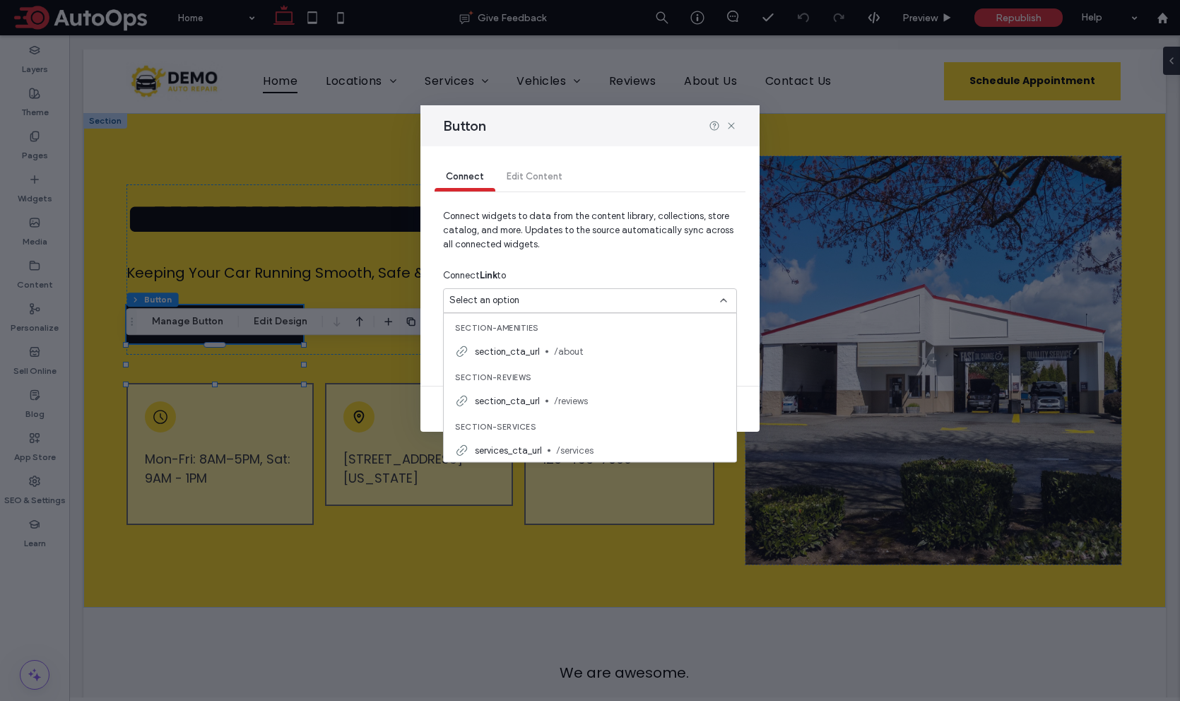
scroll to position [445, 0]
click at [607, 266] on div "Connect Link to" at bounding box center [590, 275] width 294 height 25
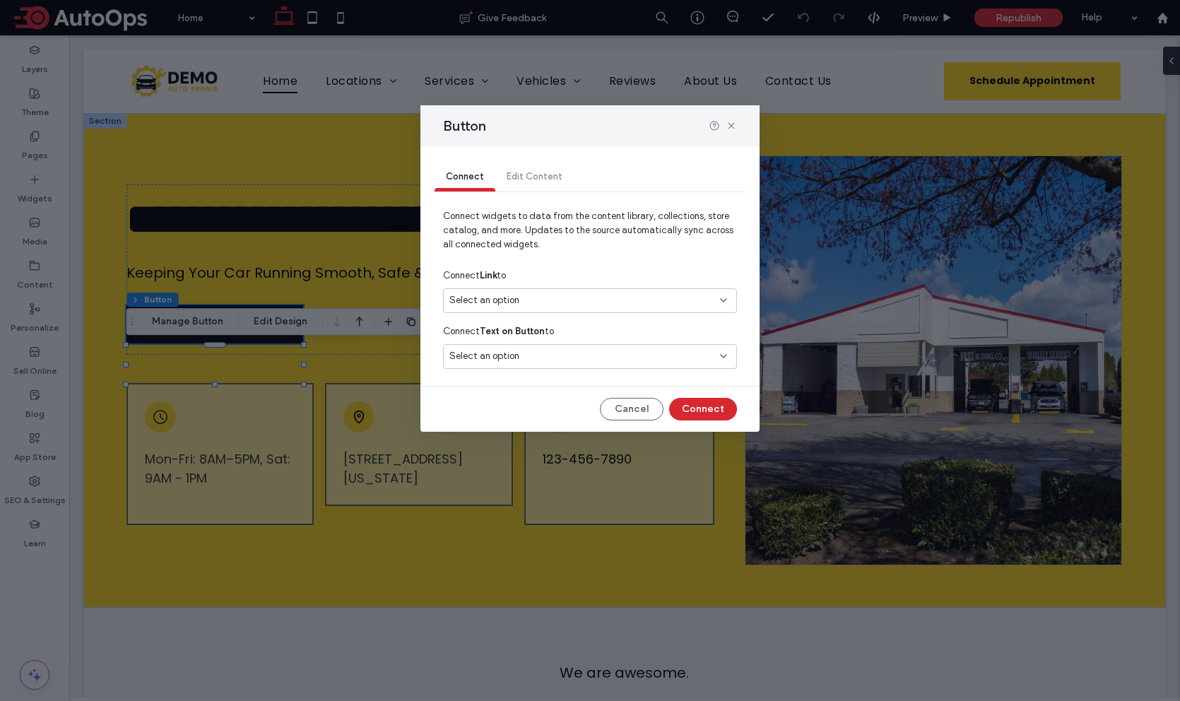
click at [543, 347] on div "Select an option" at bounding box center [590, 356] width 294 height 25
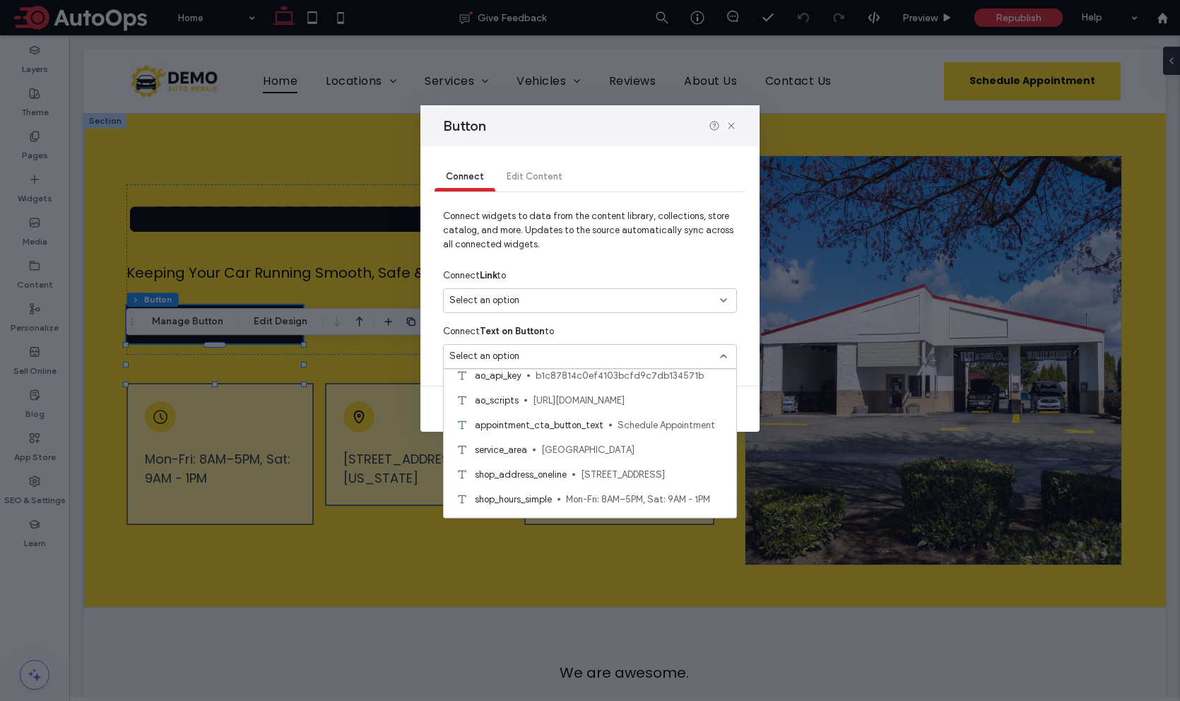
scroll to position [194, 0]
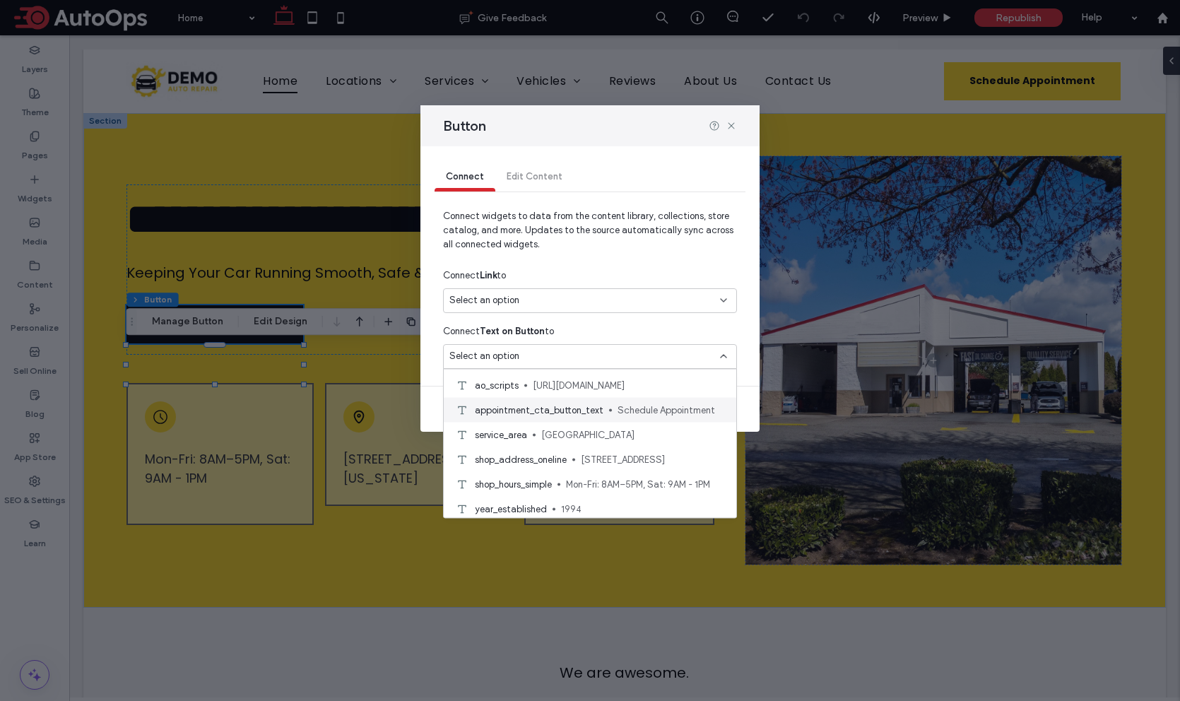
click at [629, 415] on span "Schedule Appointment" at bounding box center [671, 410] width 107 height 14
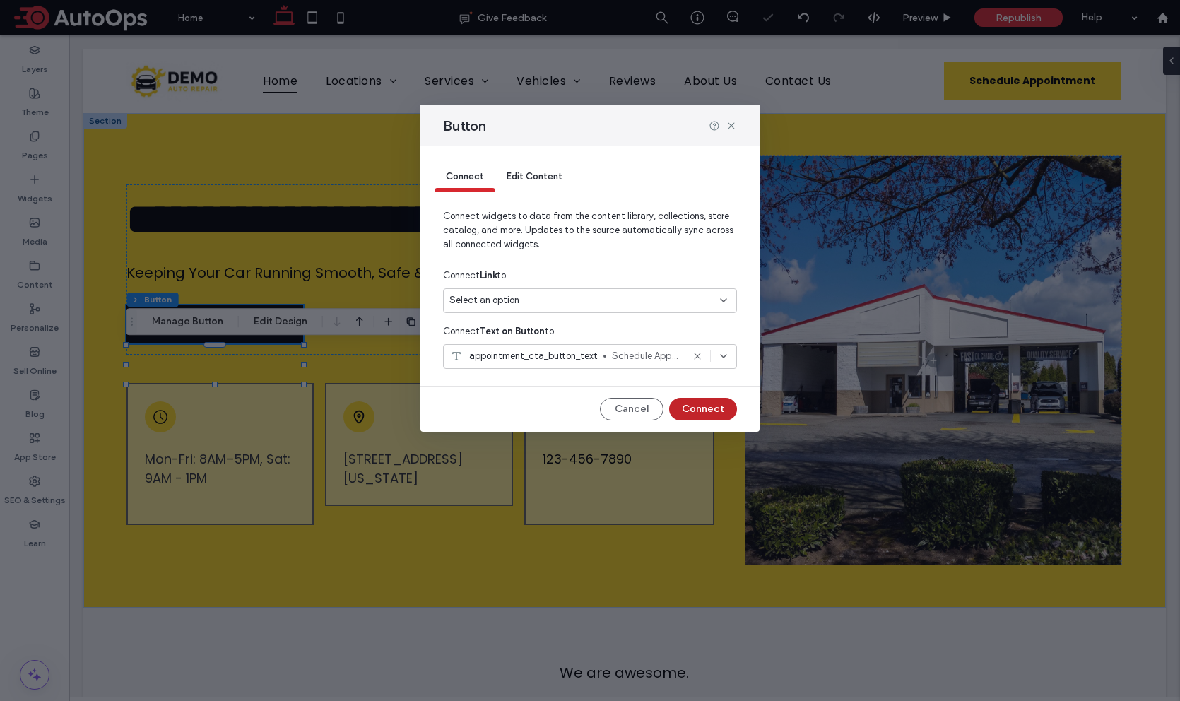
click at [686, 411] on button "Connect" at bounding box center [703, 409] width 68 height 23
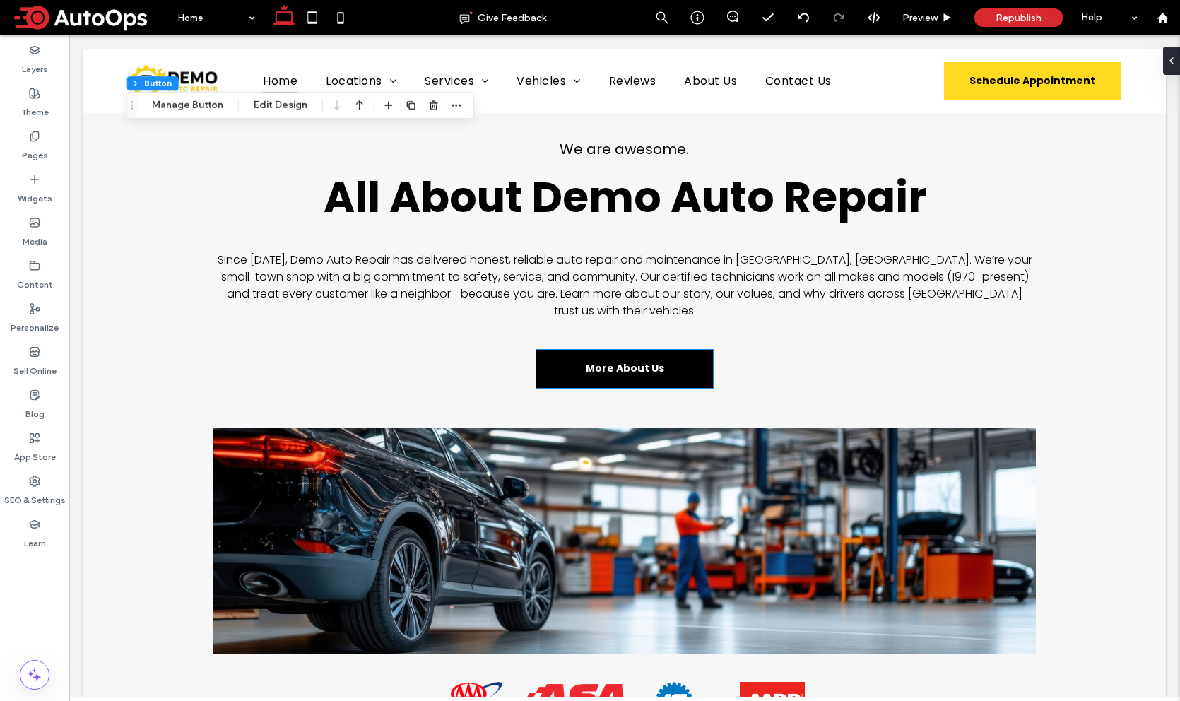
scroll to position [866, 0]
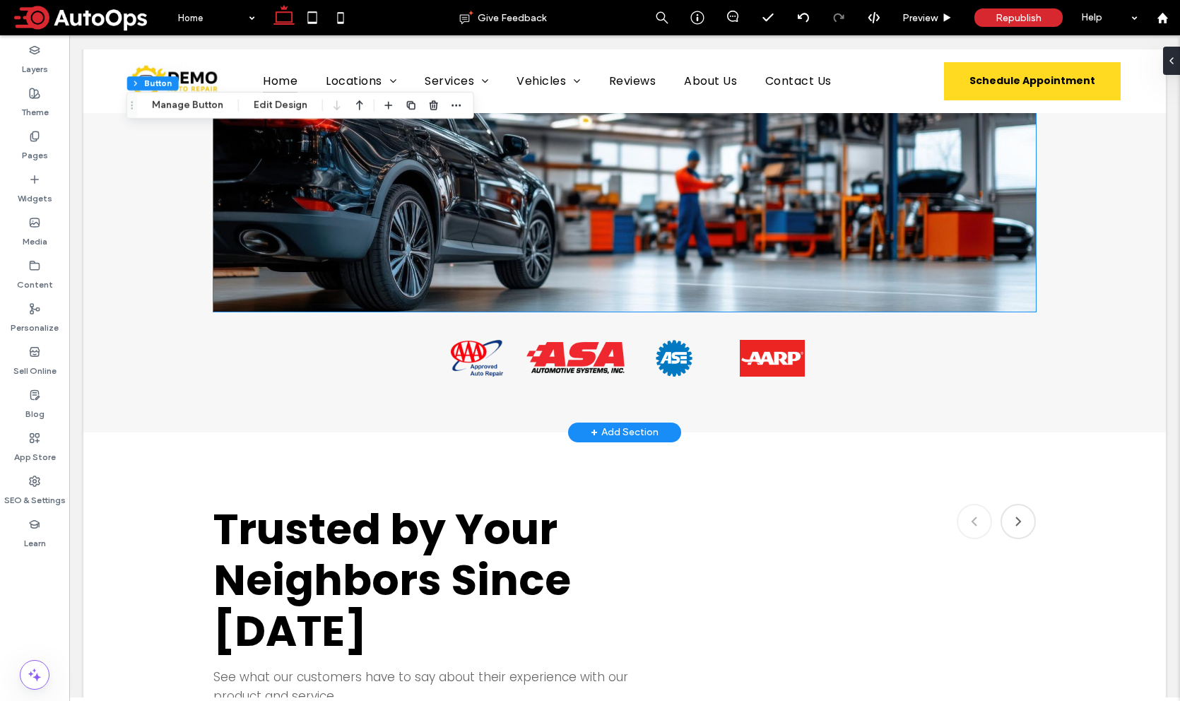
click at [657, 266] on img at bounding box center [624, 199] width 823 height 226
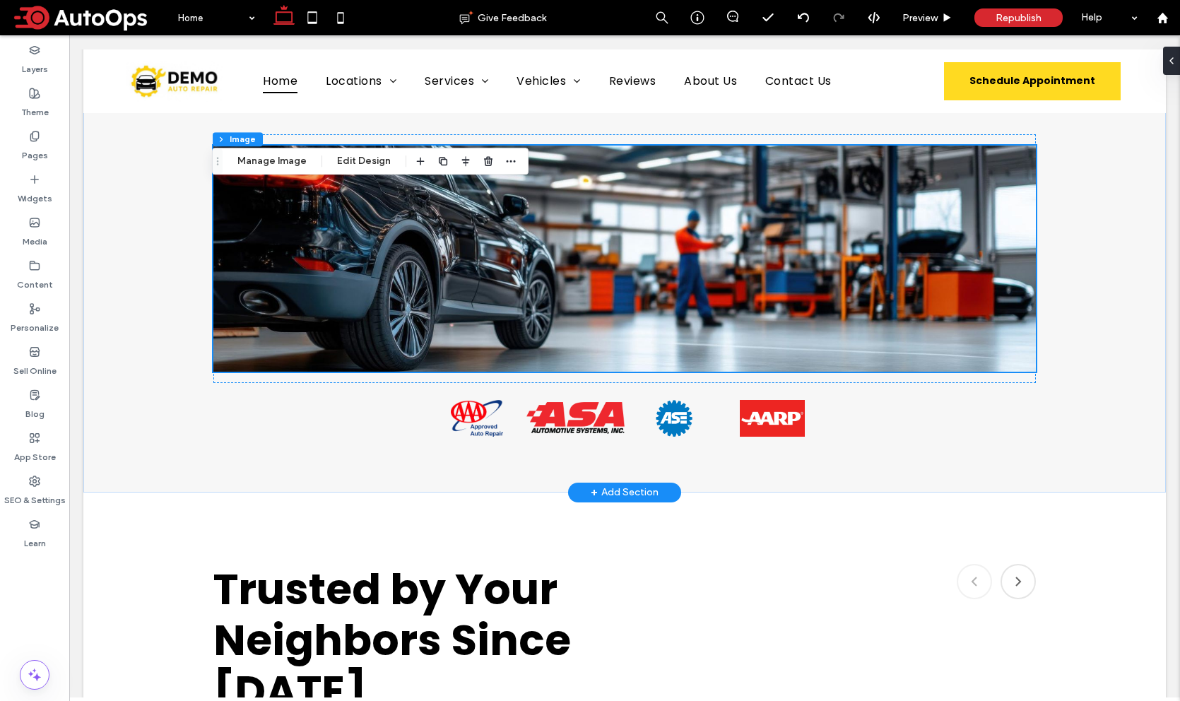
scroll to position [799, 0]
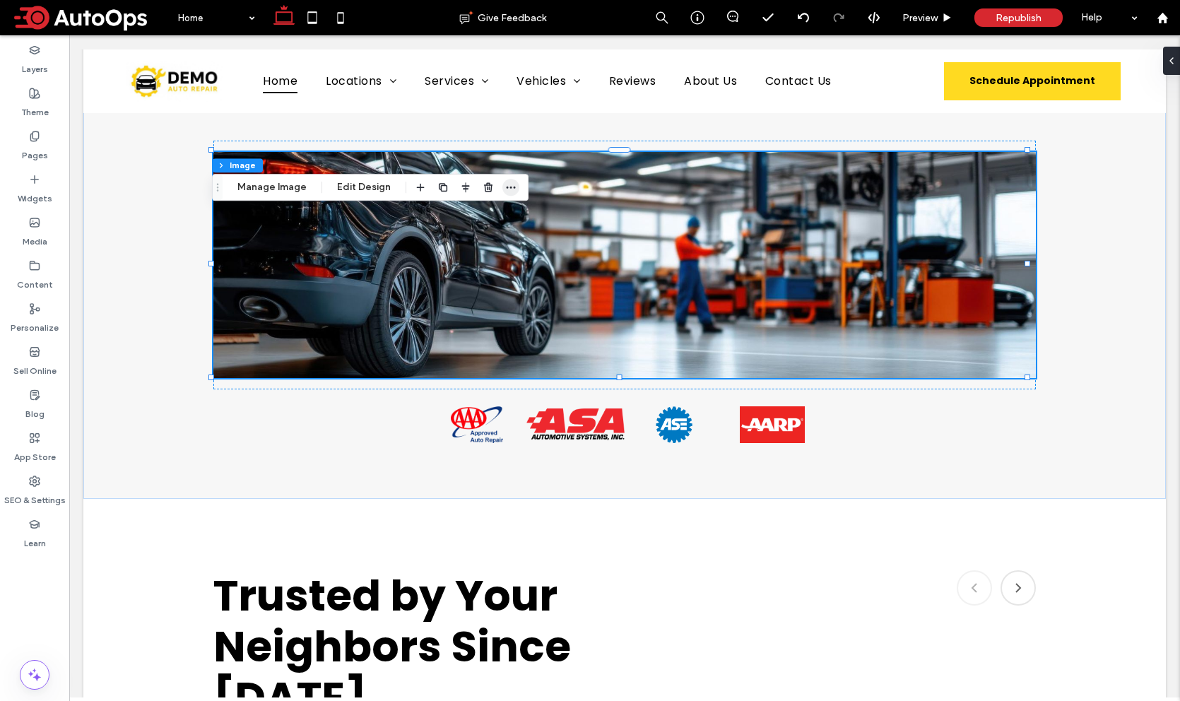
click at [508, 188] on use "button" at bounding box center [511, 188] width 9 height 2
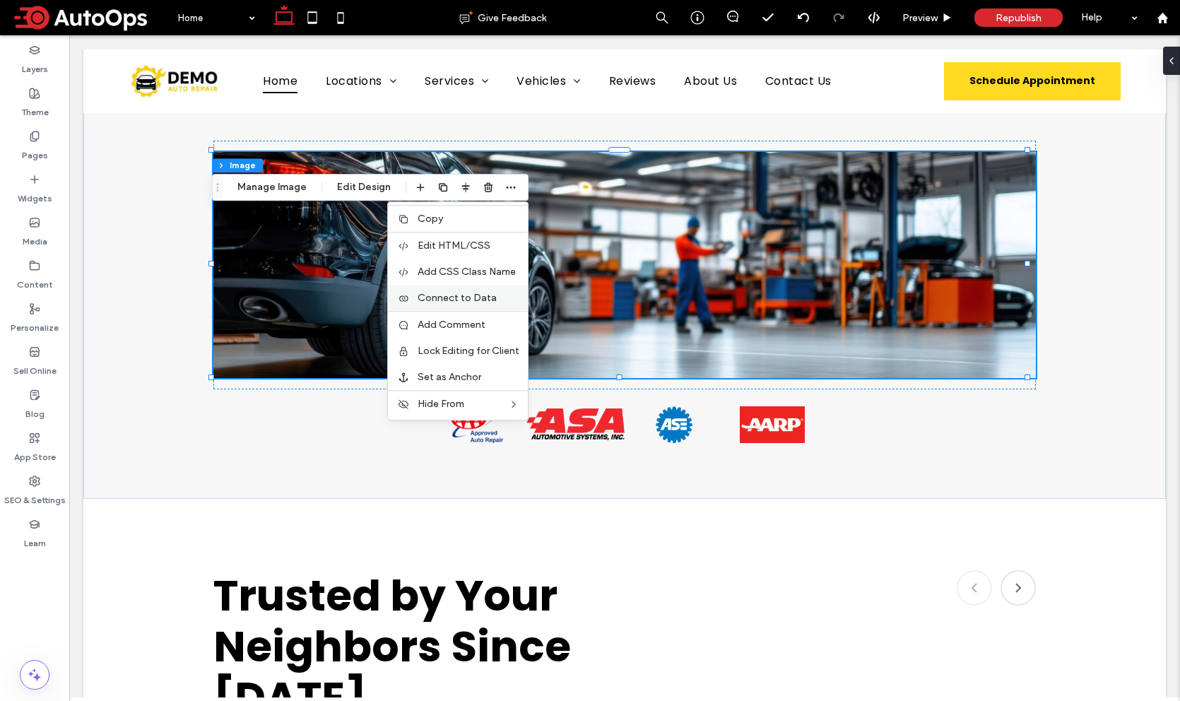
click at [469, 295] on span "Connect to Data" at bounding box center [457, 298] width 79 height 12
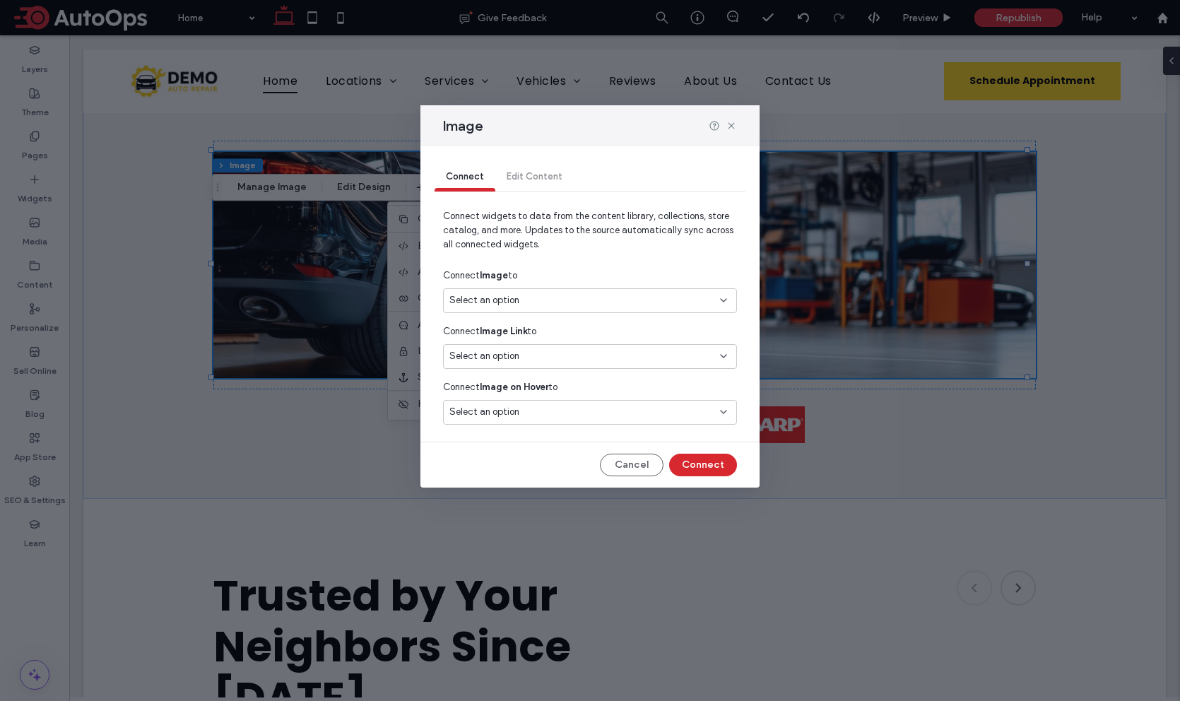
click at [517, 298] on span "Select an option" at bounding box center [484, 300] width 70 height 14
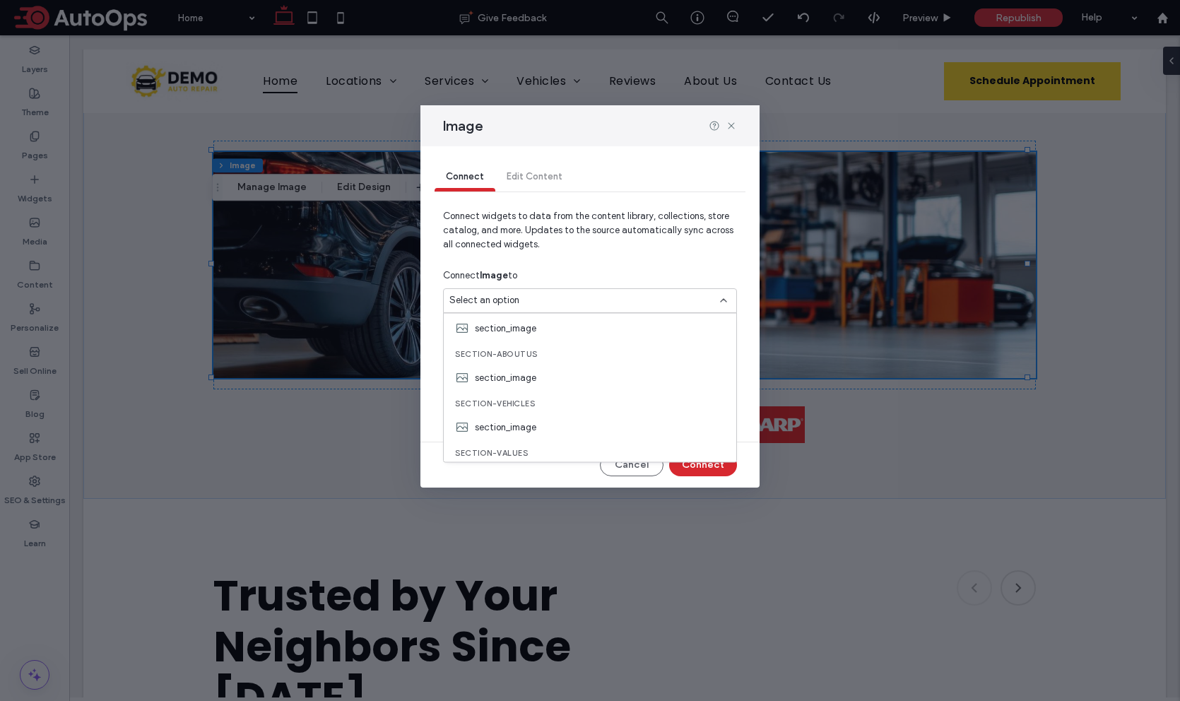
scroll to position [220, 0]
click at [628, 466] on button "Cancel" at bounding box center [632, 465] width 64 height 23
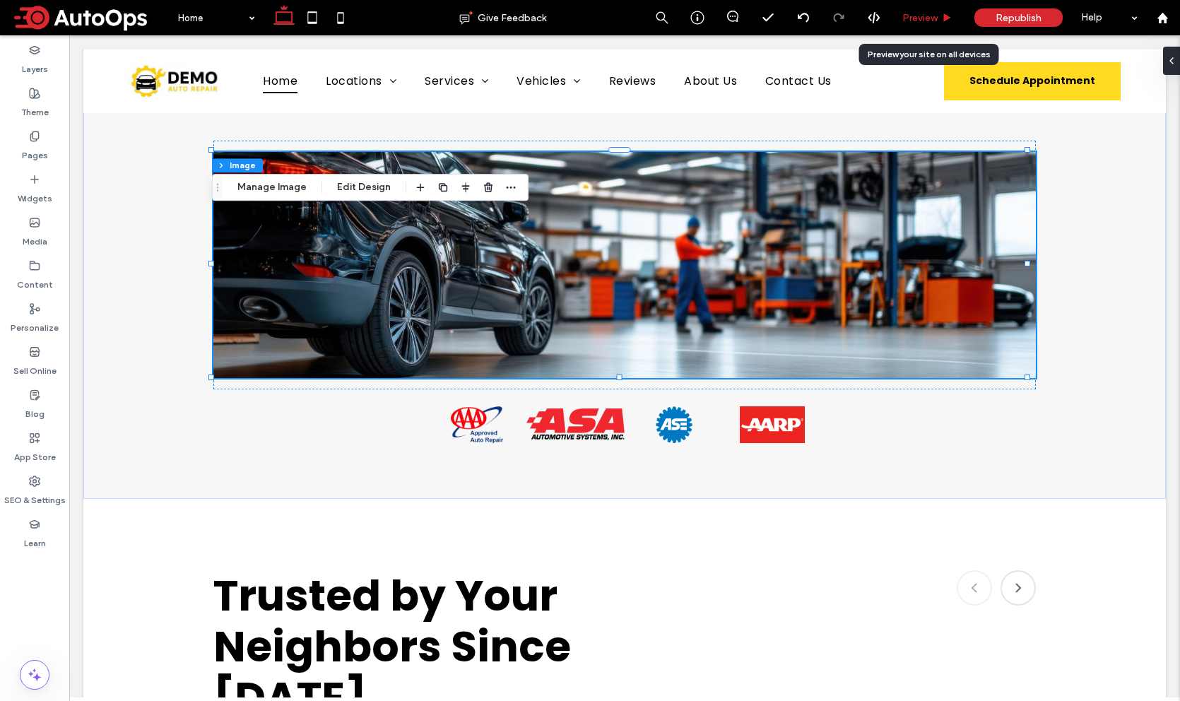
click at [918, 14] on span "Preview" at bounding box center [919, 18] width 35 height 12
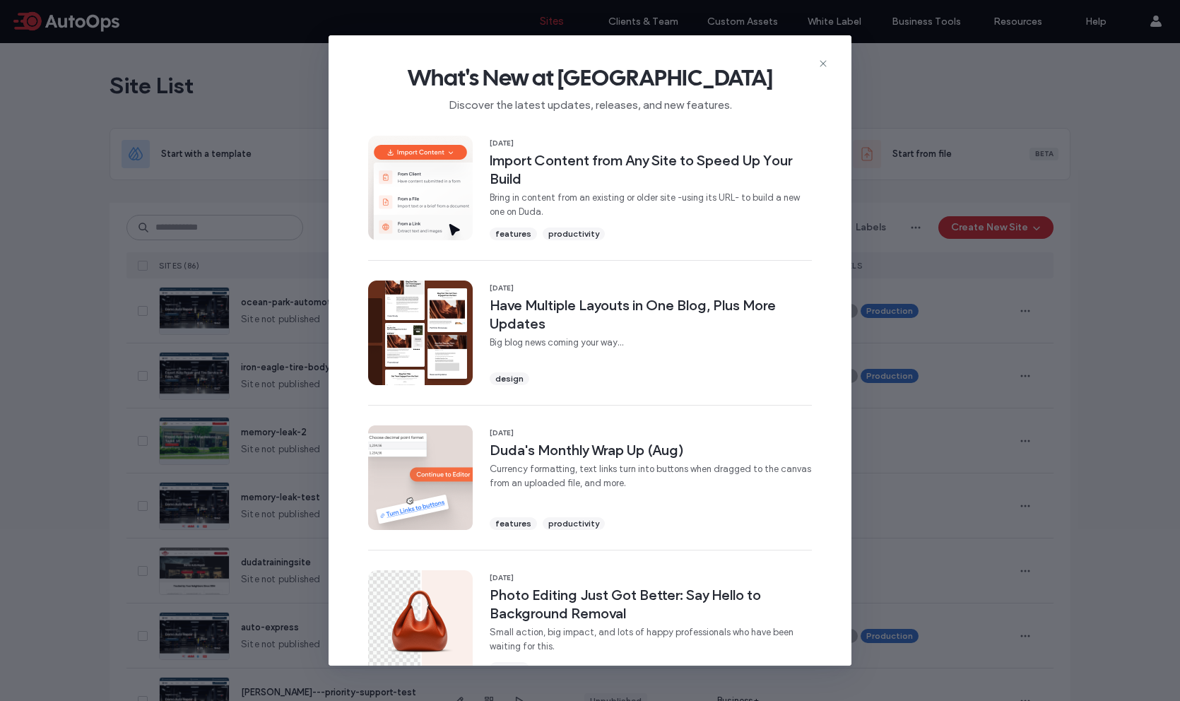
click at [825, 61] on icon at bounding box center [823, 63] width 11 height 11
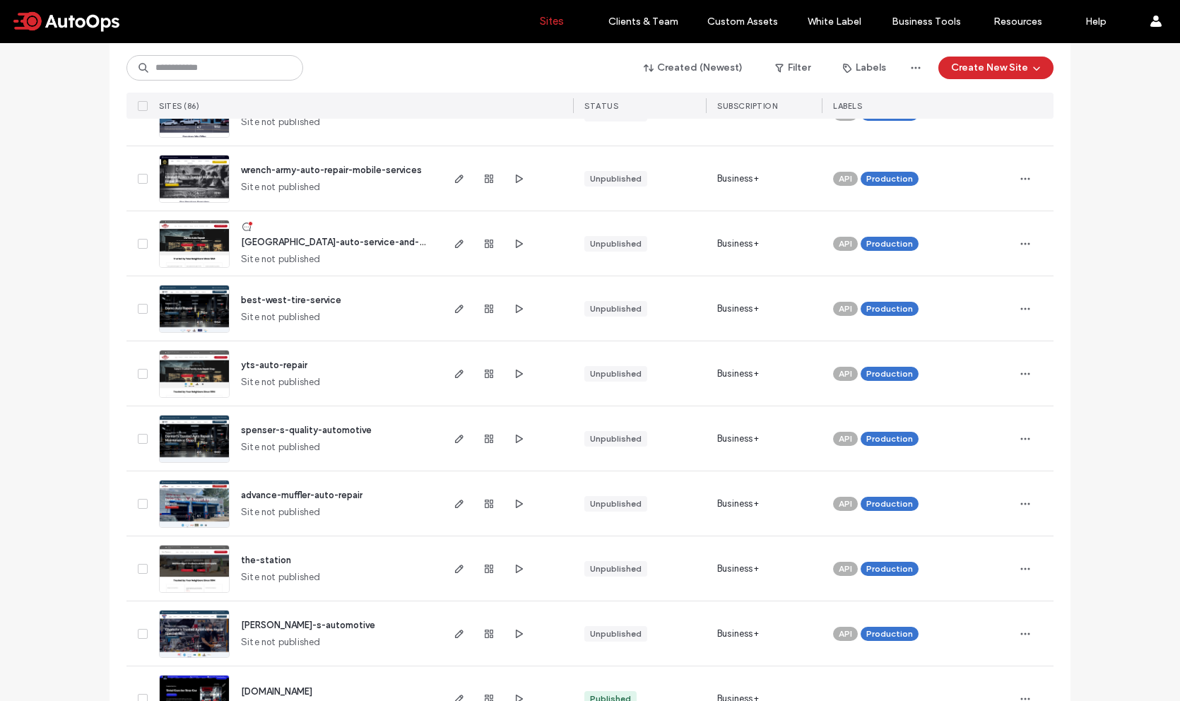
scroll to position [654, 0]
